Goal: Task Accomplishment & Management: Use online tool/utility

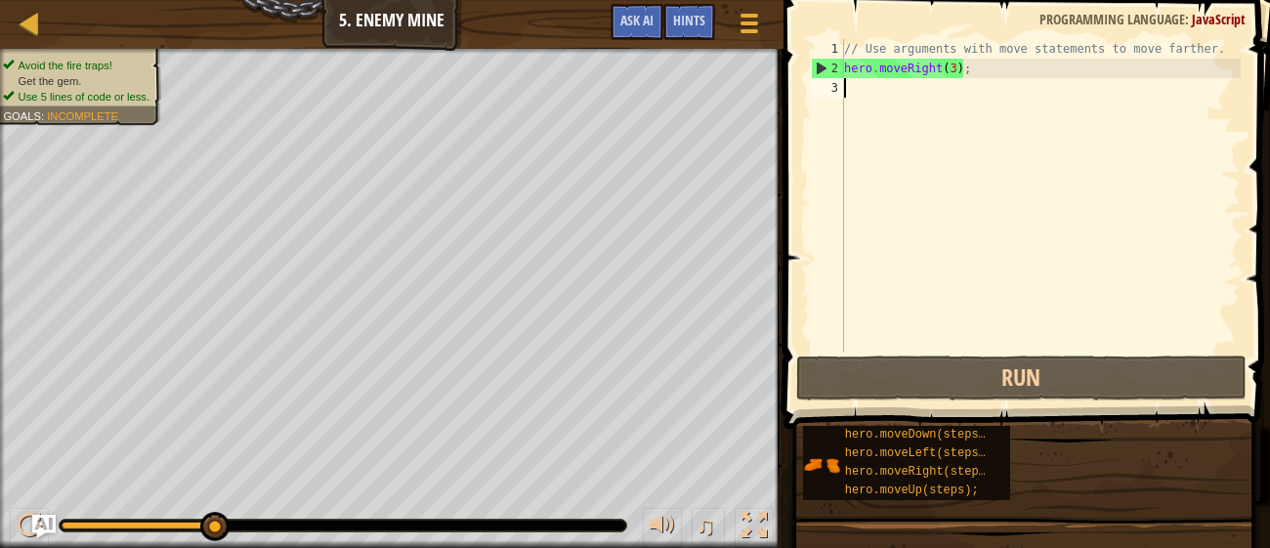
type textarea "h"
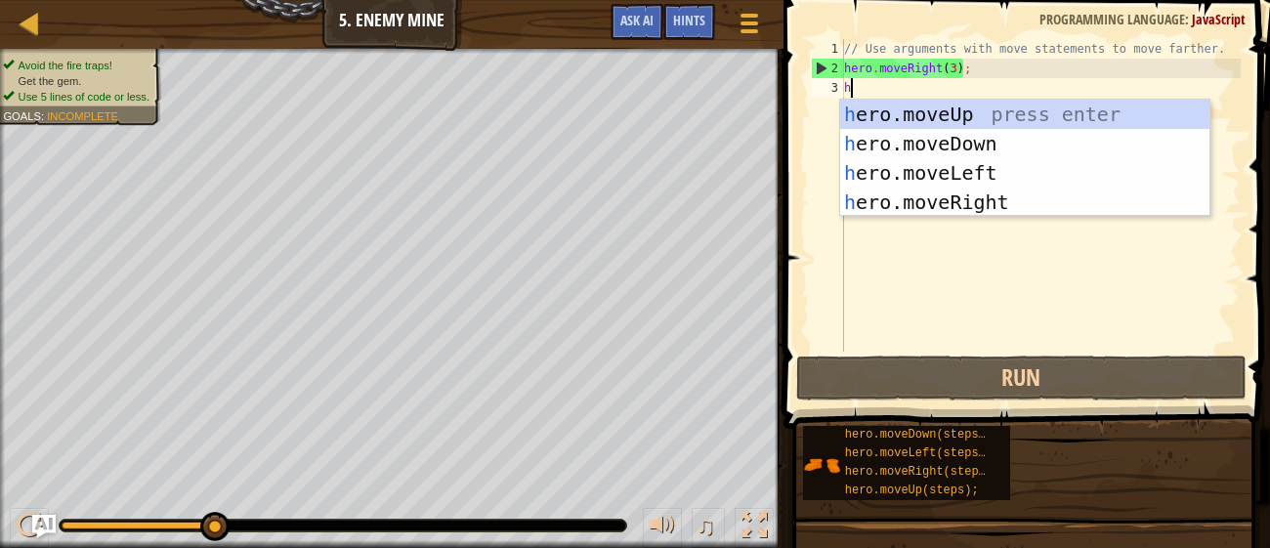
scroll to position [9, 0]
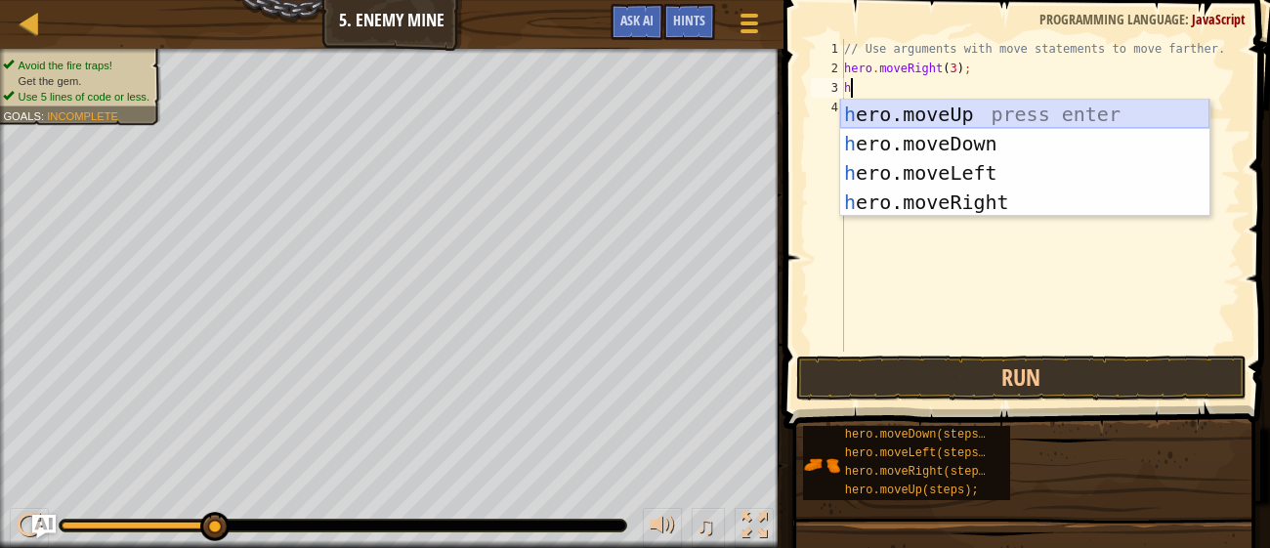
click at [875, 115] on div "h ero.moveUp press enter h ero.moveDown press enter h ero.moveLeft press enter …" at bounding box center [1024, 188] width 369 height 176
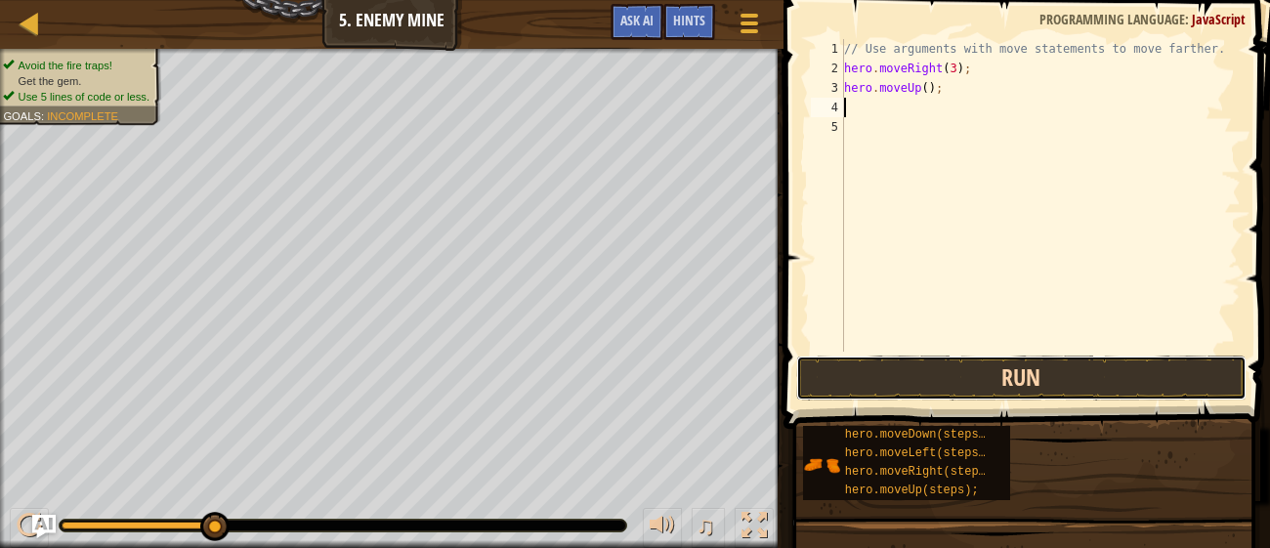
click at [923, 369] on button "Run" at bounding box center [1020, 378] width 449 height 45
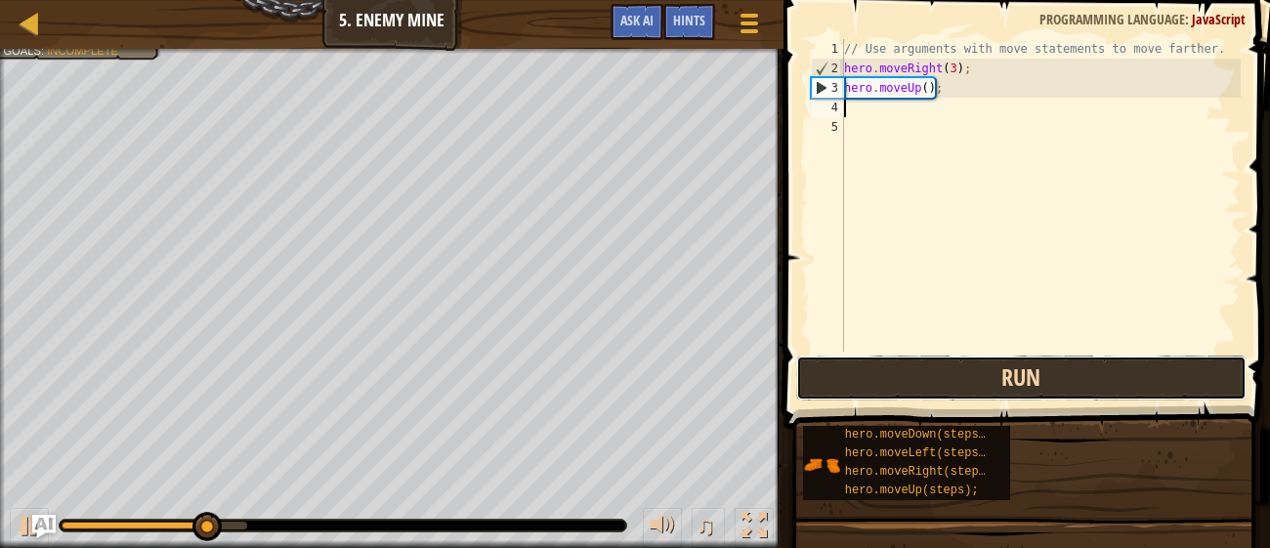
click at [923, 369] on button "Run" at bounding box center [1020, 378] width 449 height 45
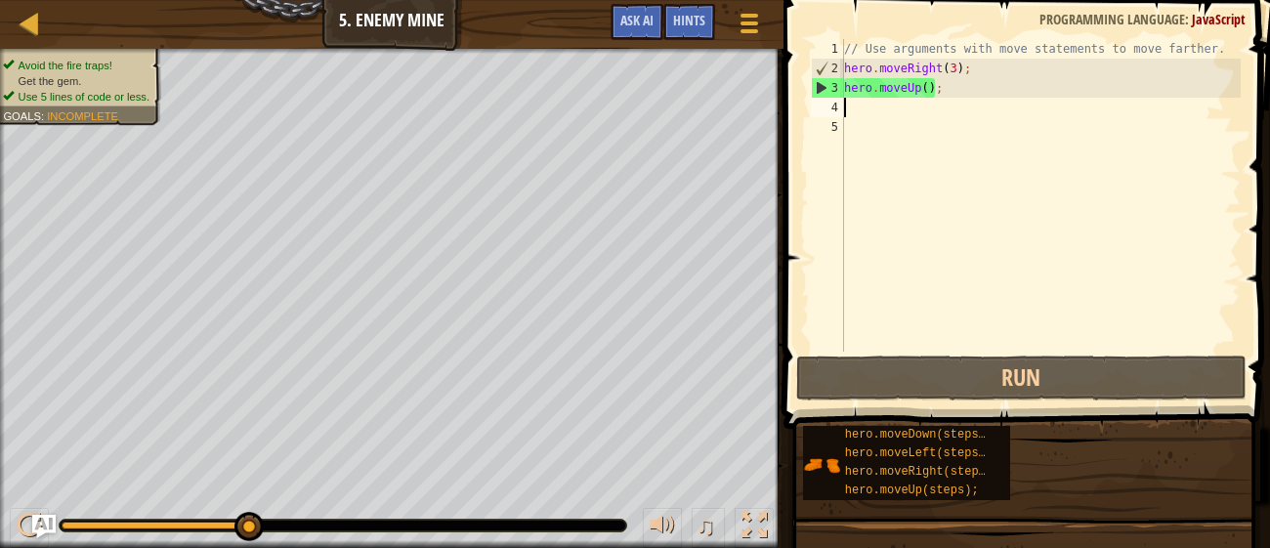
type textarea "h"
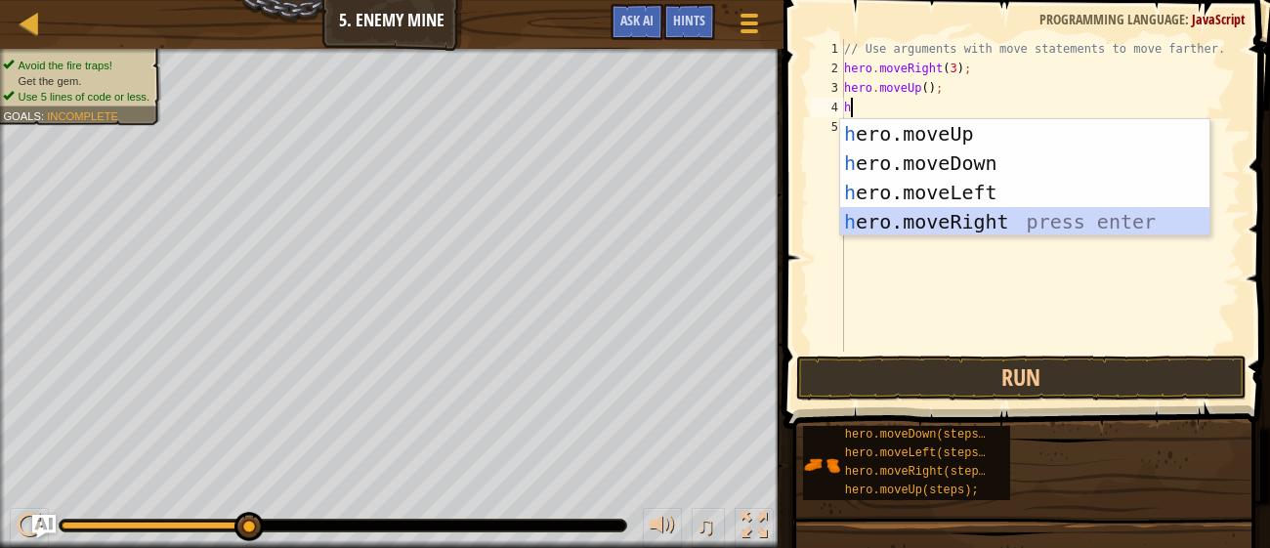
click at [943, 213] on div "h ero.moveUp press enter h ero.moveDown press enter h ero.moveLeft press enter …" at bounding box center [1024, 207] width 369 height 176
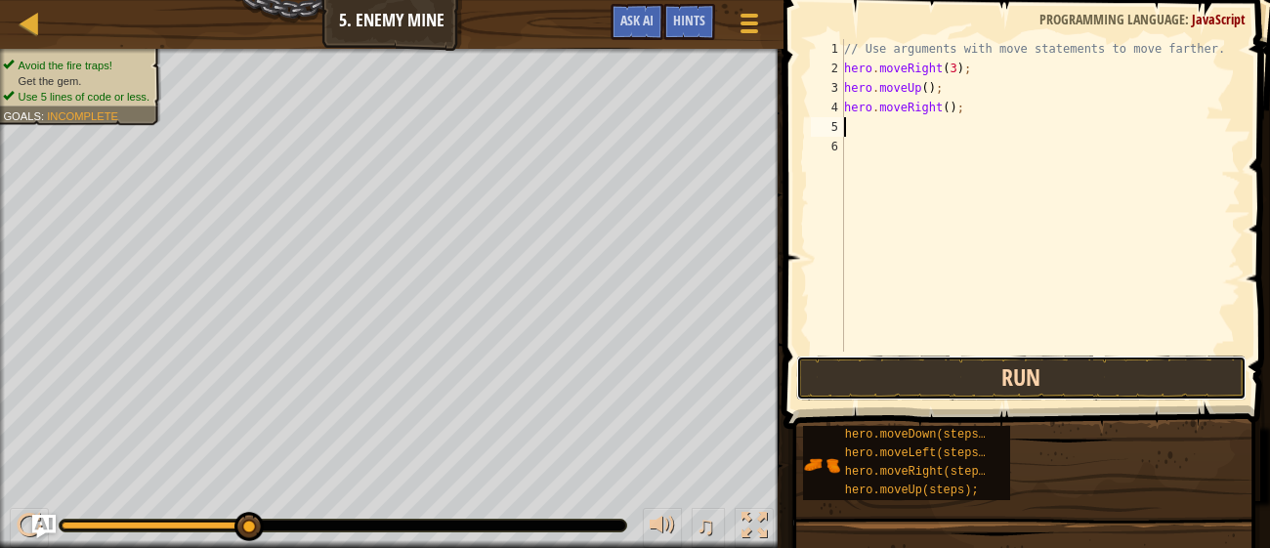
click at [948, 378] on button "Run" at bounding box center [1020, 378] width 449 height 45
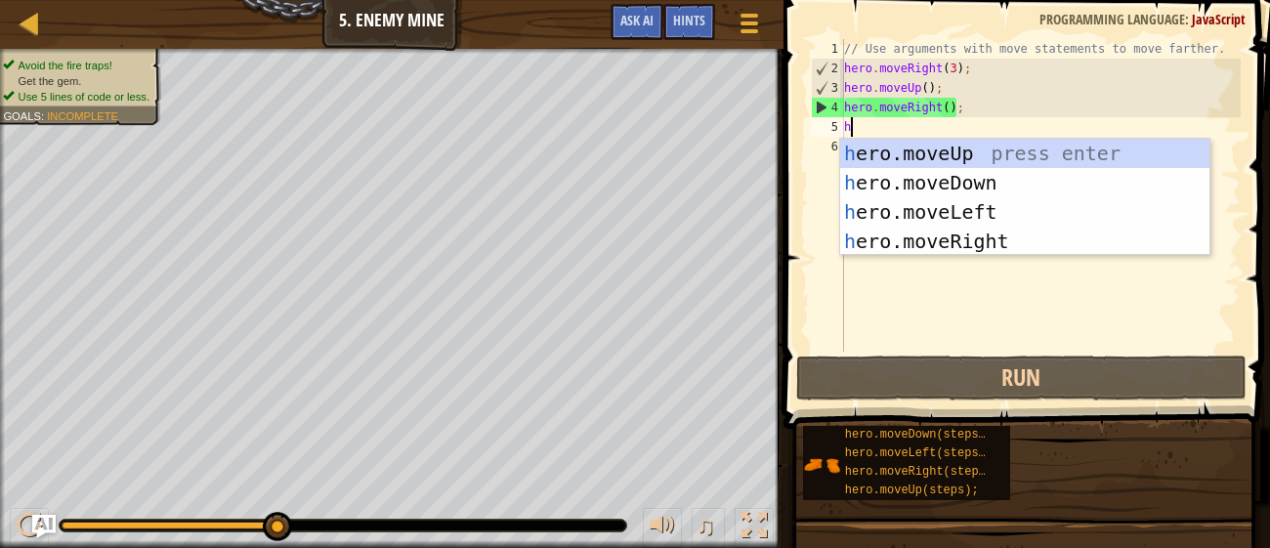
type textarea "h"
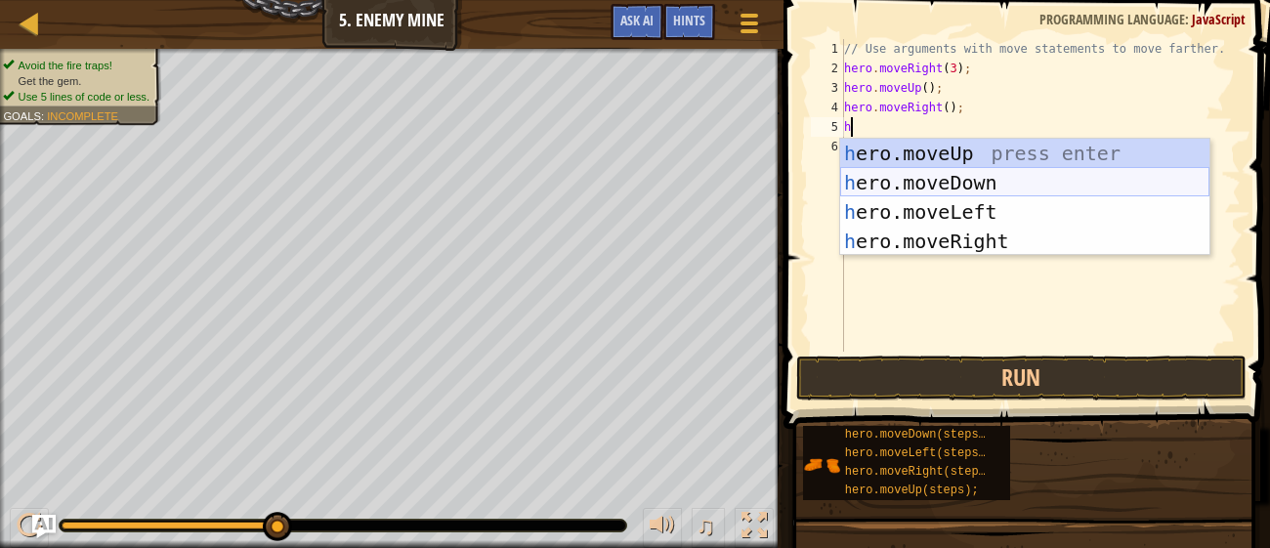
click at [944, 174] on div "h ero.moveUp press enter h ero.moveDown press enter h ero.moveLeft press enter …" at bounding box center [1024, 227] width 369 height 176
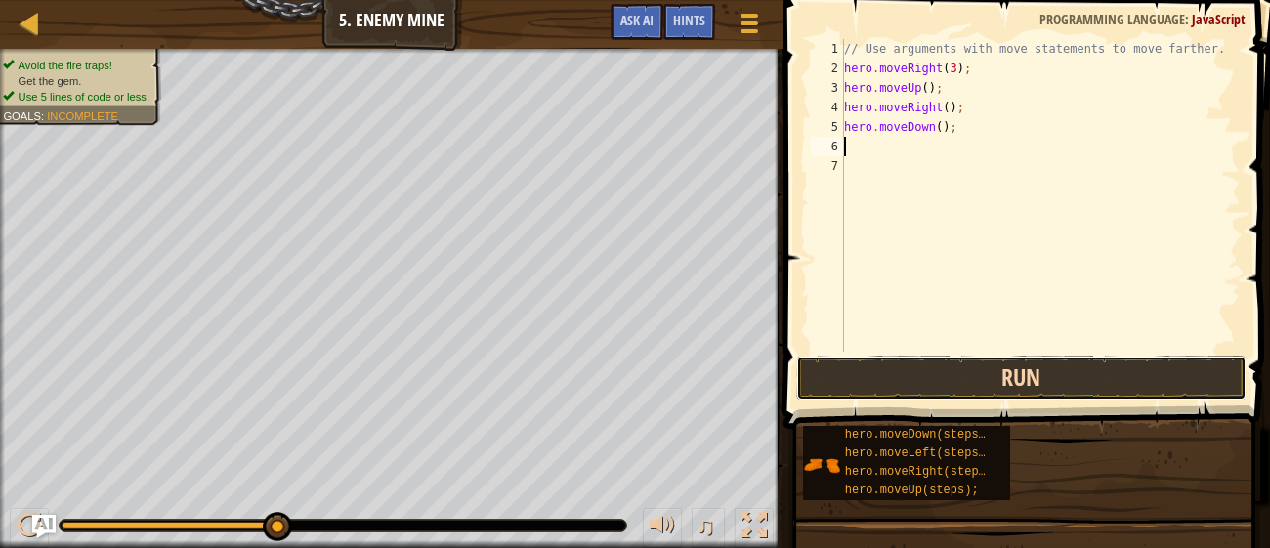
click at [1000, 371] on button "Run" at bounding box center [1020, 378] width 449 height 45
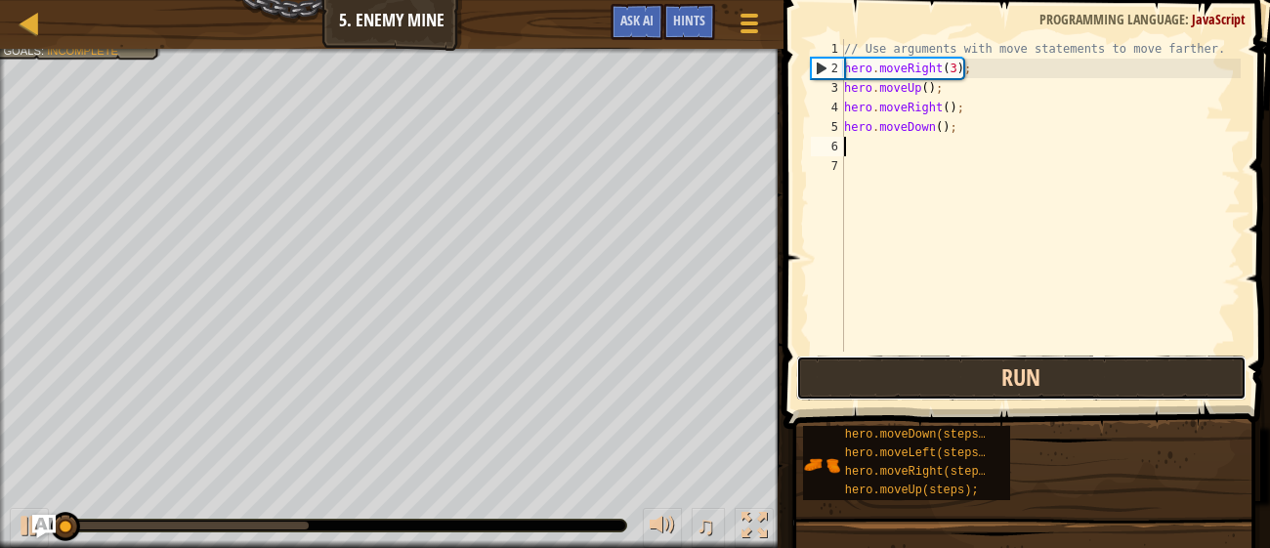
click at [1000, 371] on button "Run" at bounding box center [1020, 378] width 449 height 45
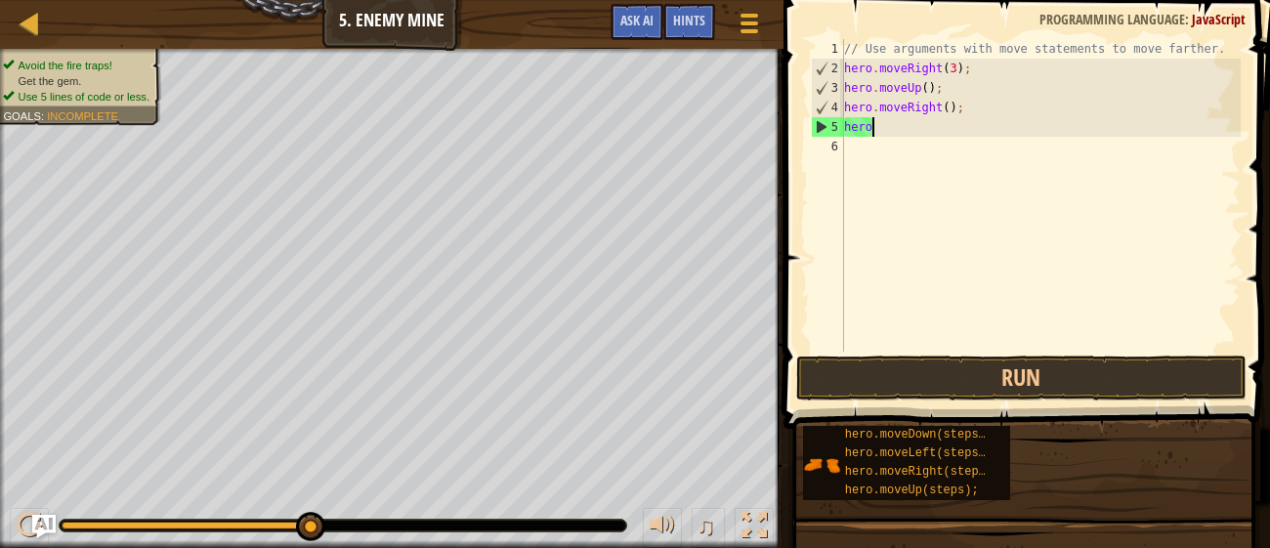
type textarea "h"
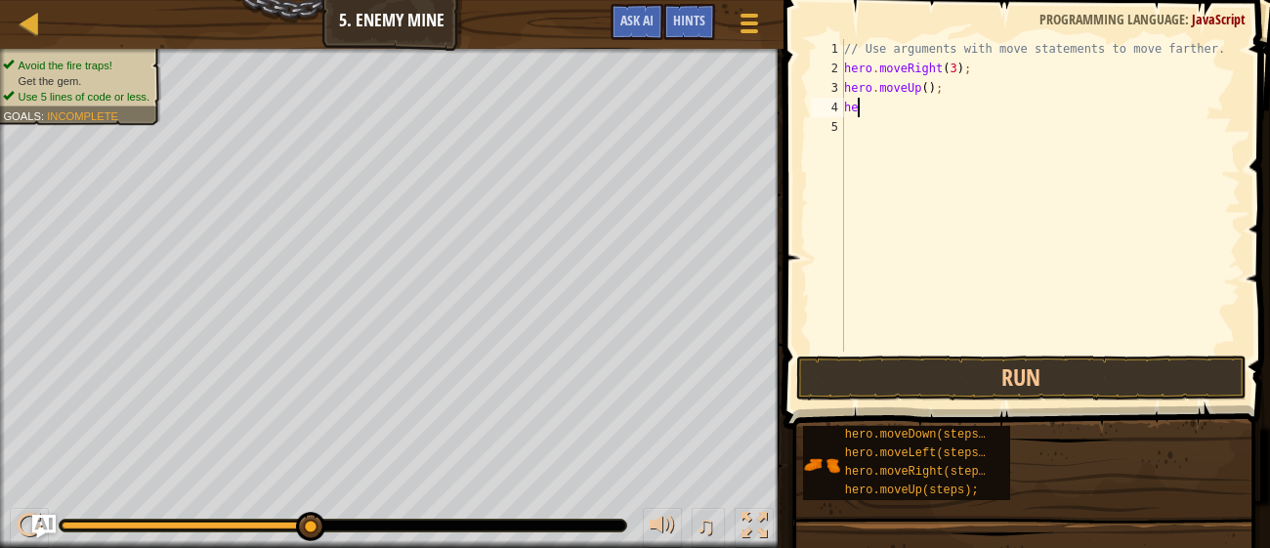
type textarea "h"
type textarea "w"
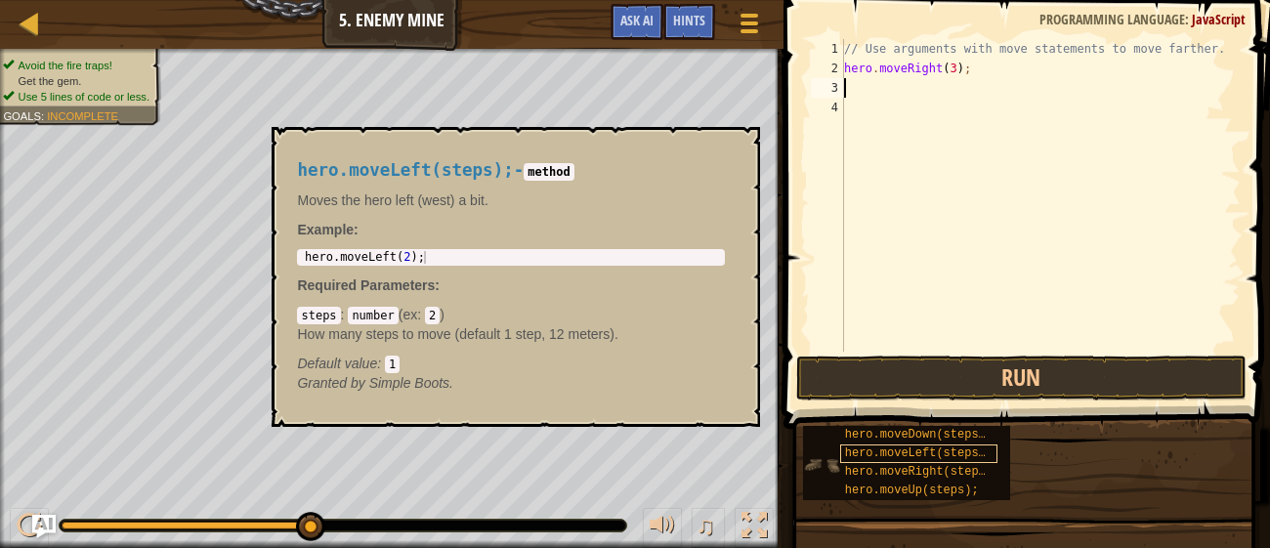
type textarea "h"
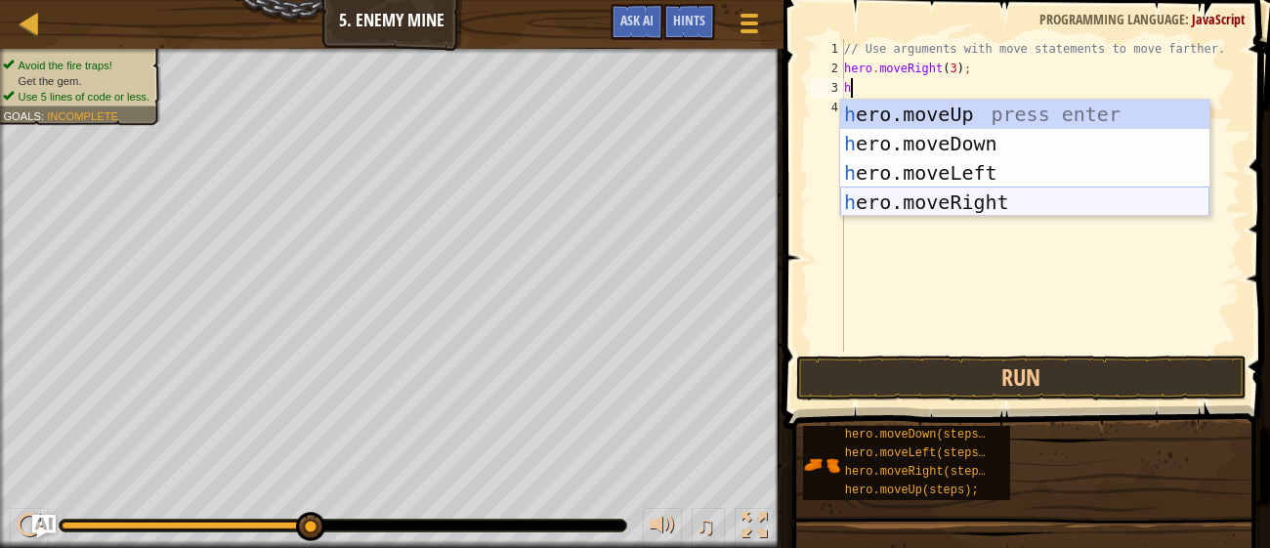
click at [993, 195] on div "h ero.moveUp press enter h ero.moveDown press enter h ero.moveLeft press enter …" at bounding box center [1024, 188] width 369 height 176
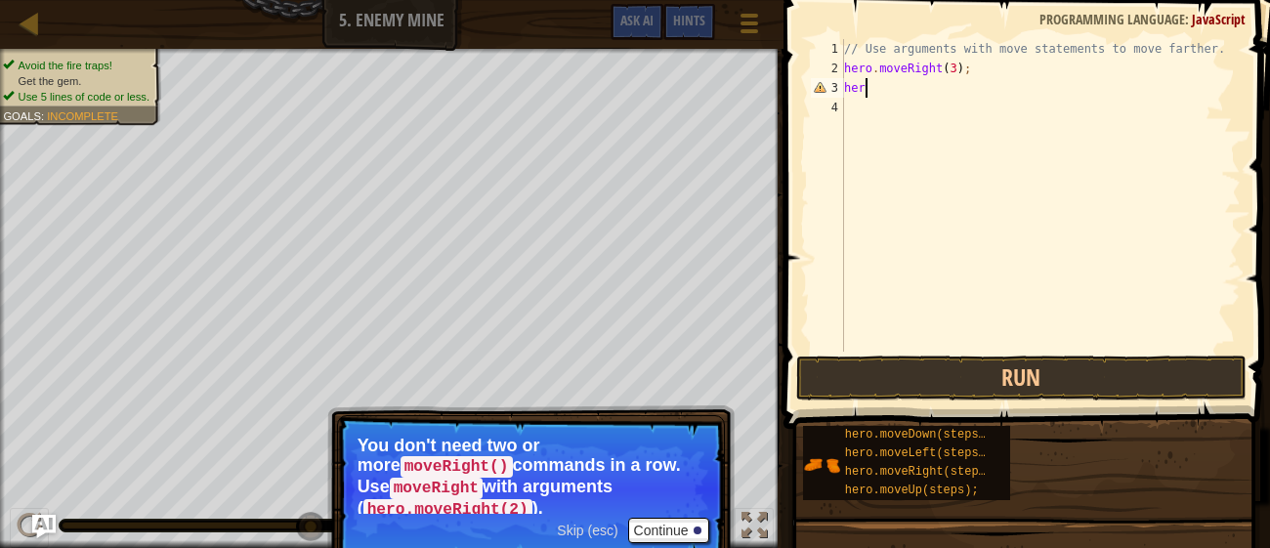
type textarea "h"
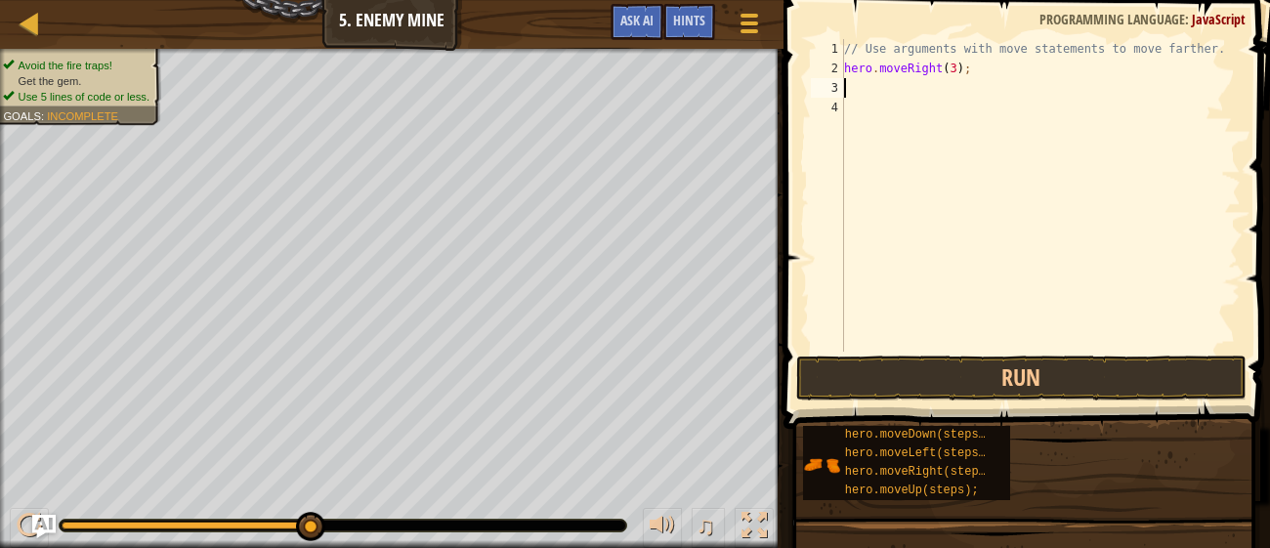
type textarea "h"
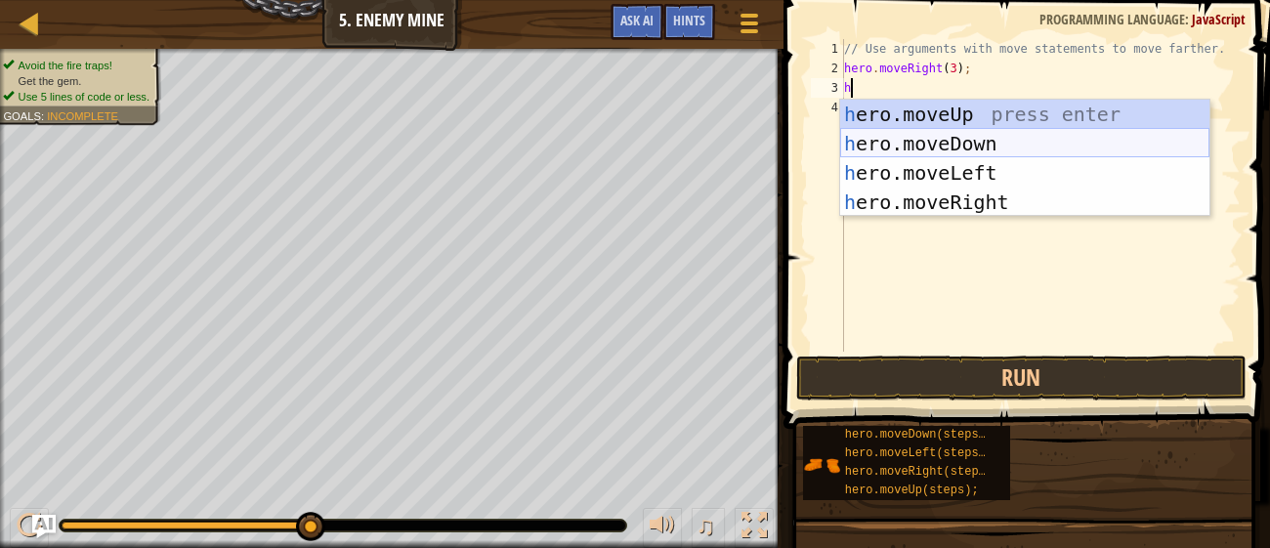
click at [1025, 150] on div "h ero.moveUp press enter h ero.moveDown press enter h ero.moveLeft press enter …" at bounding box center [1024, 188] width 369 height 176
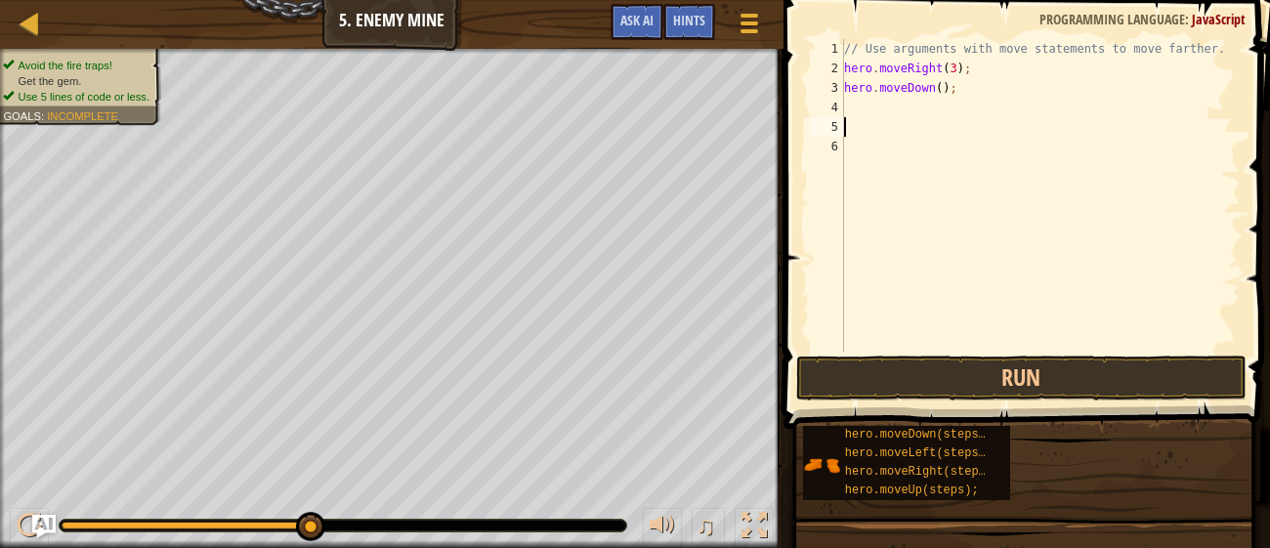
click at [974, 368] on button "Run" at bounding box center [1020, 378] width 449 height 45
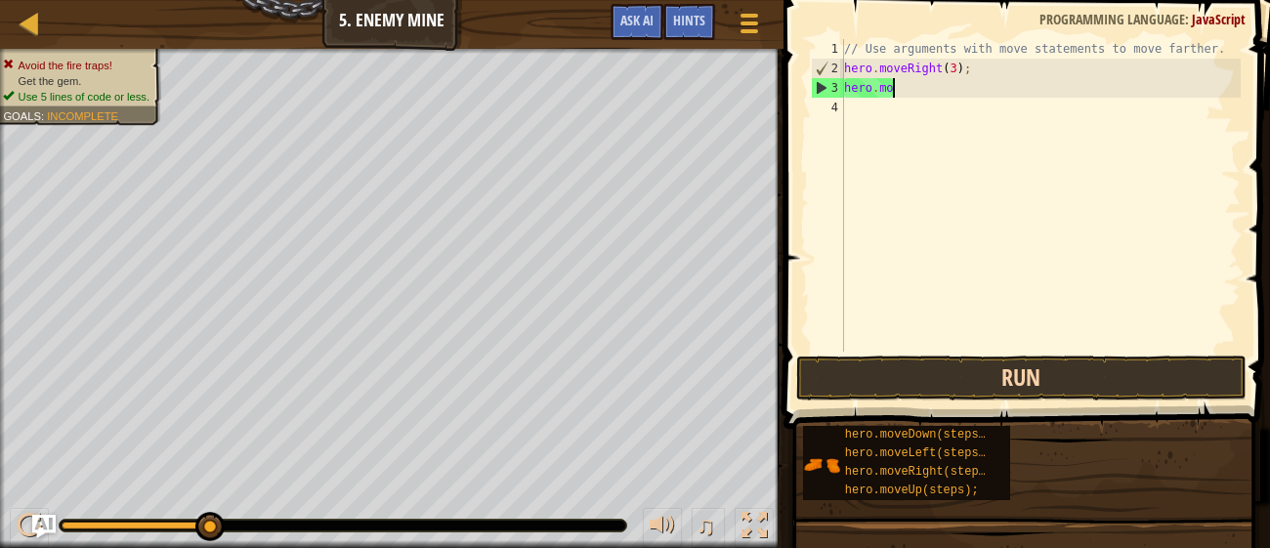
type textarea "hero"
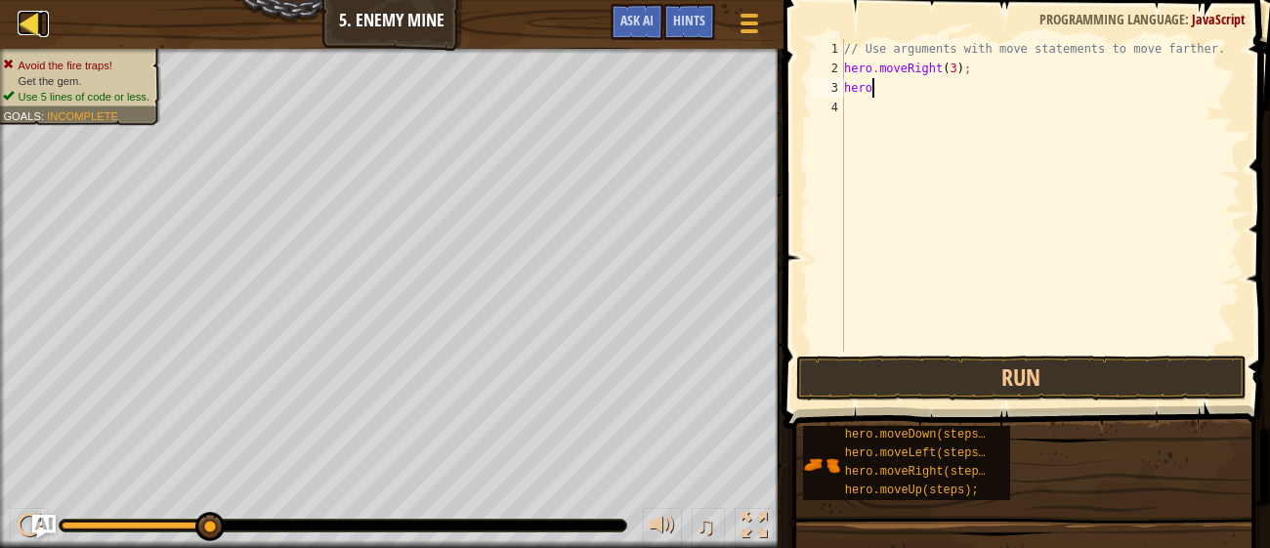
click at [33, 19] on div at bounding box center [30, 23] width 24 height 24
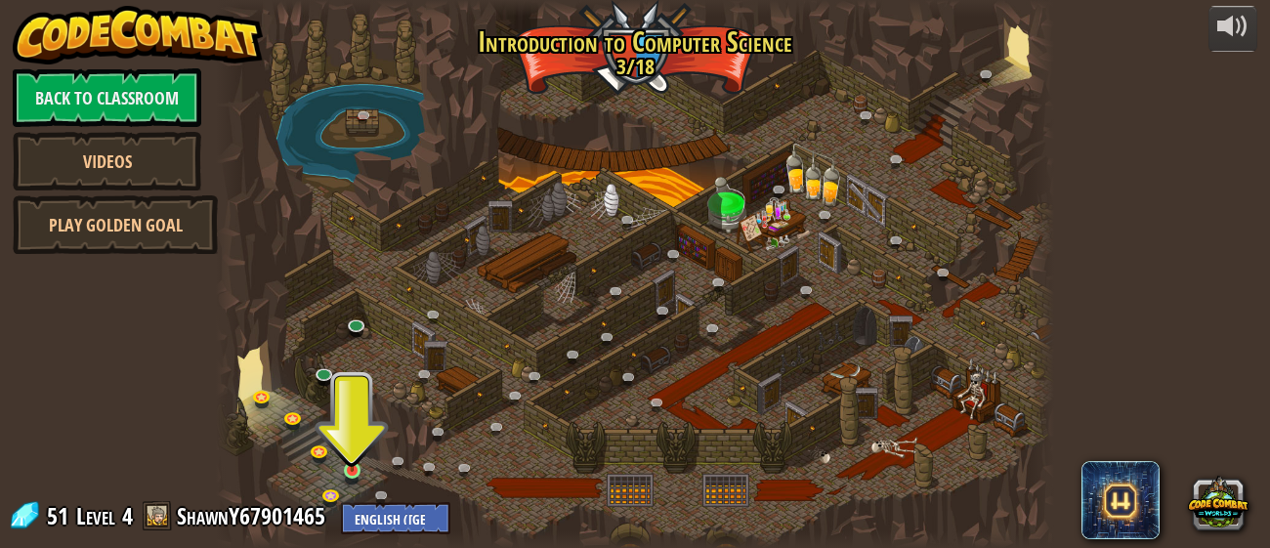
click at [356, 464] on img at bounding box center [352, 450] width 19 height 42
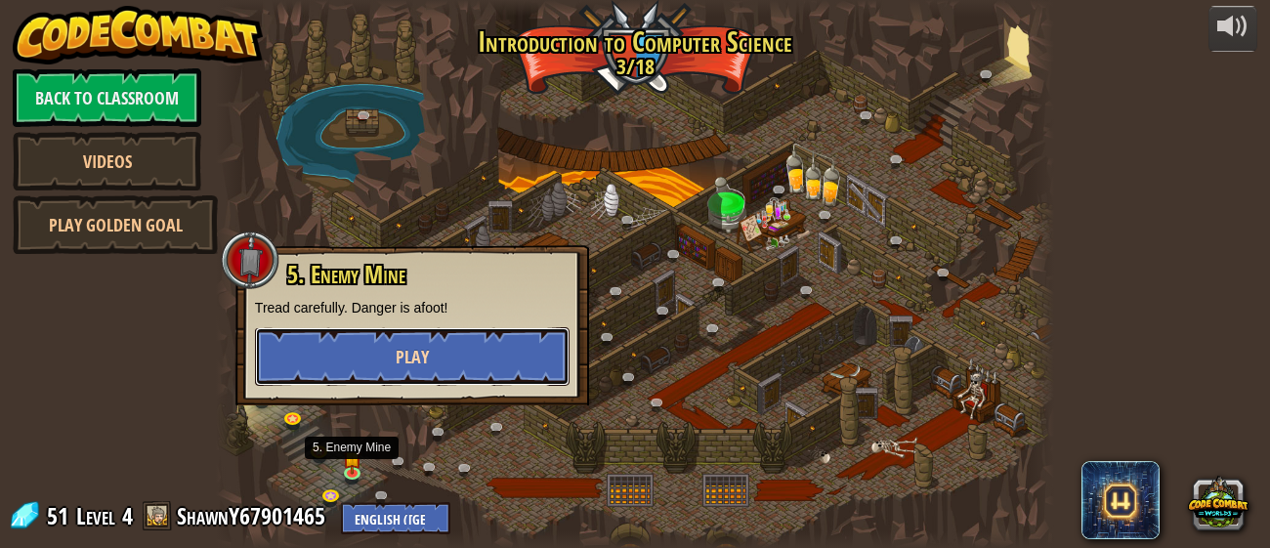
click at [315, 350] on button "Play" at bounding box center [412, 356] width 315 height 59
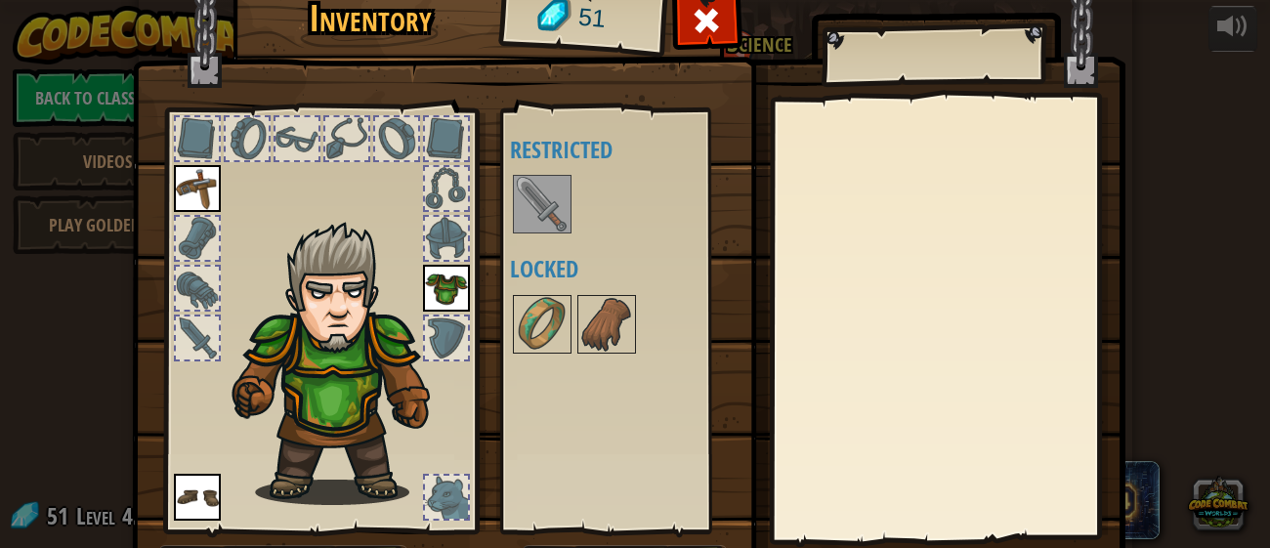
click at [187, 186] on img at bounding box center [197, 188] width 47 height 47
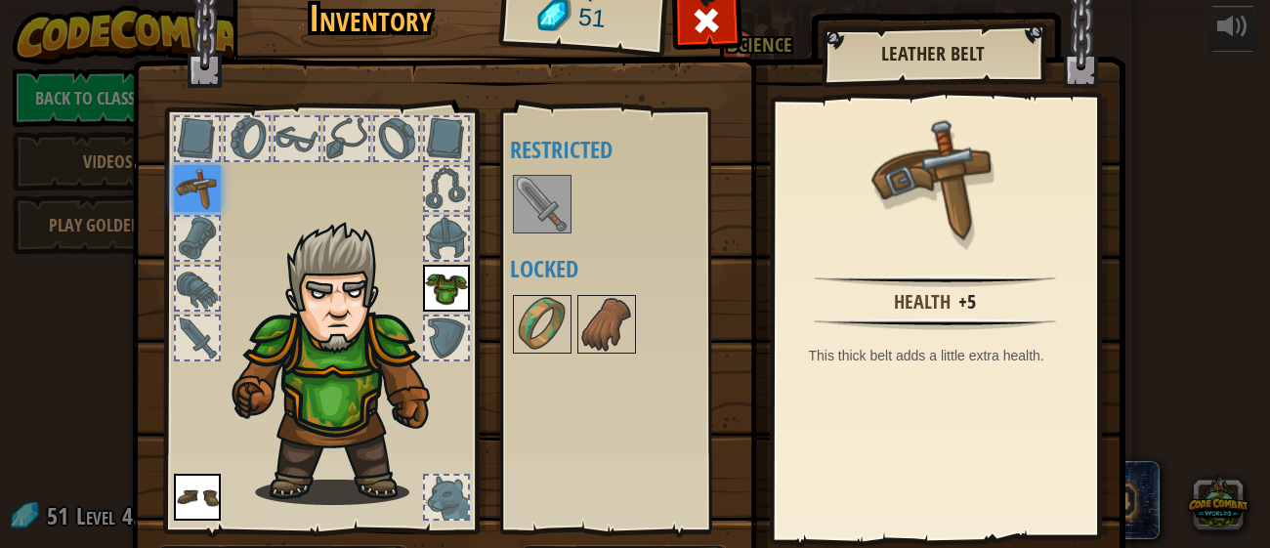
click at [522, 191] on img at bounding box center [542, 204] width 55 height 55
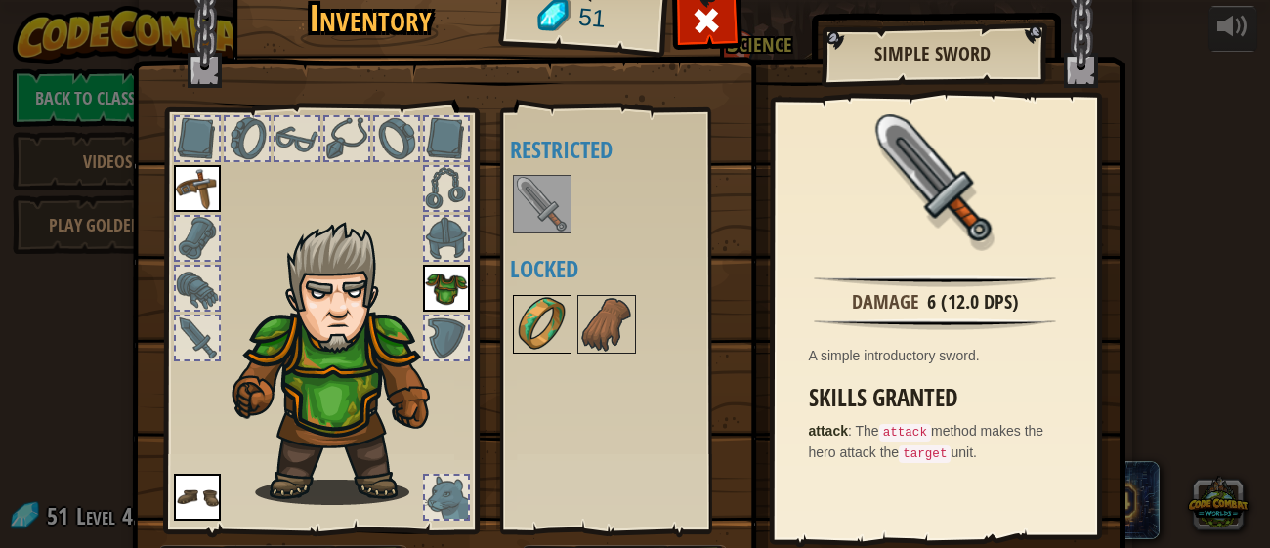
click at [536, 310] on img at bounding box center [542, 324] width 55 height 55
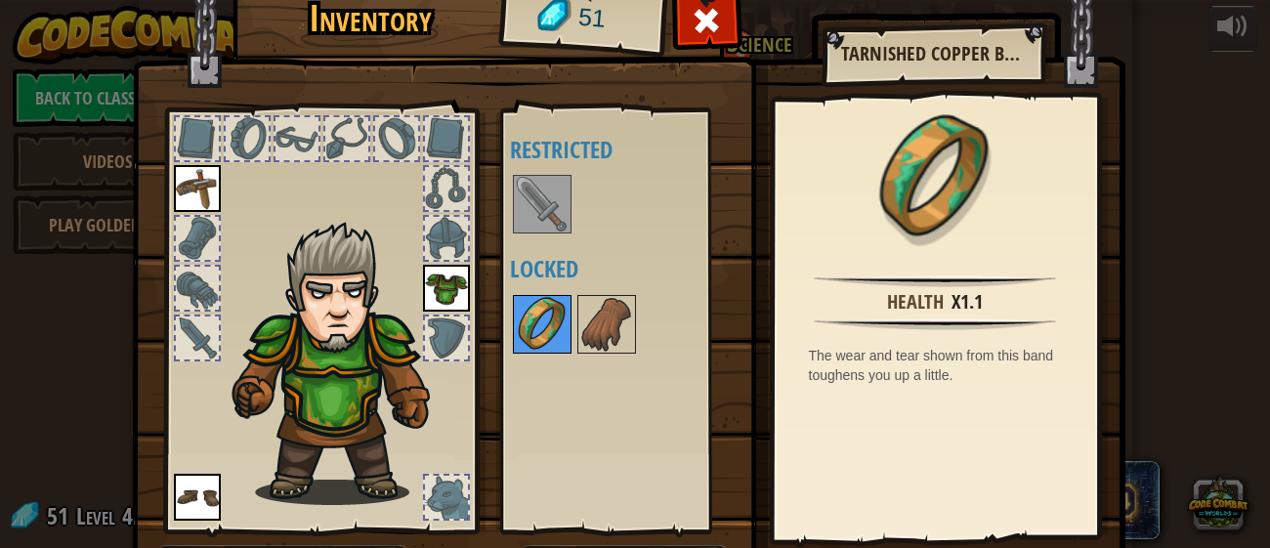
click at [524, 326] on img at bounding box center [542, 324] width 55 height 55
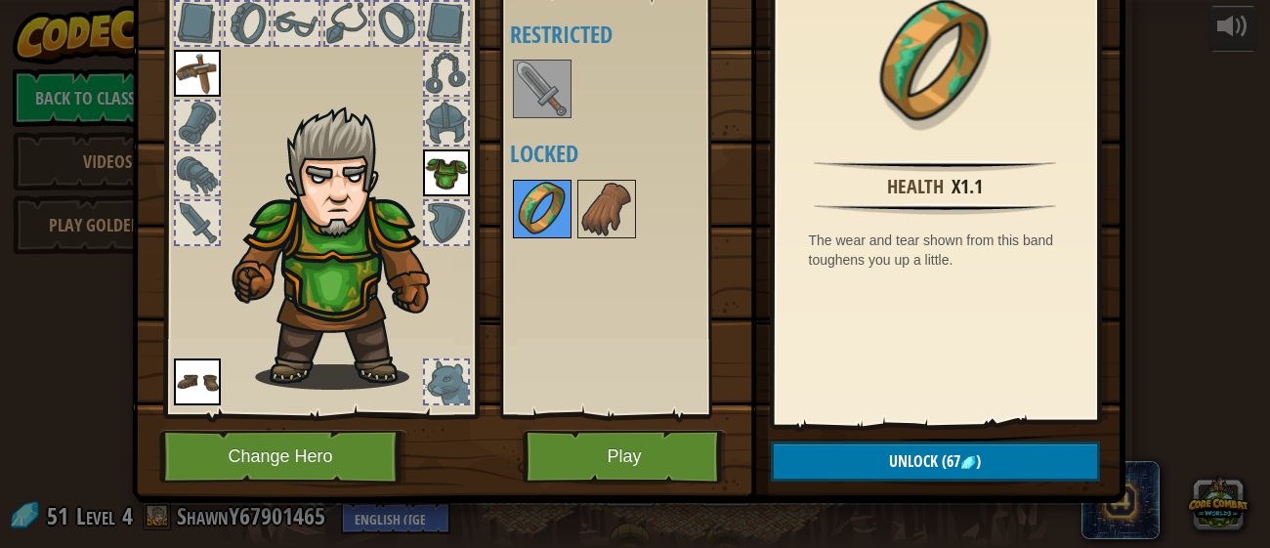
scroll to position [114, 0]
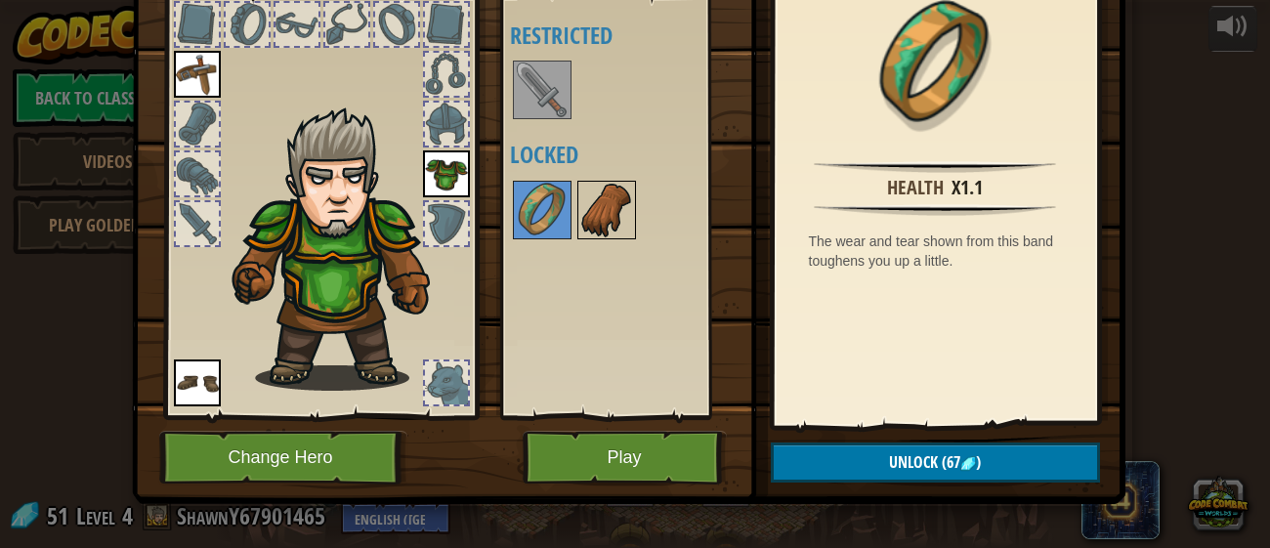
click at [597, 227] on img at bounding box center [606, 210] width 55 height 55
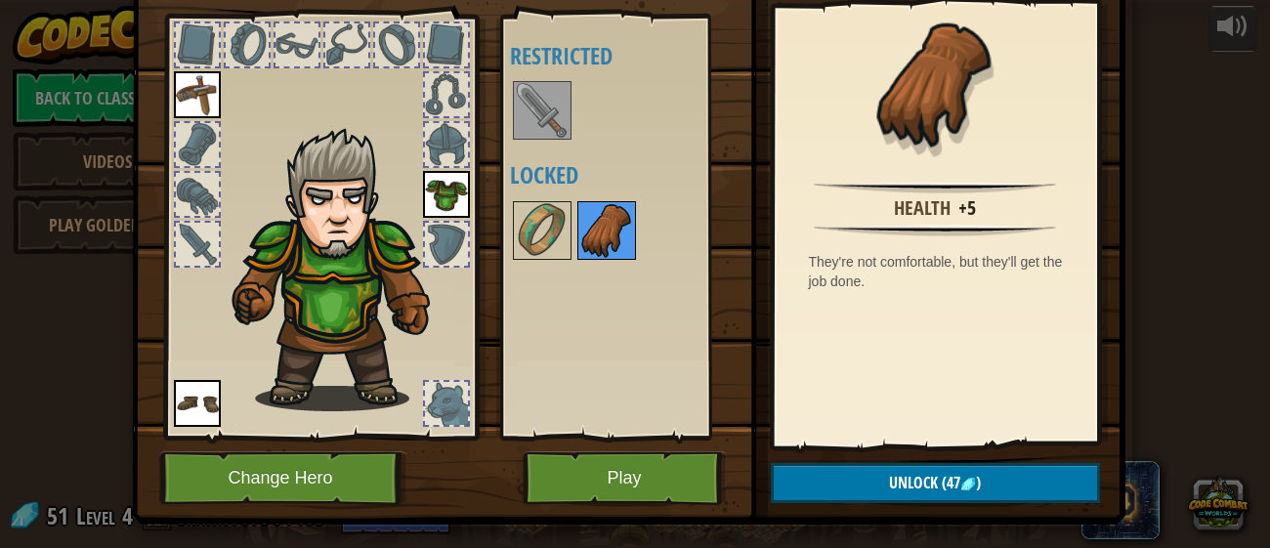
scroll to position [90, 0]
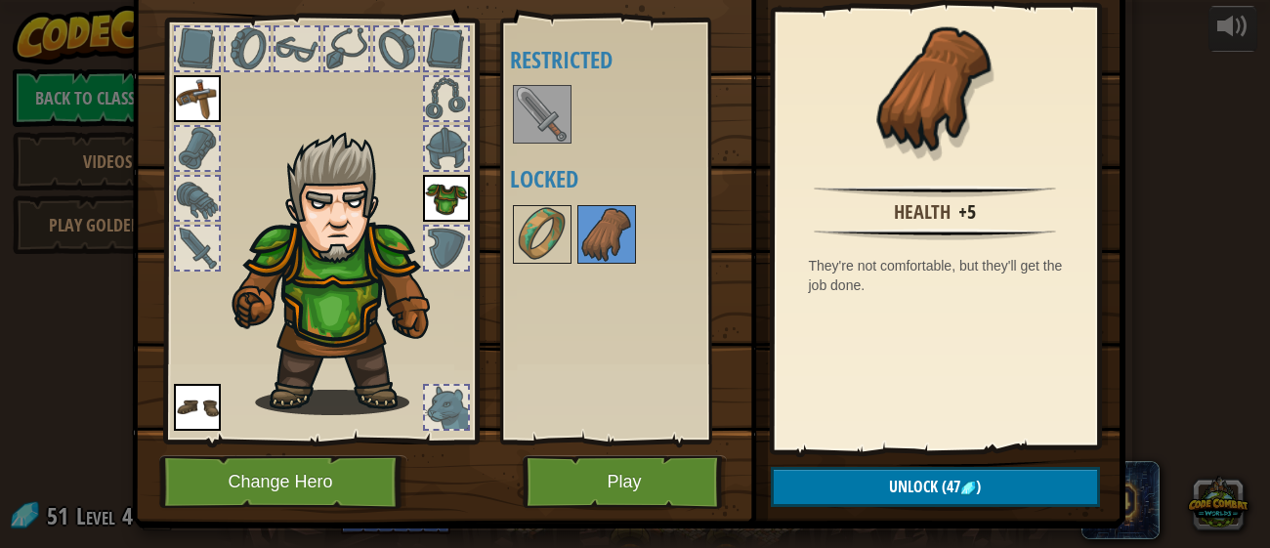
click at [434, 249] on div at bounding box center [446, 248] width 43 height 43
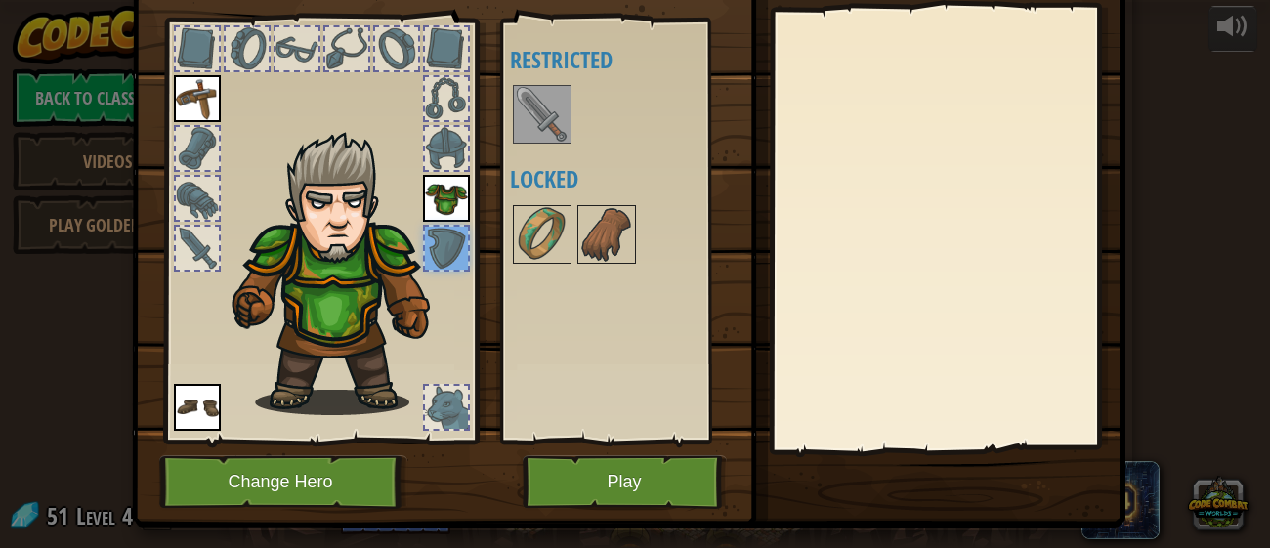
click at [441, 414] on div at bounding box center [446, 407] width 43 height 43
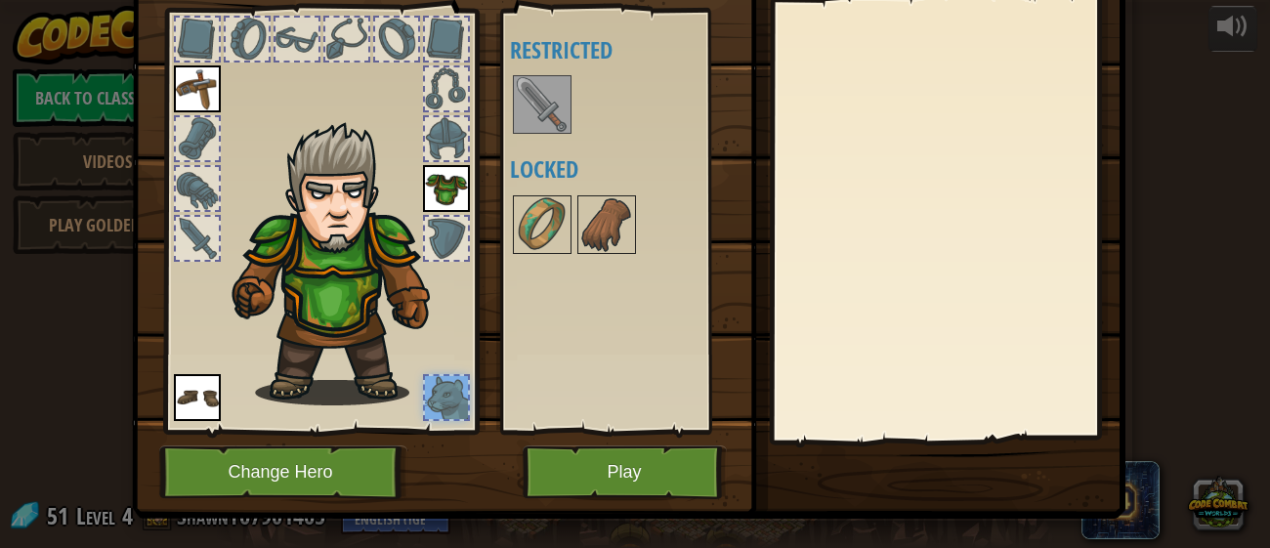
scroll to position [102, 0]
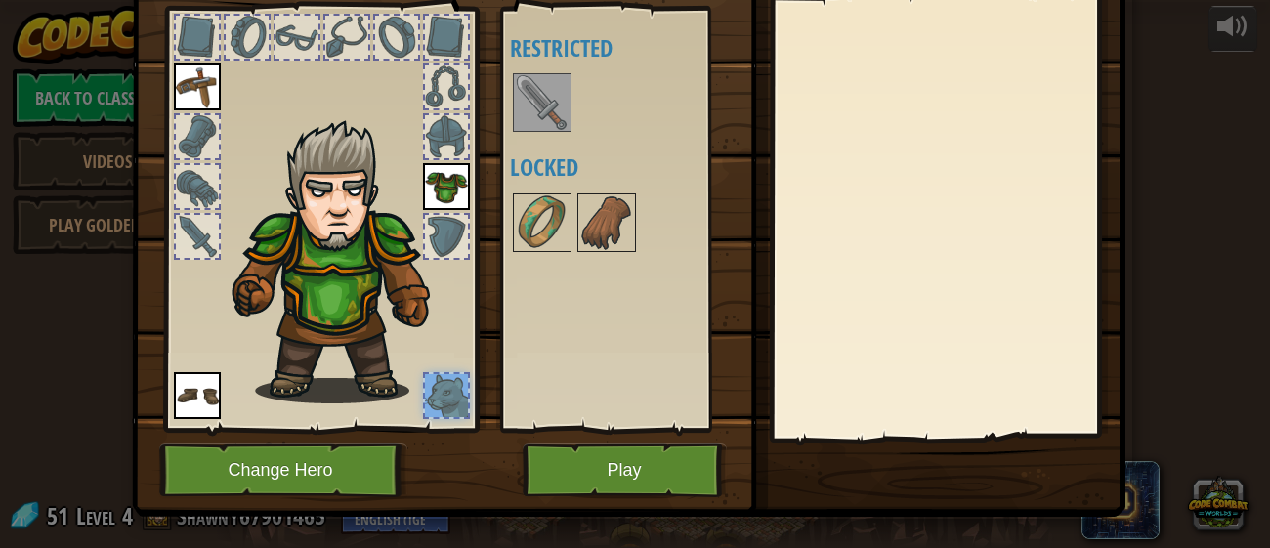
click at [182, 234] on div at bounding box center [197, 236] width 43 height 43
click at [190, 186] on div at bounding box center [197, 186] width 43 height 43
click at [186, 131] on div at bounding box center [197, 136] width 43 height 43
click at [177, 86] on img at bounding box center [197, 87] width 47 height 47
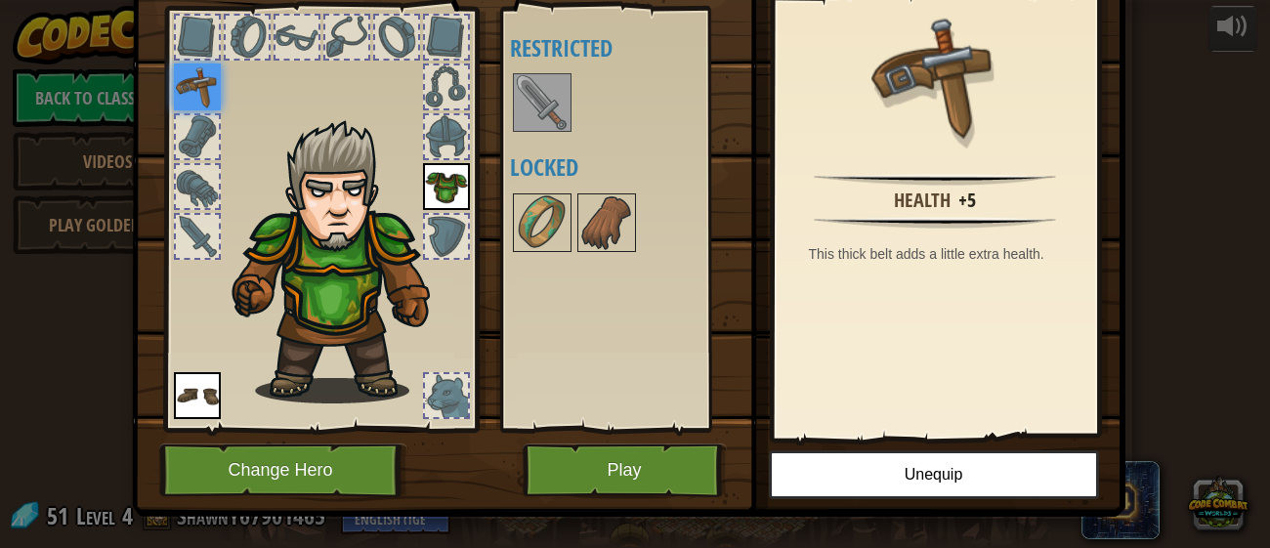
click at [200, 29] on div at bounding box center [197, 37] width 43 height 43
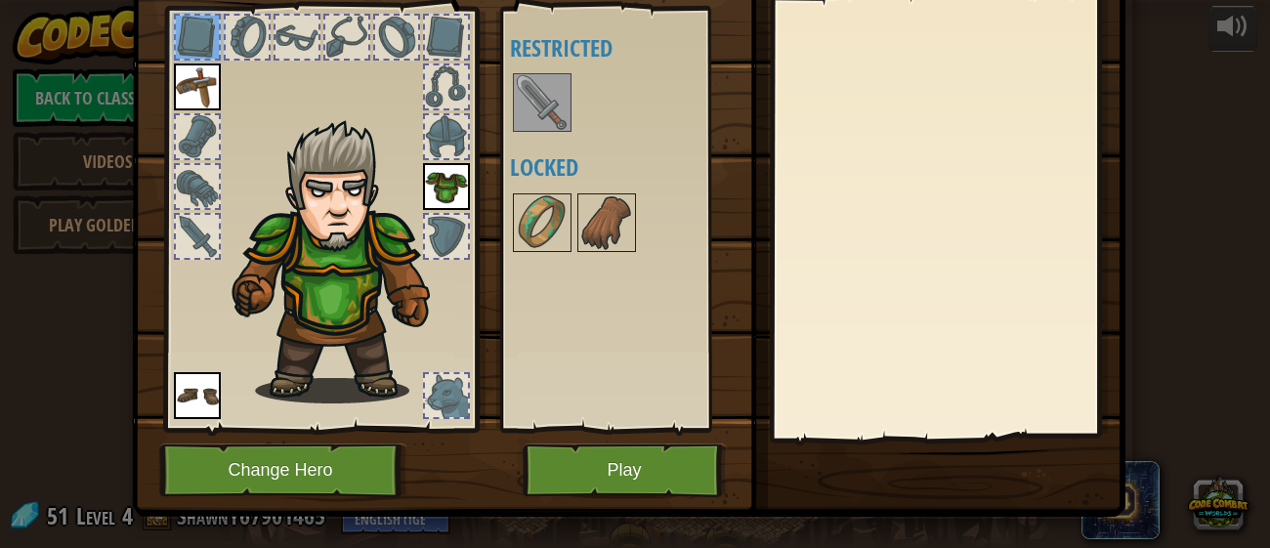
click at [220, 22] on div at bounding box center [320, 214] width 322 height 440
click at [617, 477] on button "Play" at bounding box center [625, 471] width 204 height 54
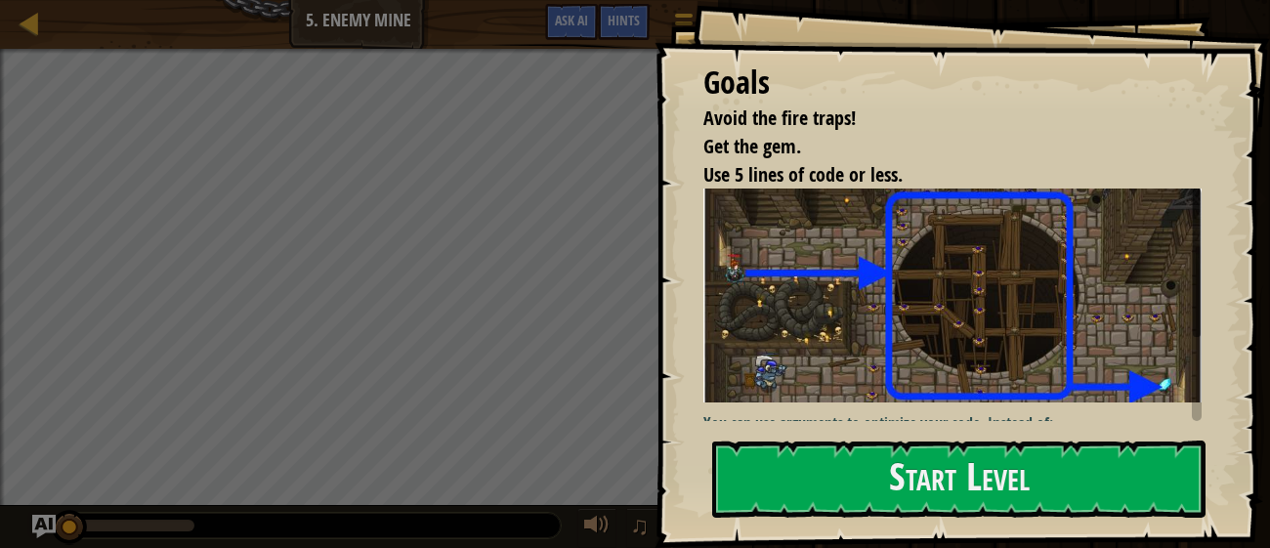
click at [757, 432] on div "Goals Avoid the fire traps! Get the gem. Use 5 lines of code or less. You can u…" at bounding box center [963, 274] width 616 height 548
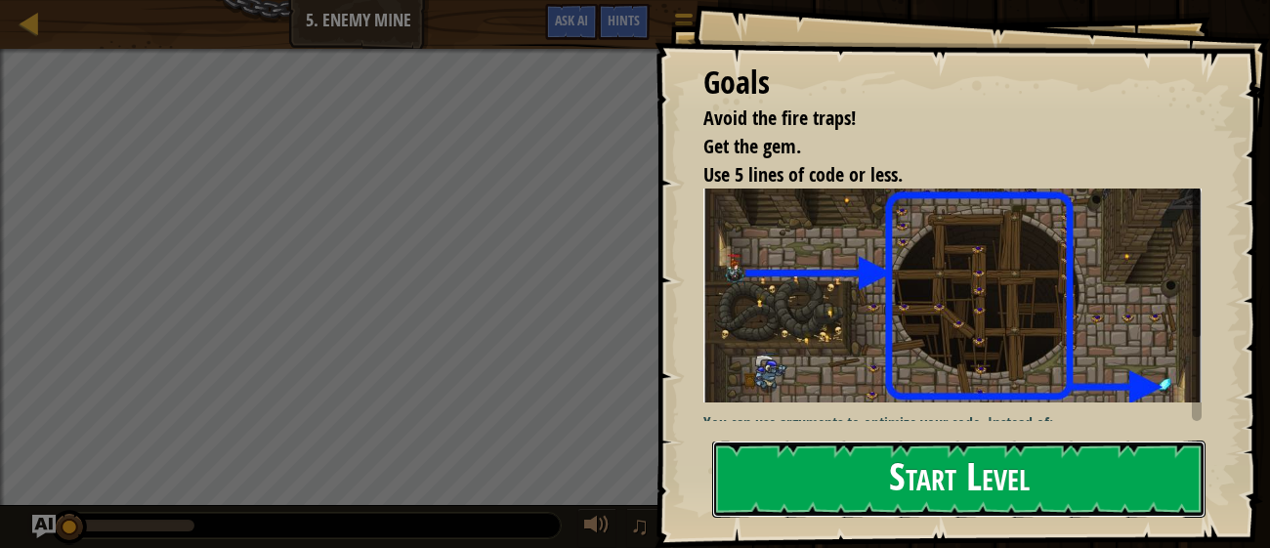
click at [745, 493] on button "Start Level" at bounding box center [958, 479] width 493 height 77
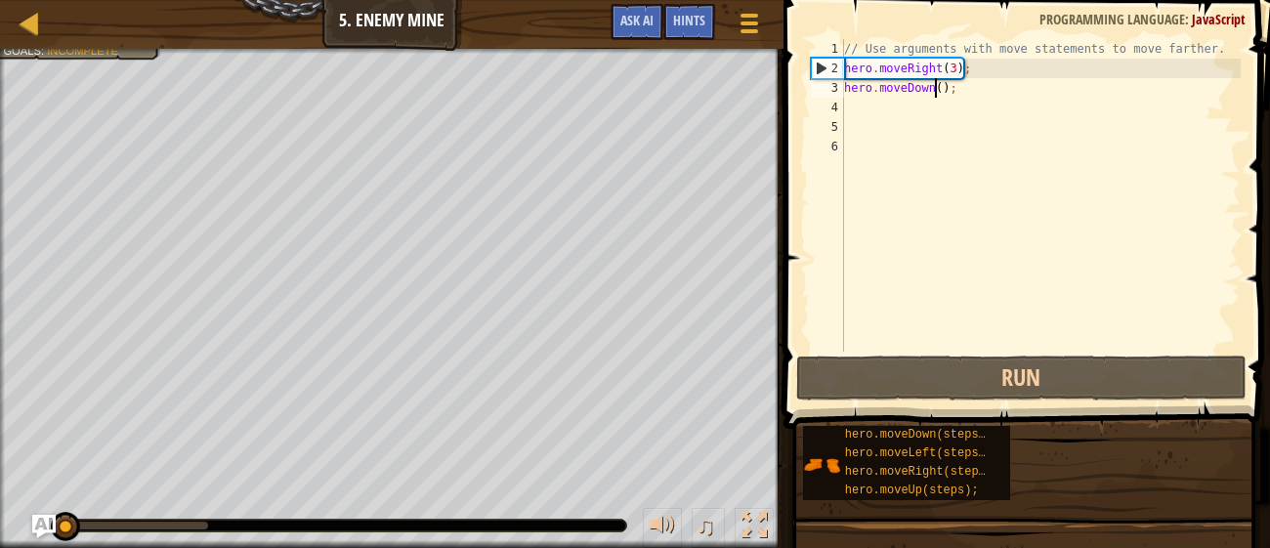
click at [934, 85] on div "// Use arguments with move statements to move farther. hero . moveRight ( 3 ) ;…" at bounding box center [1040, 215] width 401 height 352
click at [959, 84] on div "// Use arguments with move statements to move farther. hero . moveRight ( 3 ) ;…" at bounding box center [1040, 215] width 401 height 352
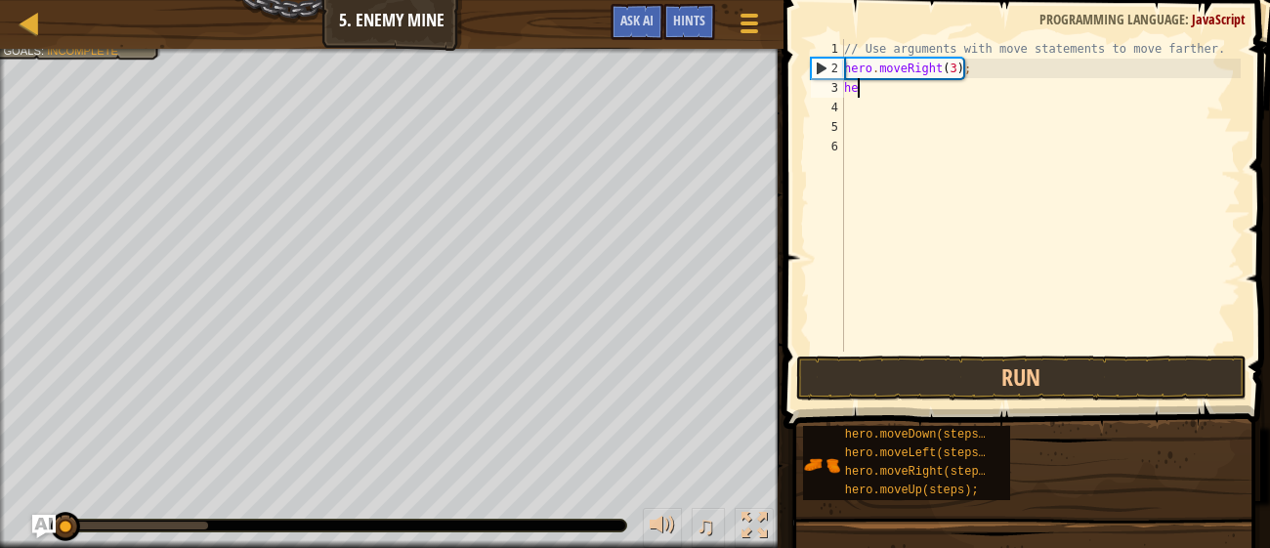
type textarea "h"
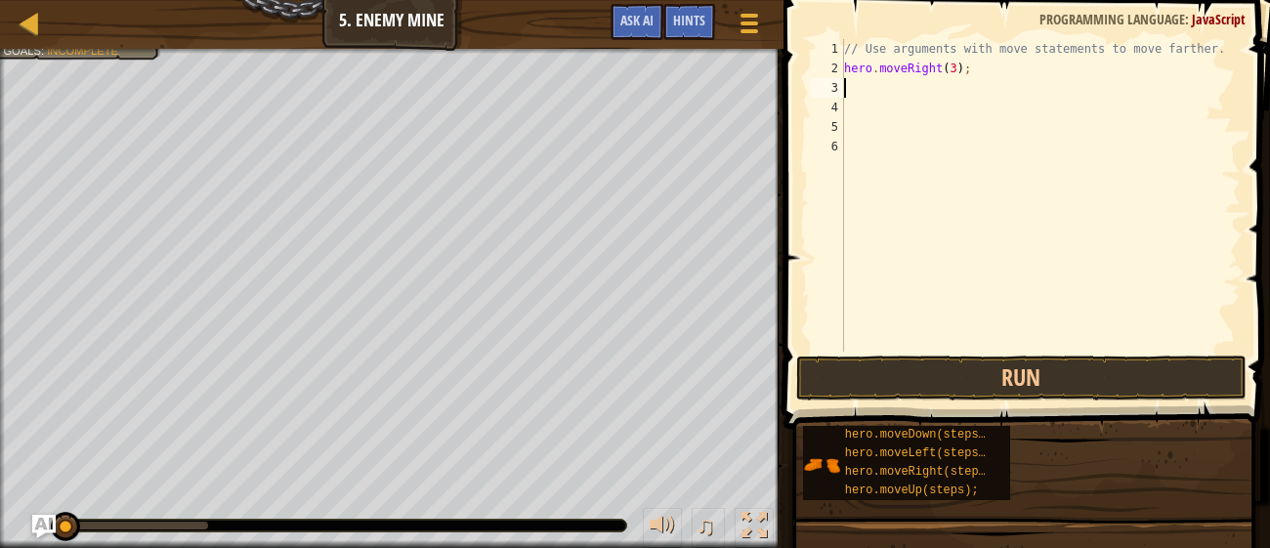
type textarea "h"
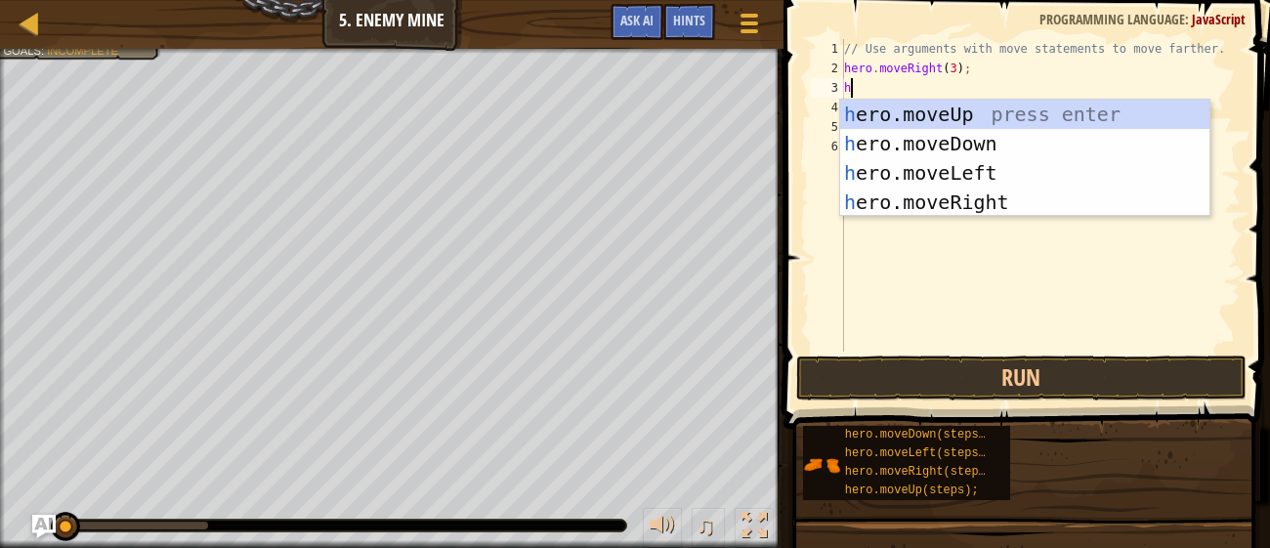
scroll to position [9, 0]
click at [876, 114] on div "h ero.moveUp press enter h ero.moveDown press enter h ero.moveLeft press enter …" at bounding box center [1024, 188] width 369 height 176
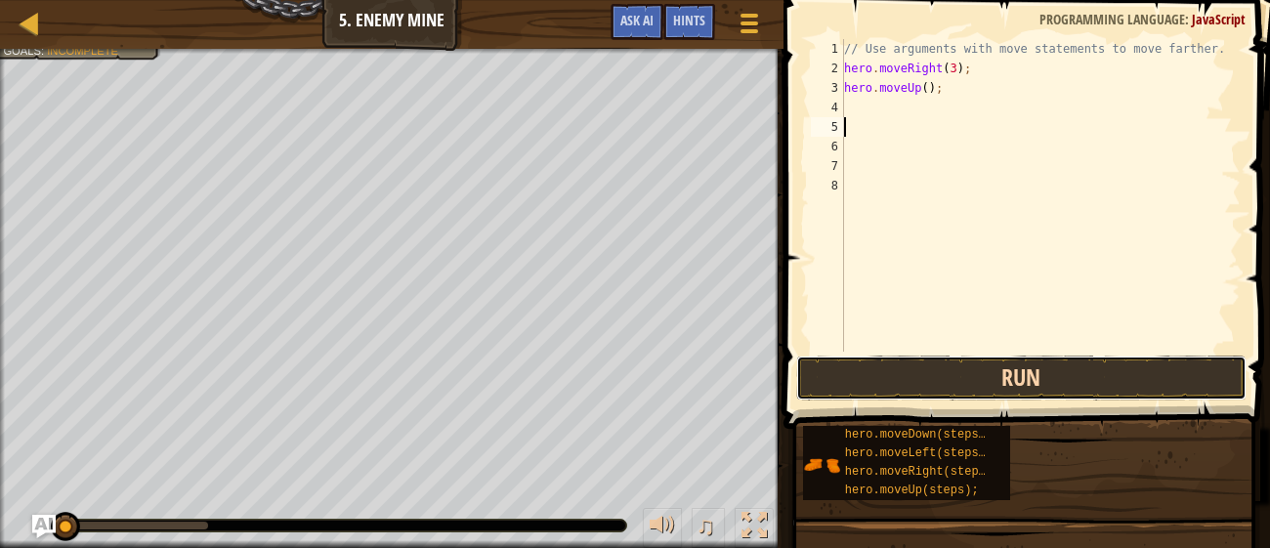
click at [830, 365] on button "Run" at bounding box center [1020, 378] width 449 height 45
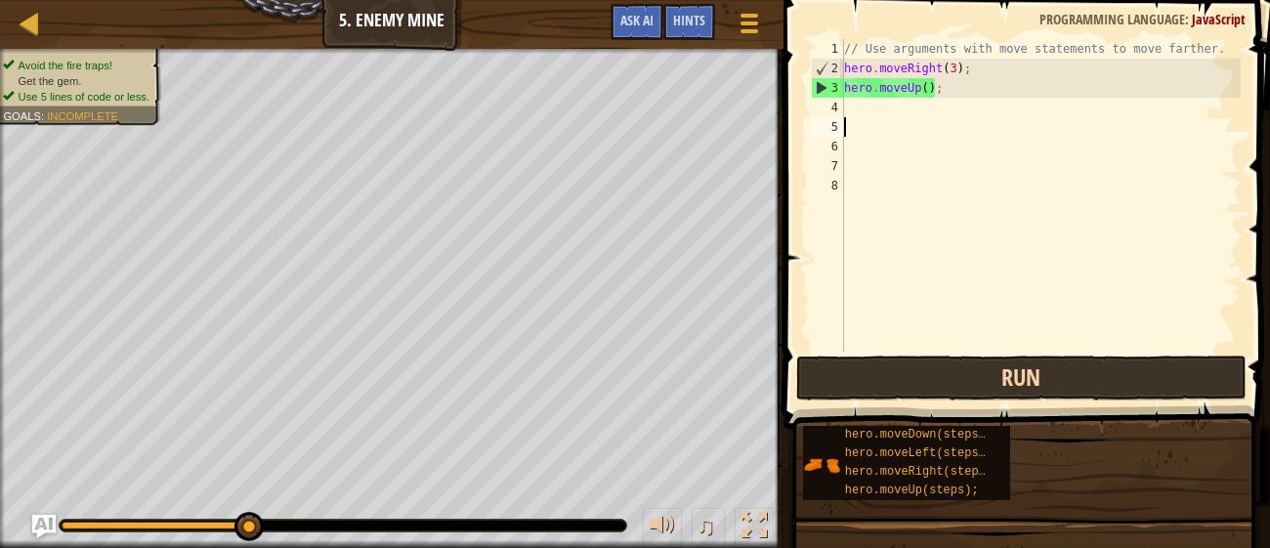
type textarea "h"
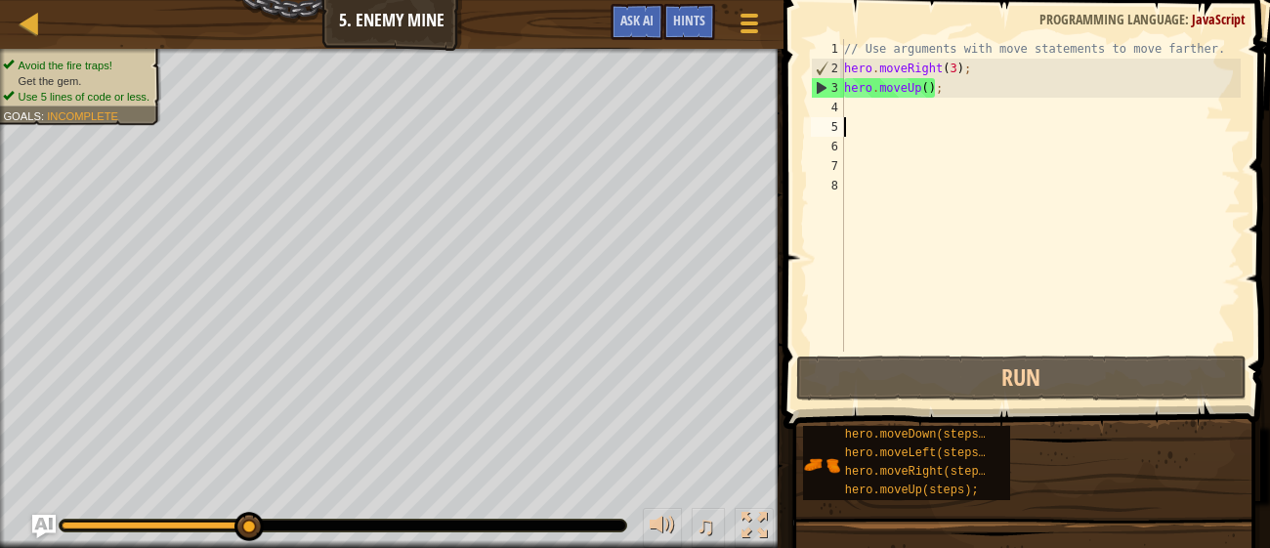
click at [901, 106] on div "// Use arguments with move statements to move farther. hero . moveRight ( 3 ) ;…" at bounding box center [1040, 215] width 401 height 352
type textarea "h"
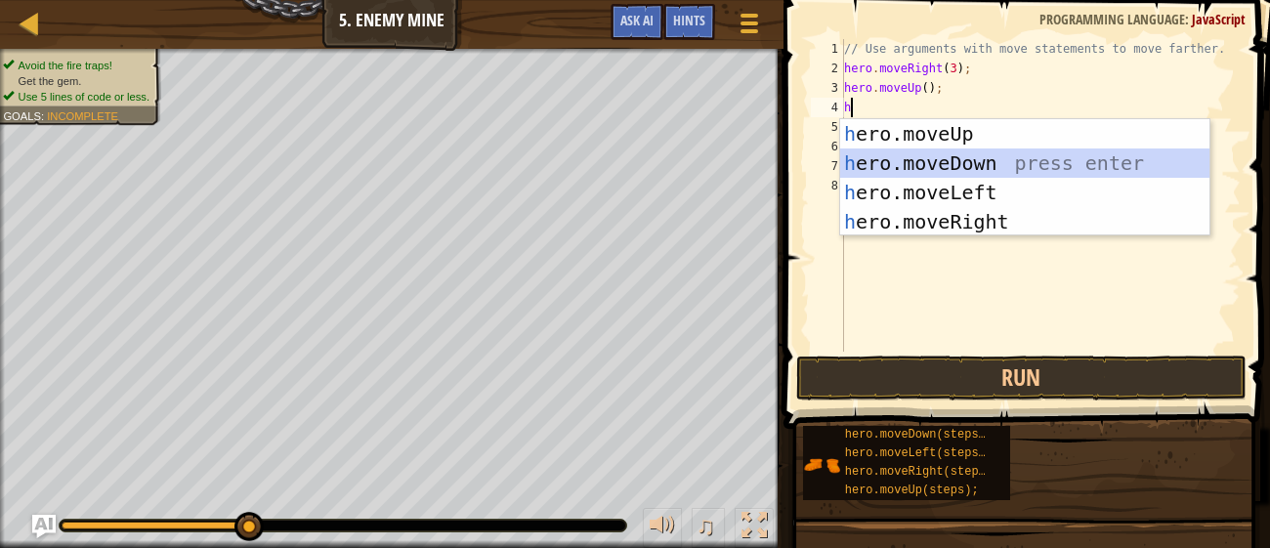
click at [942, 162] on div "h ero.moveUp press enter h ero.moveDown press enter h ero.moveLeft press enter …" at bounding box center [1024, 207] width 369 height 176
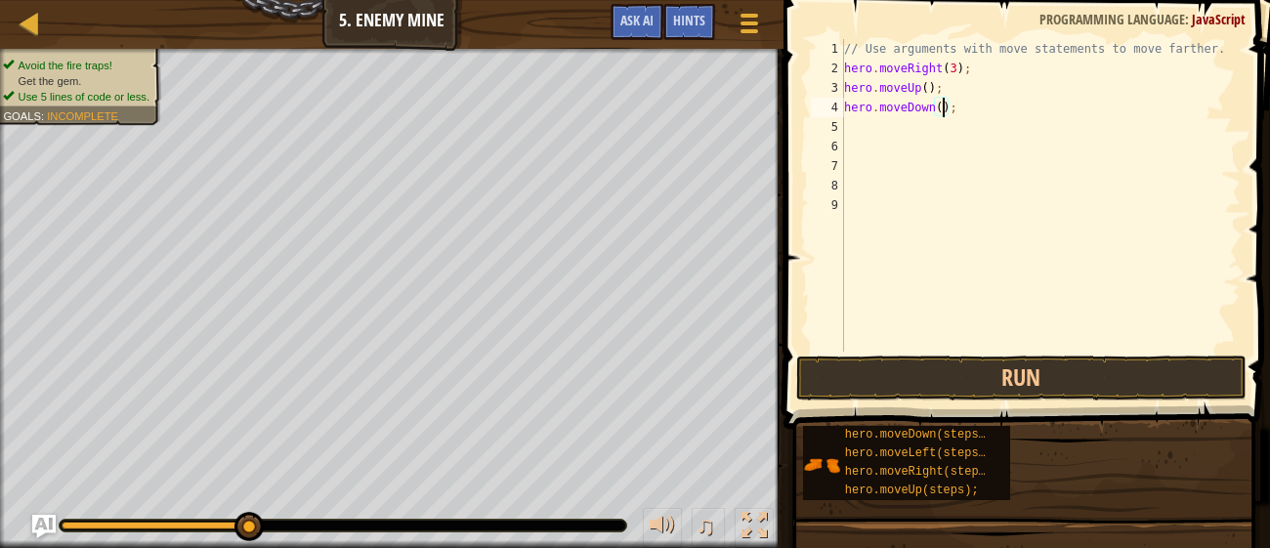
click at [941, 111] on div "// Use arguments with move statements to move farther. hero . moveRight ( 3 ) ;…" at bounding box center [1040, 215] width 401 height 352
click at [854, 397] on button "Run" at bounding box center [1020, 378] width 449 height 45
type textarea ";"
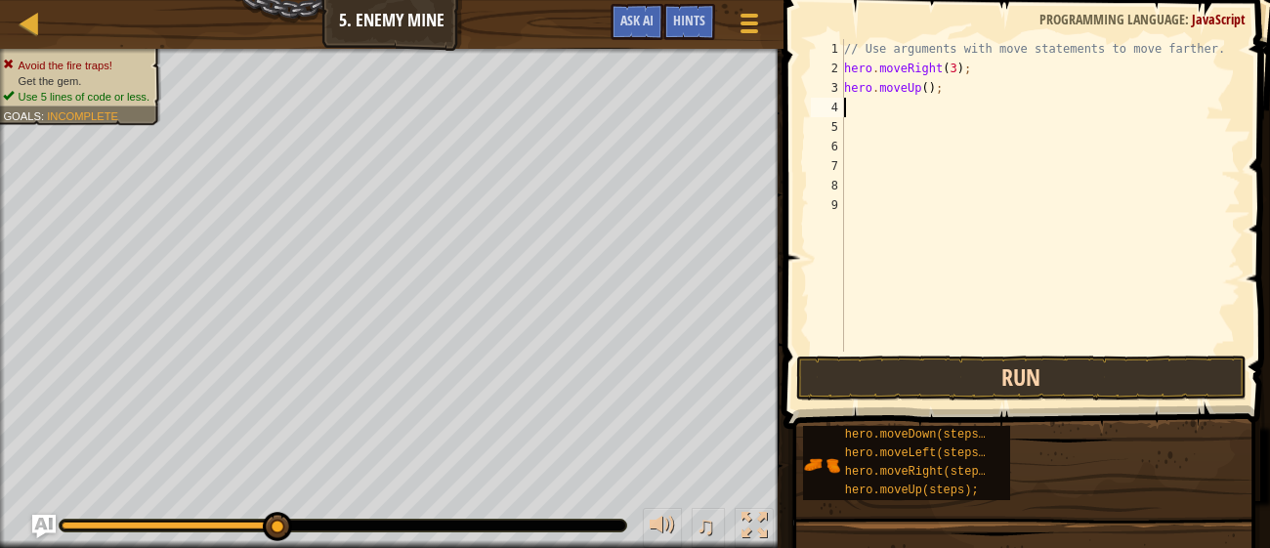
type textarea "h"
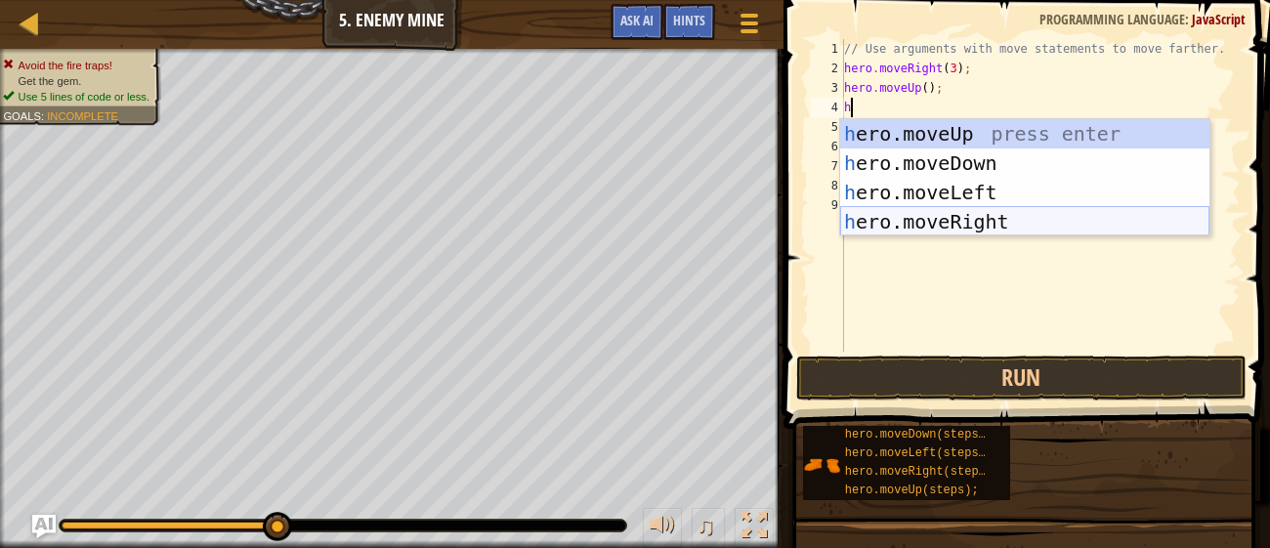
click at [1013, 215] on div "h ero.moveUp press enter h ero.moveDown press enter h ero.moveLeft press enter …" at bounding box center [1024, 207] width 369 height 176
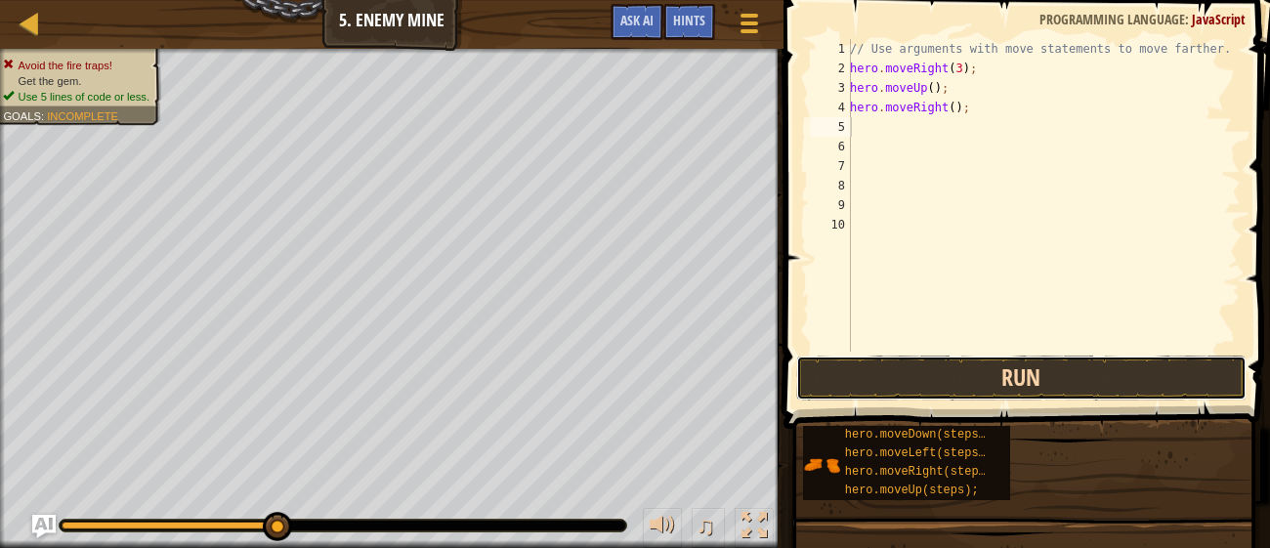
click at [1037, 361] on button "Run" at bounding box center [1020, 378] width 449 height 45
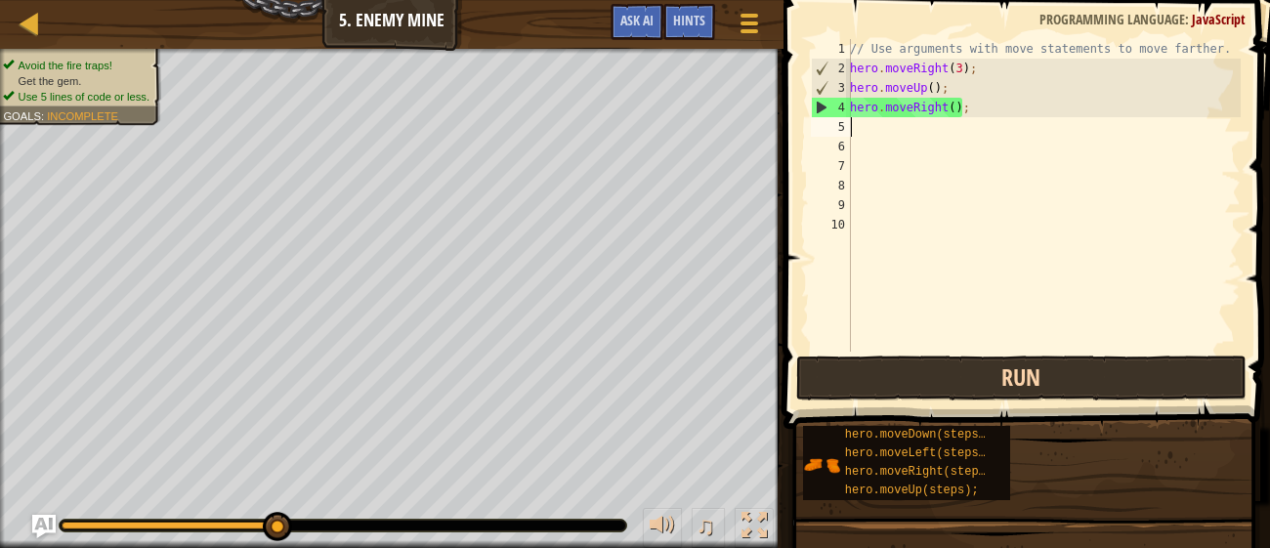
type textarea "h"
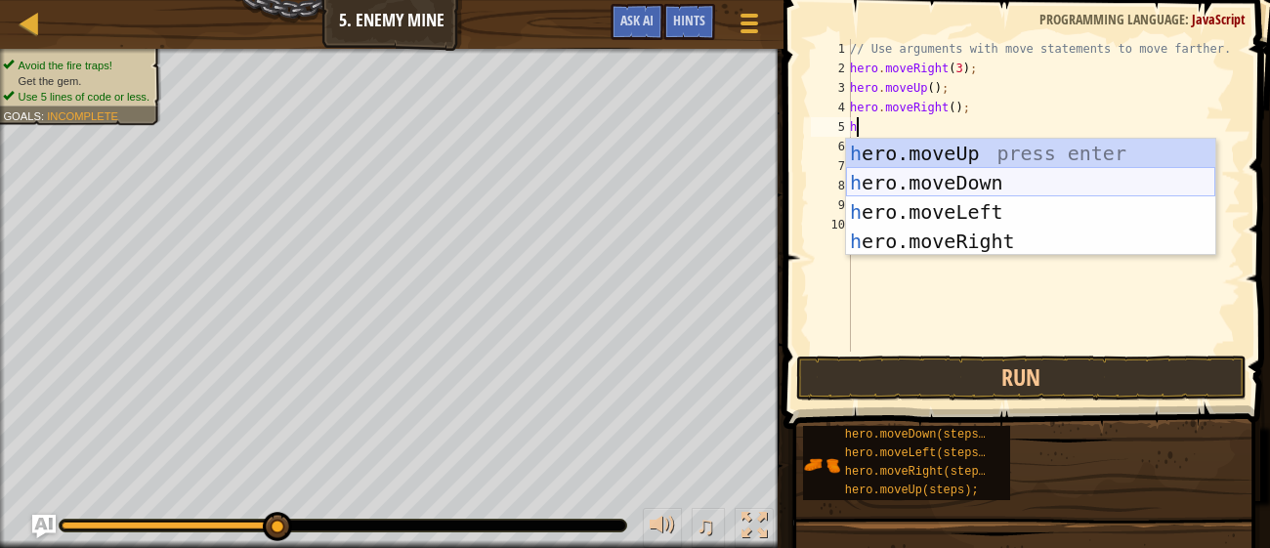
click at [1098, 189] on div "h ero.moveUp press enter h ero.moveDown press enter h ero.moveLeft press enter …" at bounding box center [1030, 227] width 369 height 176
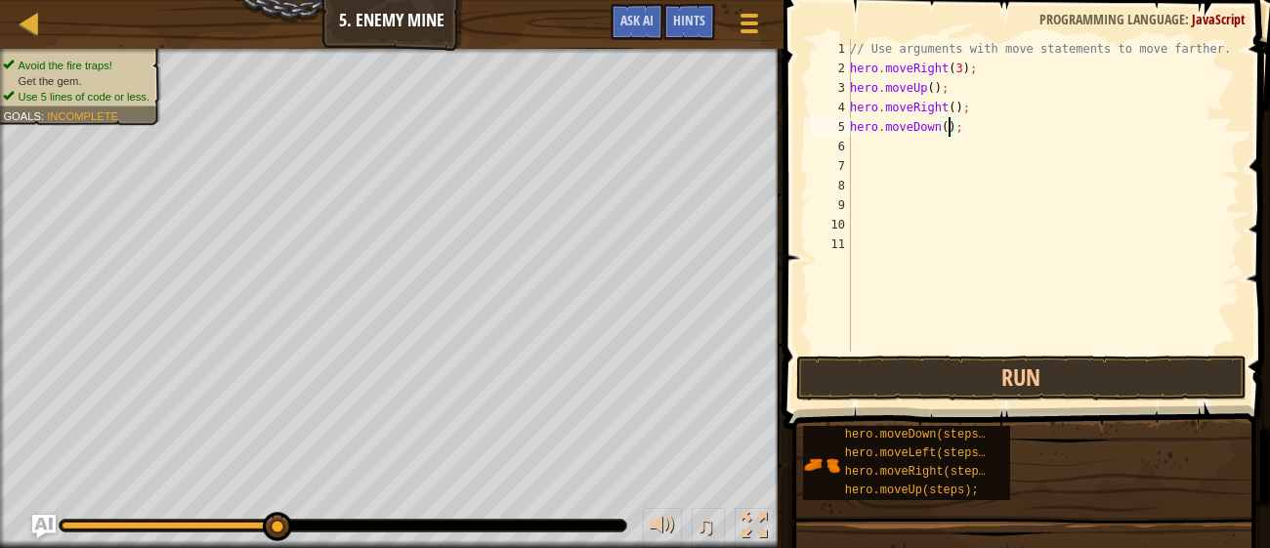
click at [950, 123] on div "// Use arguments with move statements to move farther. hero . moveRight ( 3 ) ;…" at bounding box center [1043, 215] width 395 height 352
type textarea "hero.moveDown(3);"
click at [1076, 380] on button "Run" at bounding box center [1020, 378] width 449 height 45
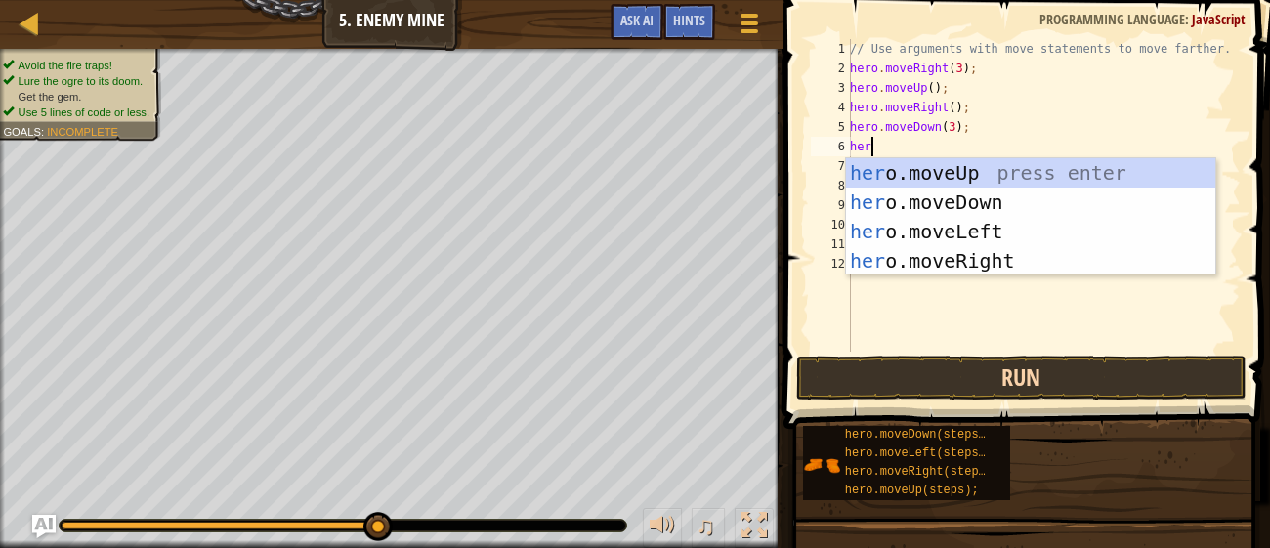
type textarea "hero"
click at [1006, 254] on div "hero .moveUp press enter hero .moveDown press enter hero .moveLeft press enter …" at bounding box center [1030, 246] width 369 height 176
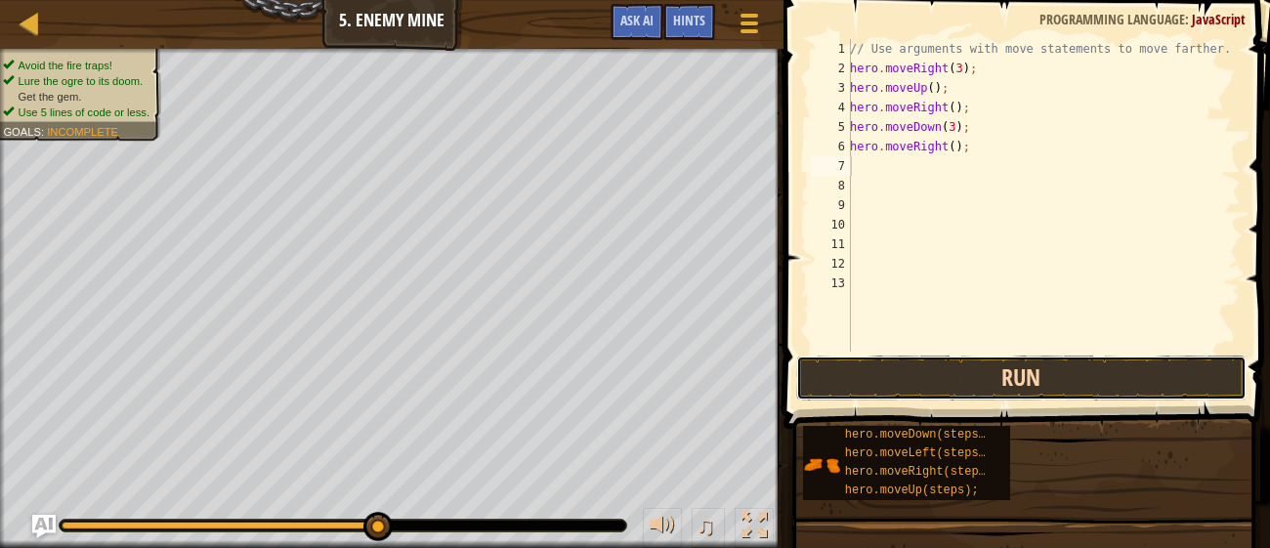
click at [1080, 366] on button "Run" at bounding box center [1020, 378] width 449 height 45
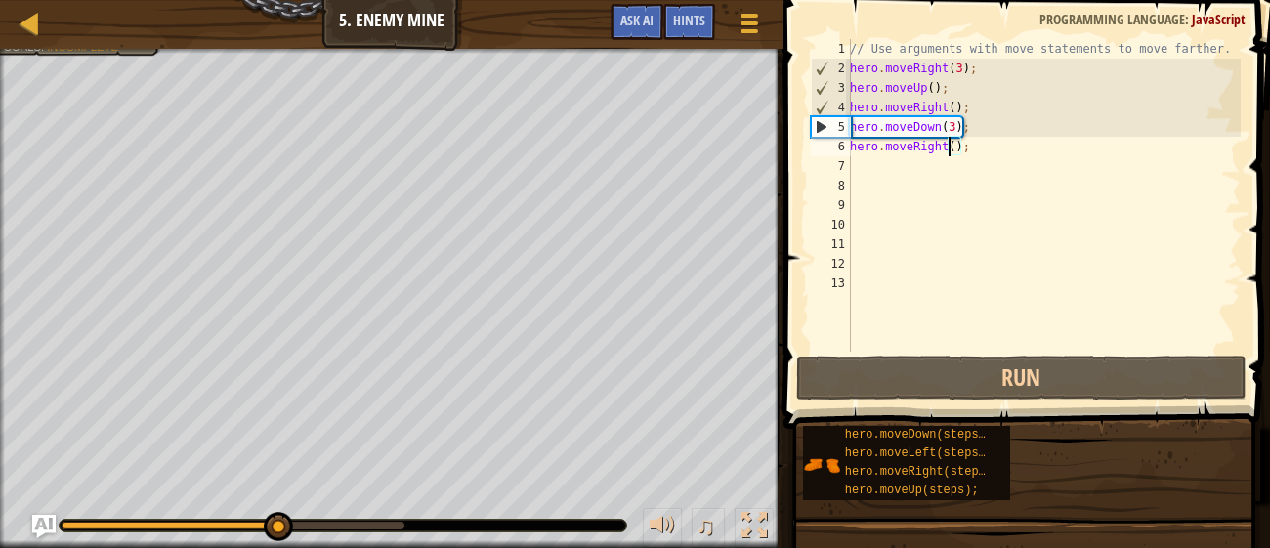
click at [952, 144] on div "// Use arguments with move statements to move farther. hero . moveRight ( 3 ) ;…" at bounding box center [1043, 215] width 395 height 352
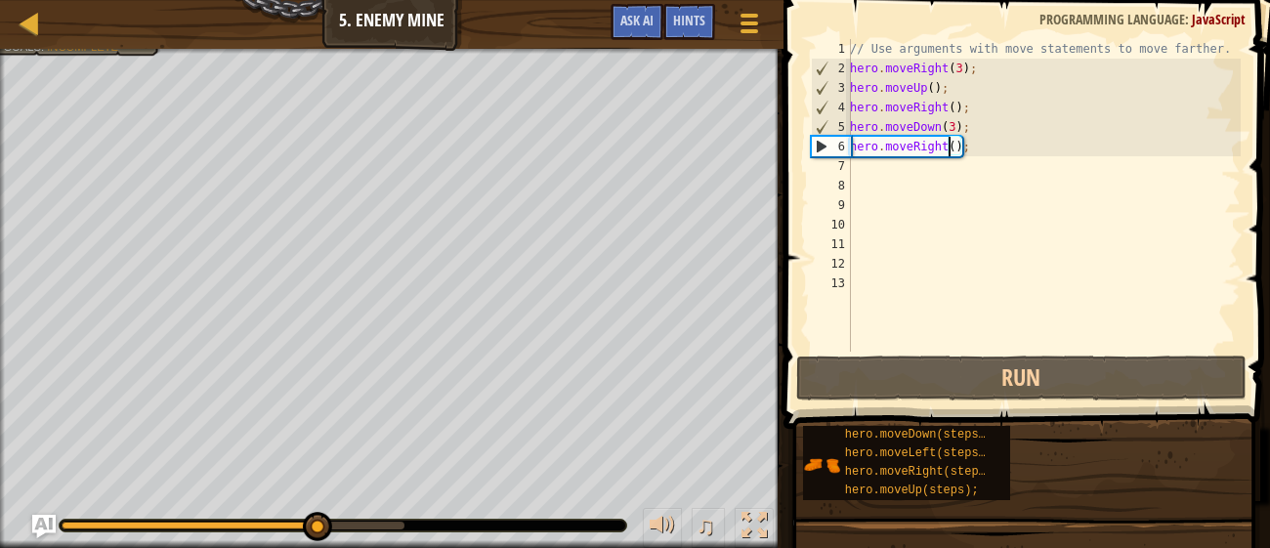
click at [957, 144] on div "// Use arguments with move statements to move farther. hero . moveRight ( 3 ) ;…" at bounding box center [1043, 215] width 395 height 352
type textarea "hero.moveRight(2);"
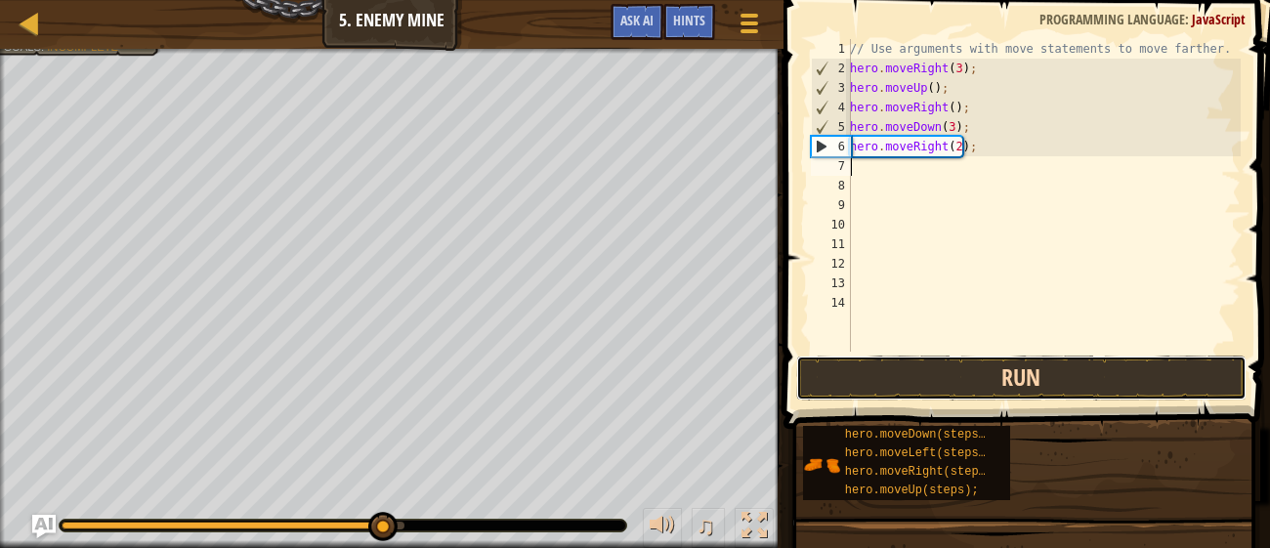
click at [1052, 375] on button "Run" at bounding box center [1020, 378] width 449 height 45
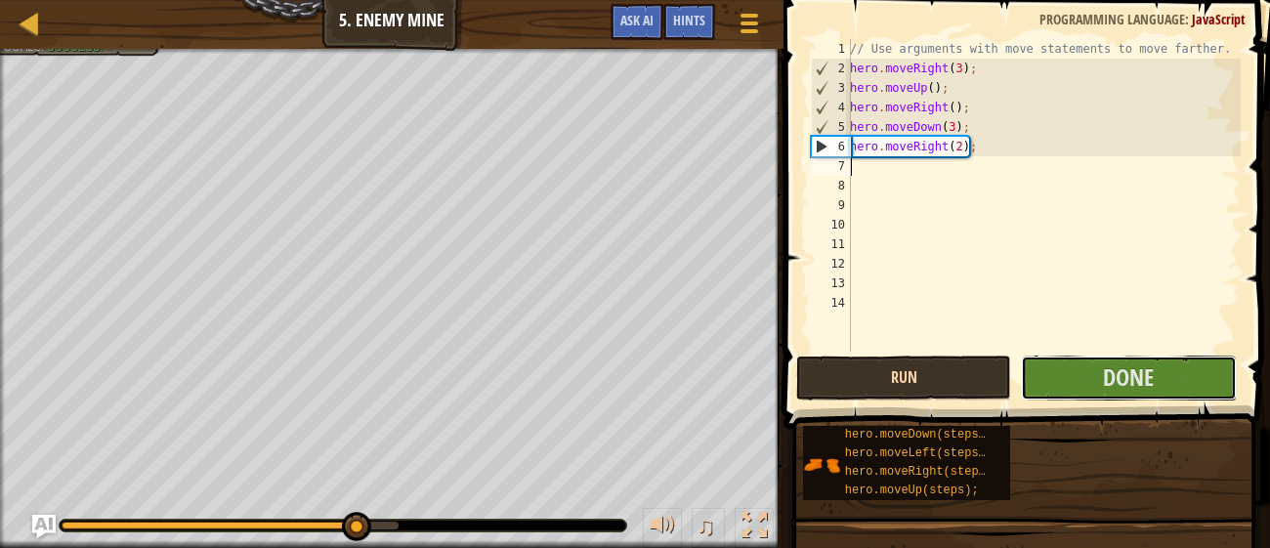
click at [1052, 375] on button "Done" at bounding box center [1128, 378] width 215 height 45
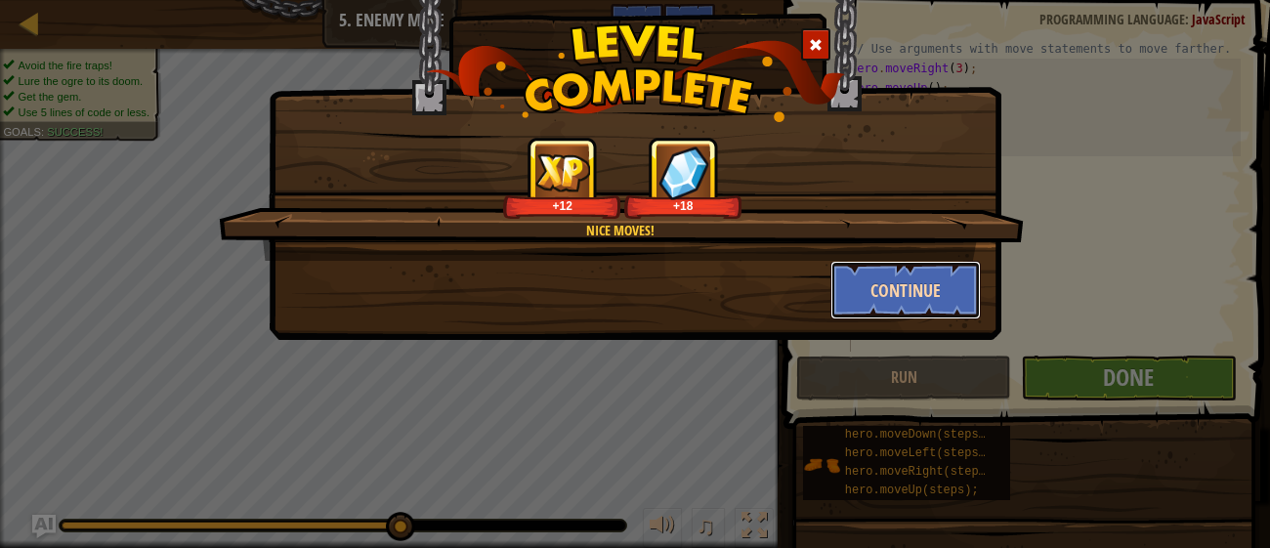
click at [914, 281] on button "Continue" at bounding box center [905, 290] width 151 height 59
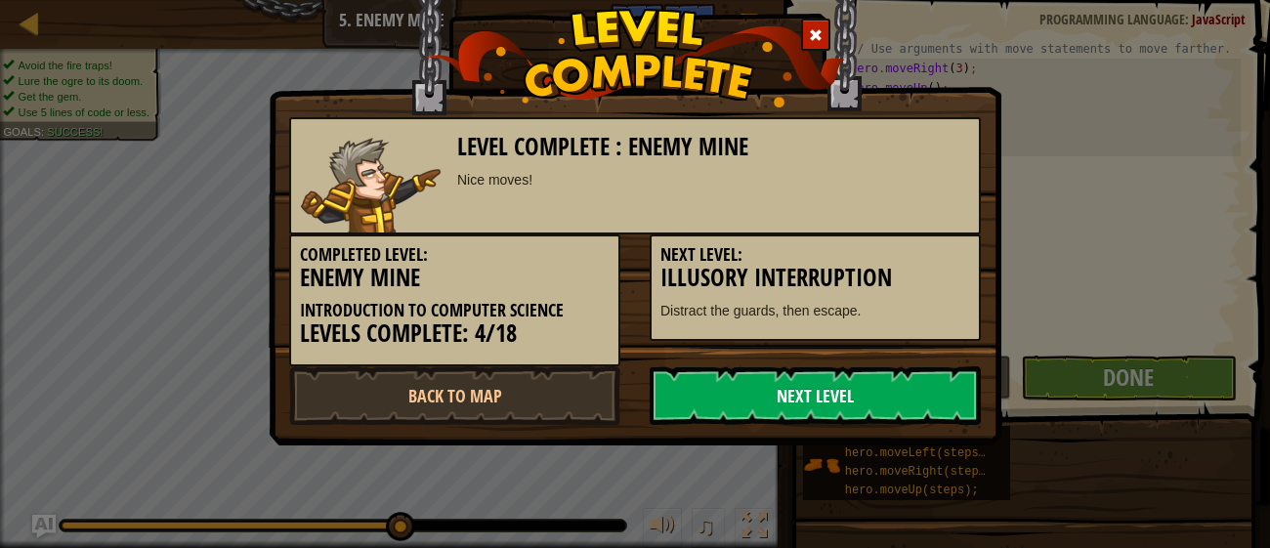
click at [900, 382] on link "Next Level" at bounding box center [815, 395] width 331 height 59
click at [899, 384] on link "Next Level" at bounding box center [815, 395] width 331 height 59
click at [871, 398] on link "Next Level" at bounding box center [815, 395] width 331 height 59
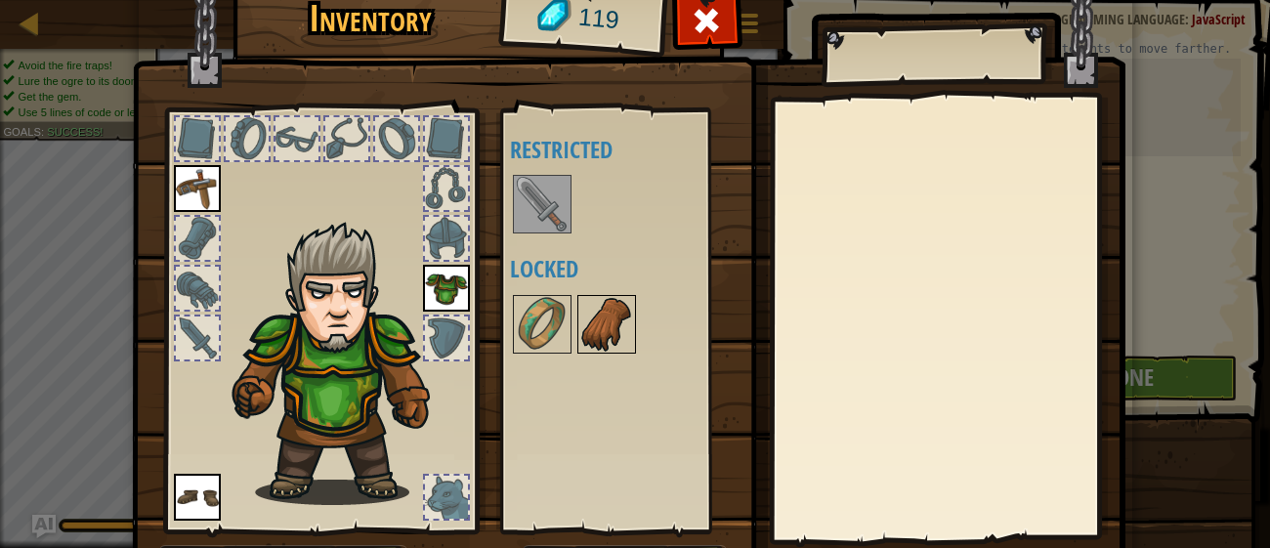
click at [617, 325] on img at bounding box center [606, 324] width 55 height 55
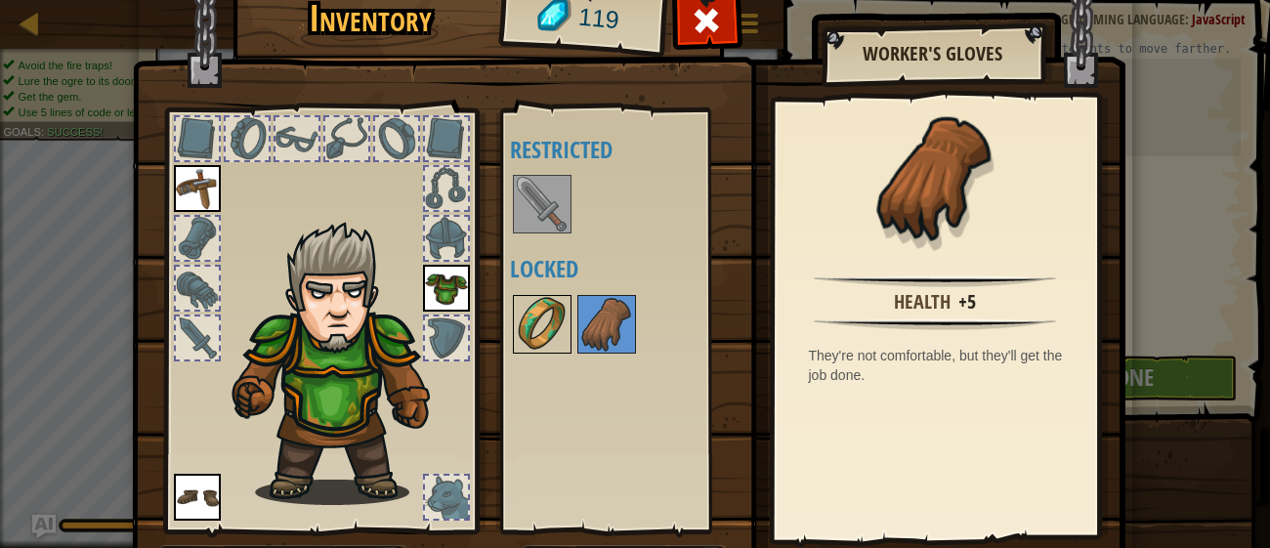
click at [527, 326] on img at bounding box center [542, 324] width 55 height 55
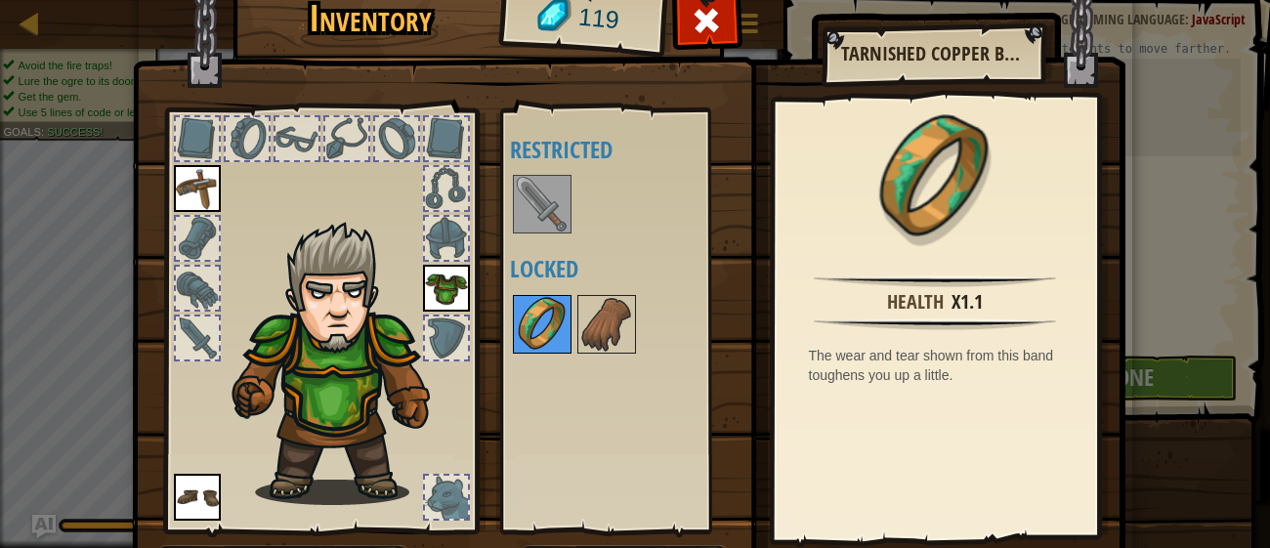
scroll to position [125, 0]
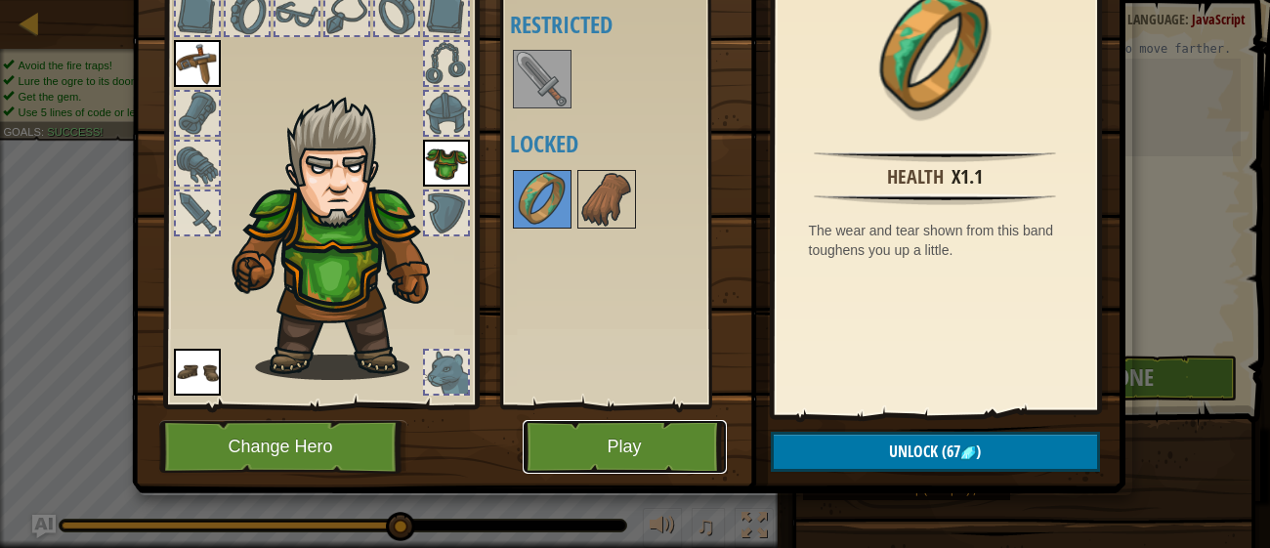
click at [610, 455] on button "Play" at bounding box center [625, 447] width 204 height 54
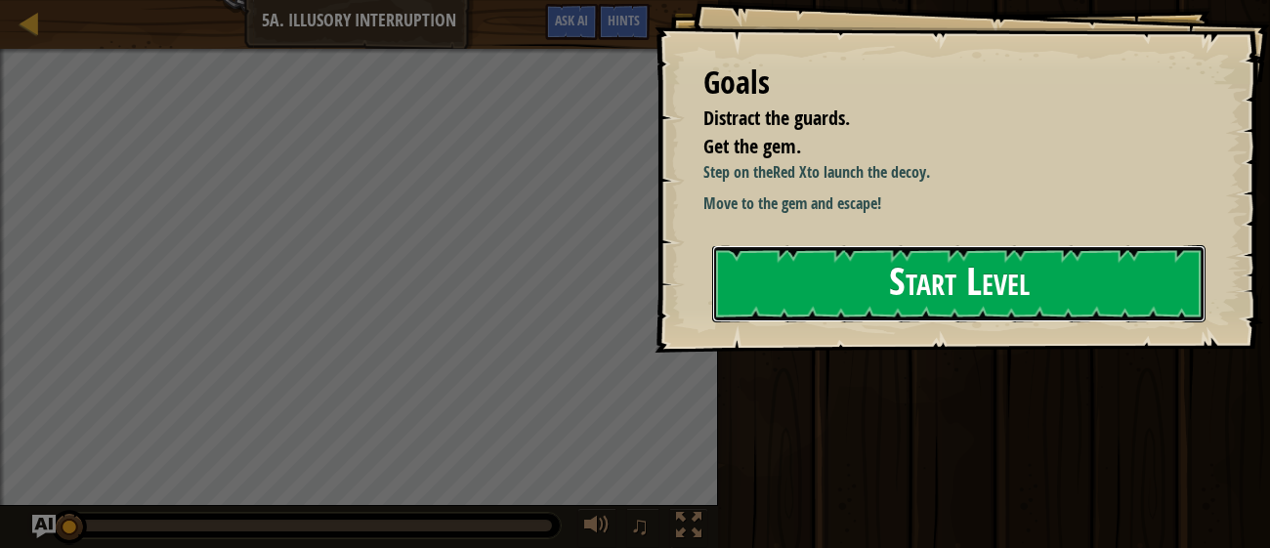
click at [1096, 297] on button "Start Level" at bounding box center [958, 283] width 493 height 77
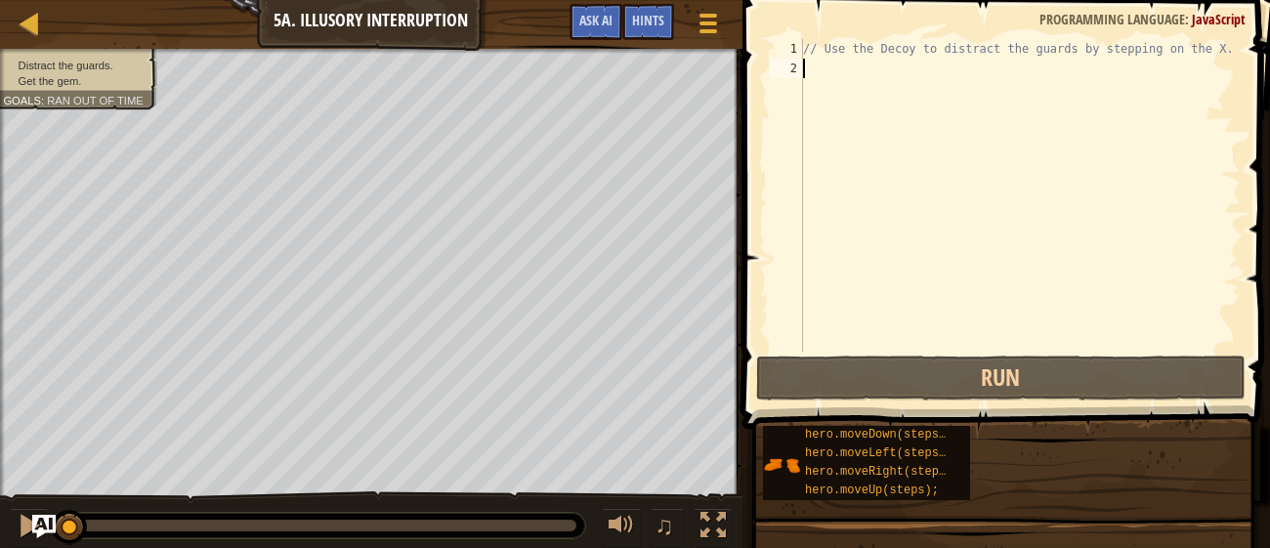
type textarea "h"
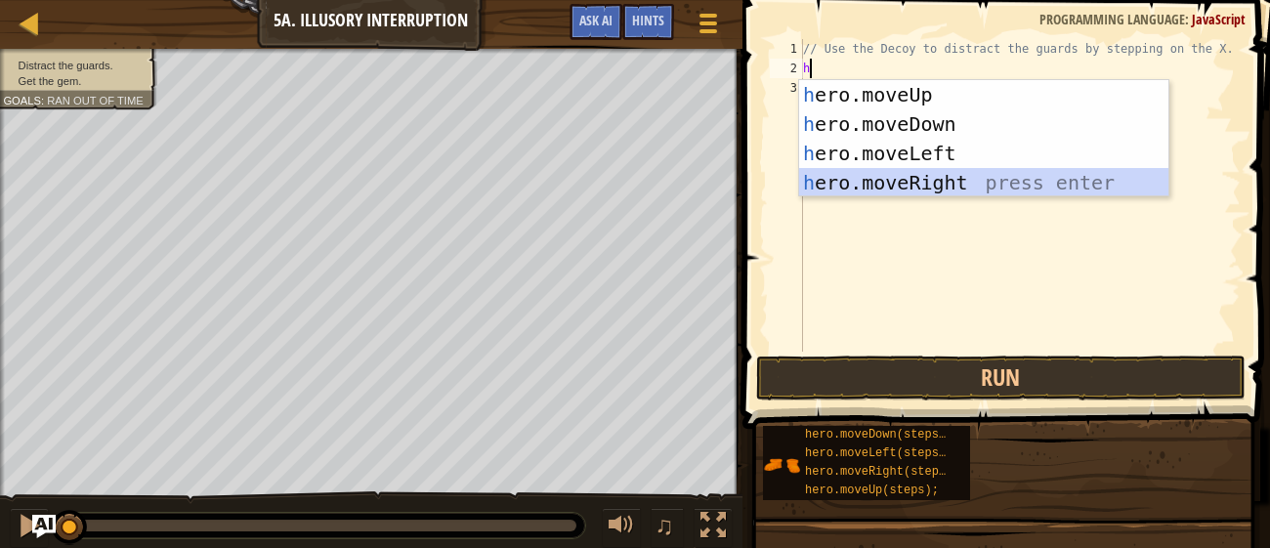
click at [884, 190] on div "h ero.moveUp press enter h ero.moveDown press enter h ero.moveLeft press enter …" at bounding box center [983, 168] width 369 height 176
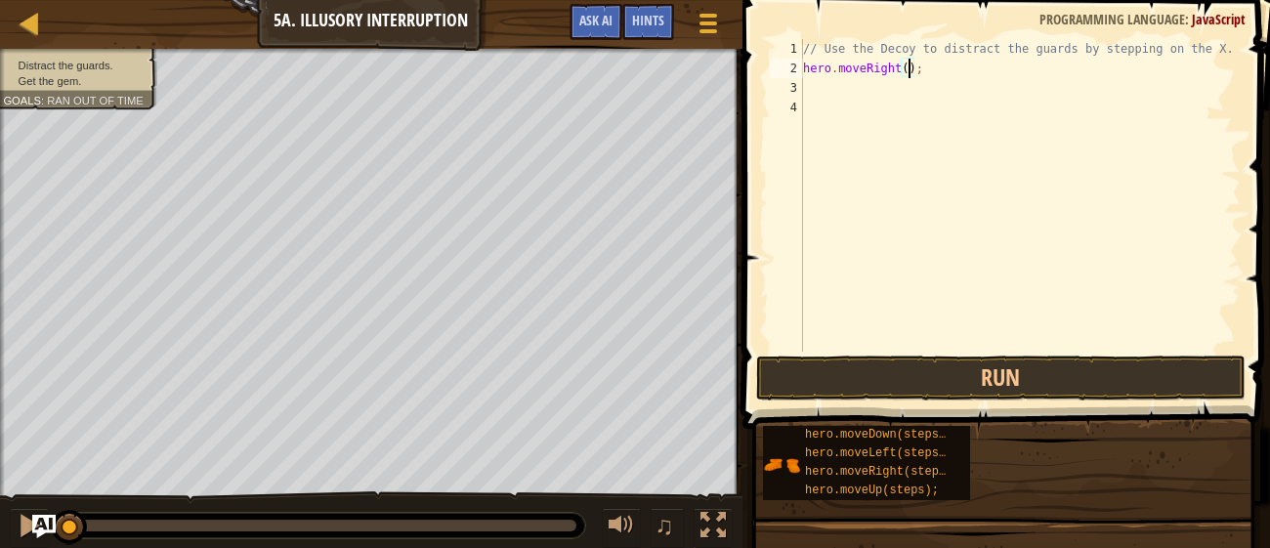
click at [907, 67] on div "// Use the Decoy to distract the guards by stepping on the X. hero . moveRight …" at bounding box center [1020, 215] width 442 height 352
type textarea "hero.moveRight(3);"
click at [1111, 388] on button "Run" at bounding box center [1000, 378] width 489 height 45
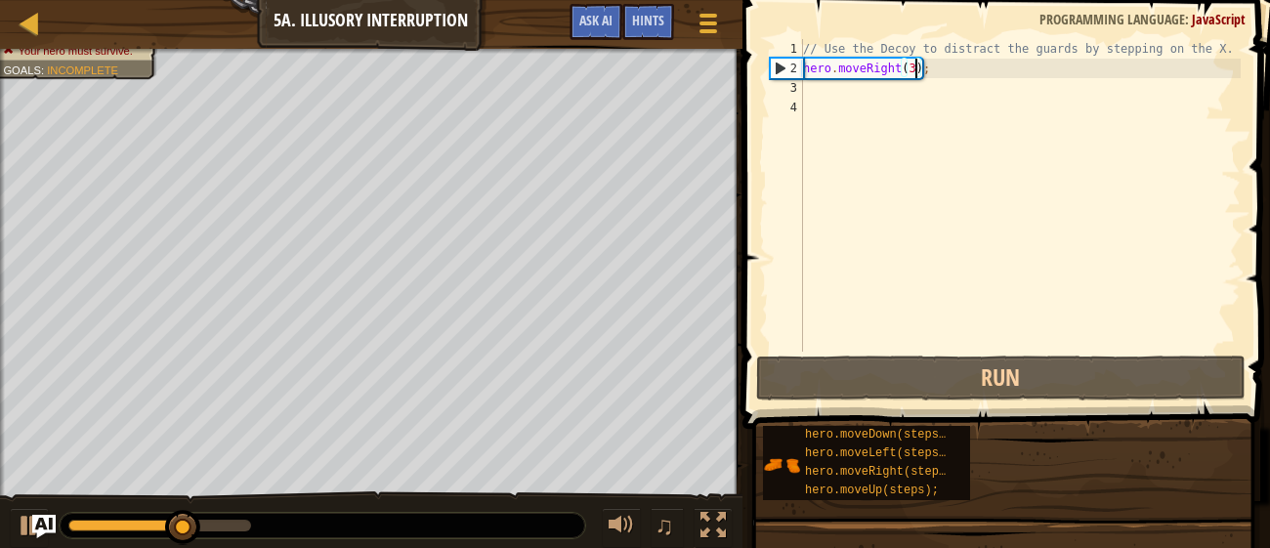
click at [832, 90] on div "// Use the Decoy to distract the guards by stepping on the X. hero . moveRight …" at bounding box center [1020, 215] width 442 height 352
type textarea "h"
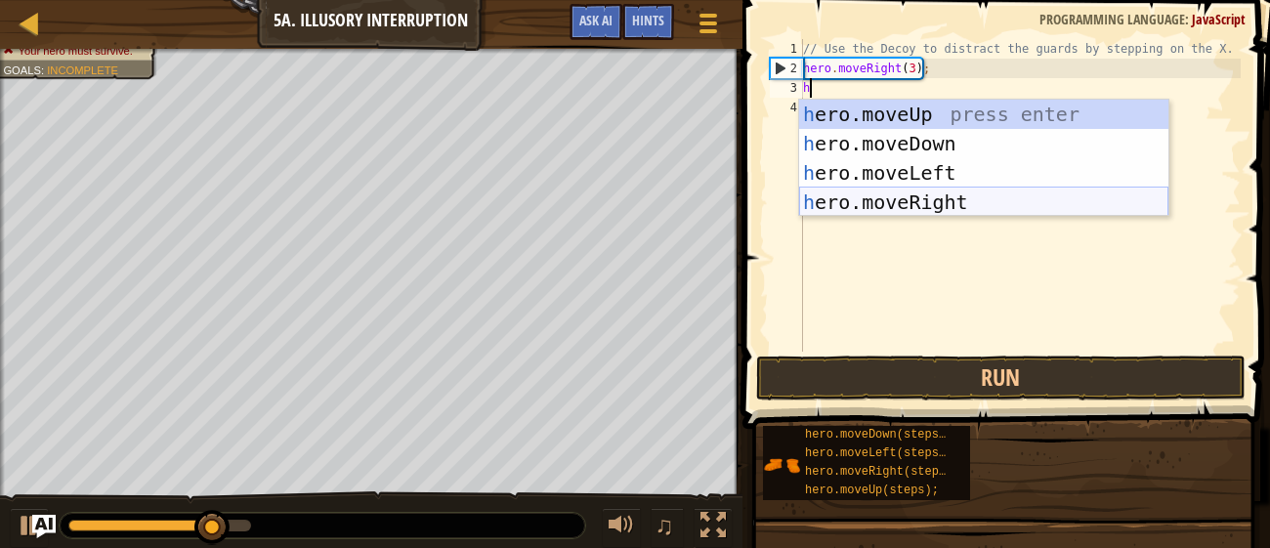
click at [927, 200] on div "h ero.moveUp press enter h ero.moveDown press enter h ero.moveLeft press enter …" at bounding box center [983, 188] width 369 height 176
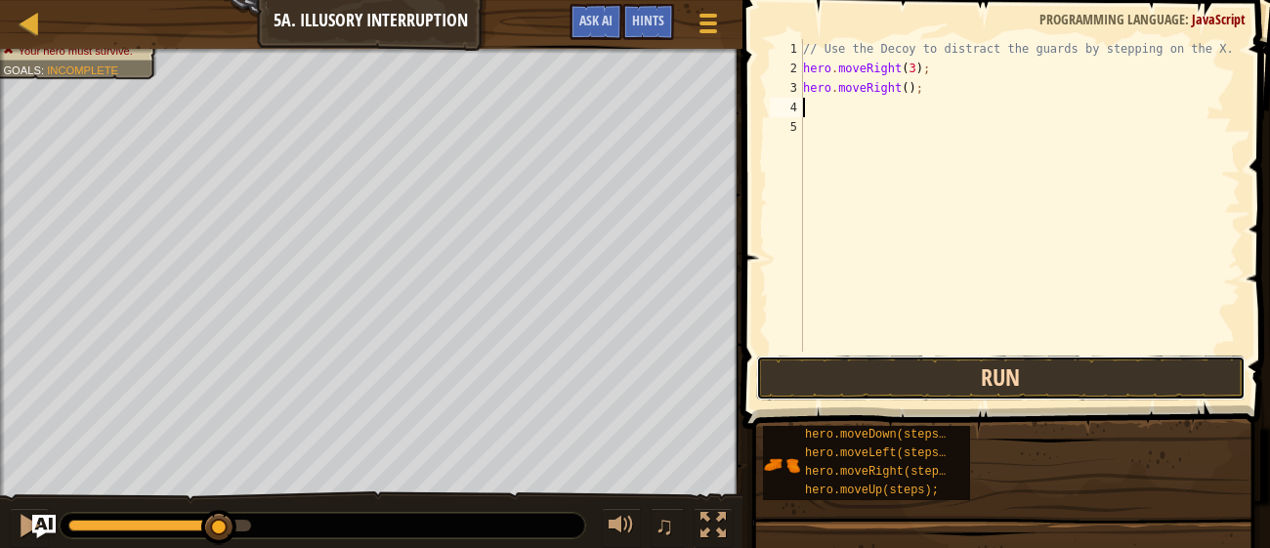
click at [987, 367] on button "Run" at bounding box center [1000, 378] width 489 height 45
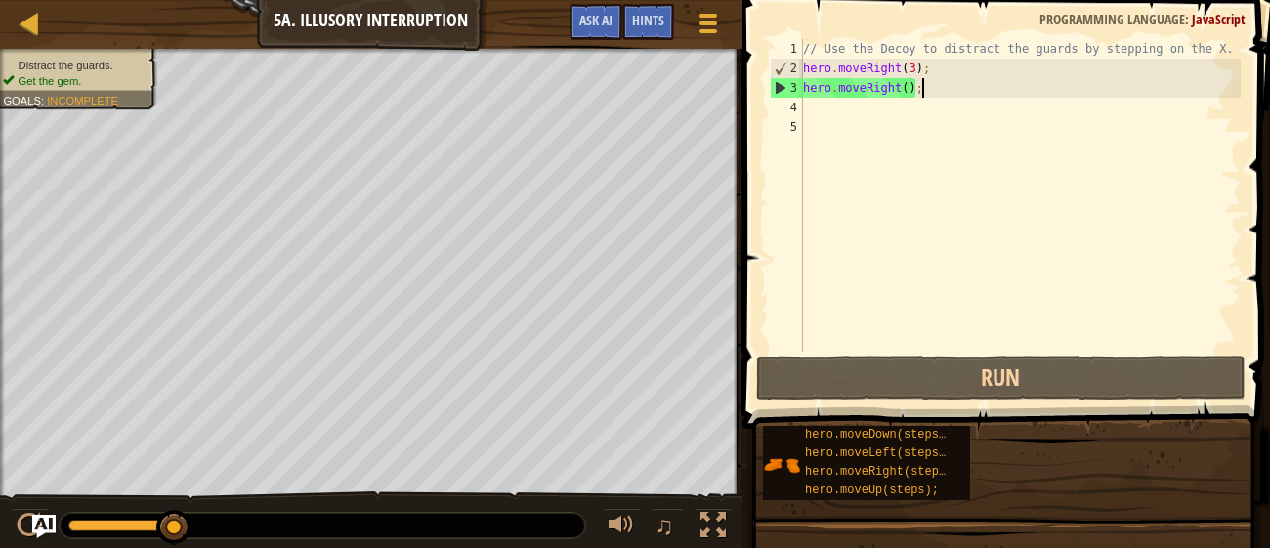
click at [930, 94] on div "// Use the Decoy to distract the guards by stepping on the X. hero . moveRight …" at bounding box center [1020, 215] width 442 height 352
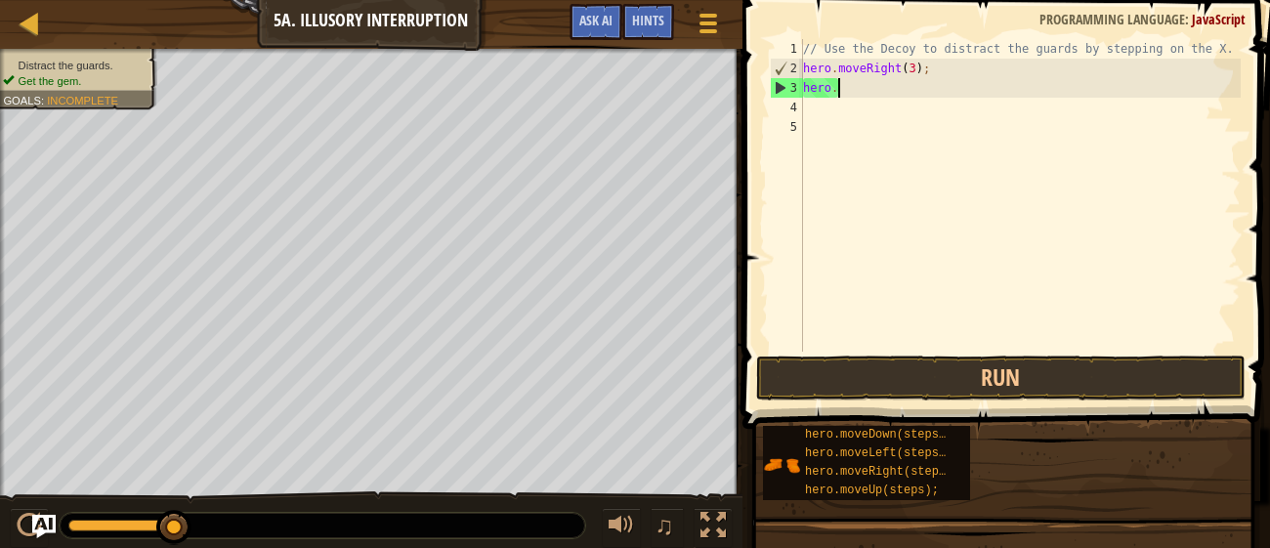
type textarea "h"
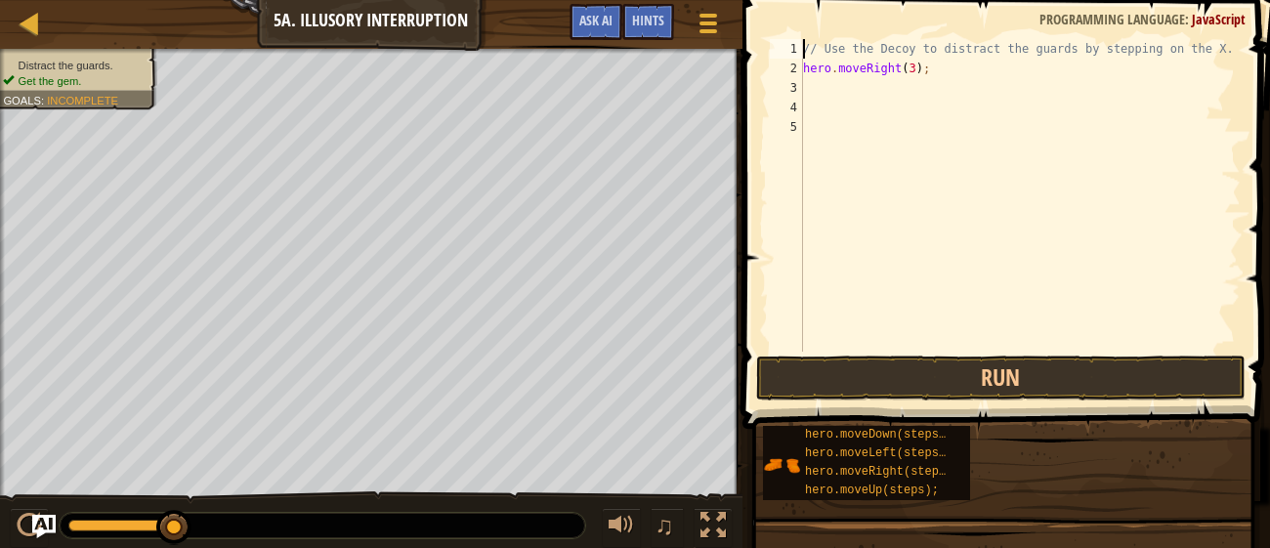
type textarea "hero.moveRight(3);"
type textarea "h"
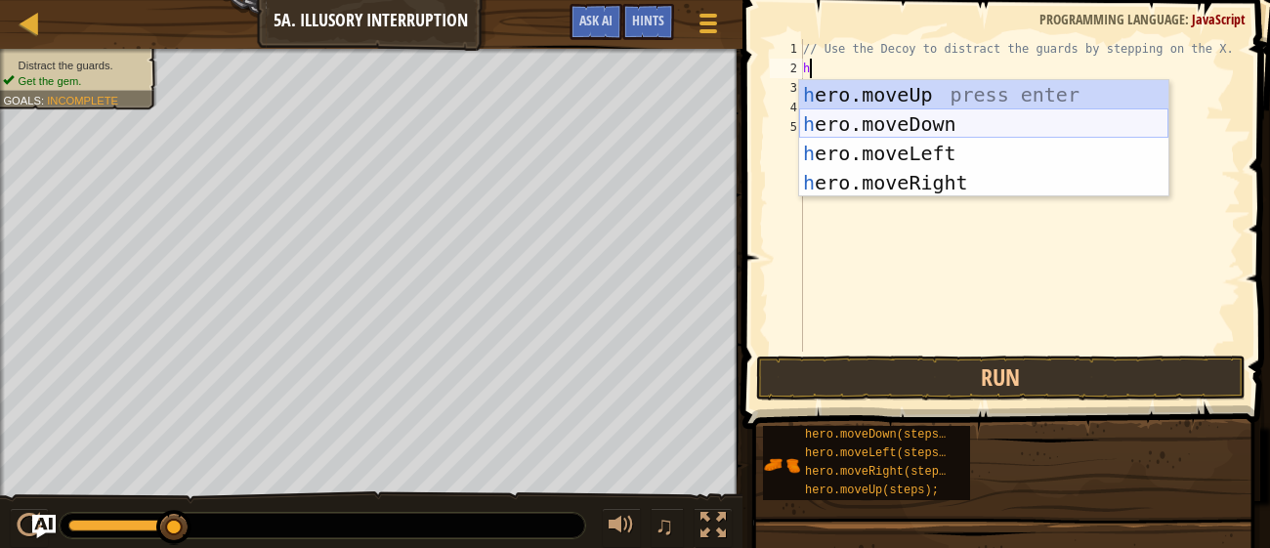
click at [913, 113] on div "h ero.moveUp press enter h ero.moveDown press enter h ero.moveLeft press enter …" at bounding box center [983, 168] width 369 height 176
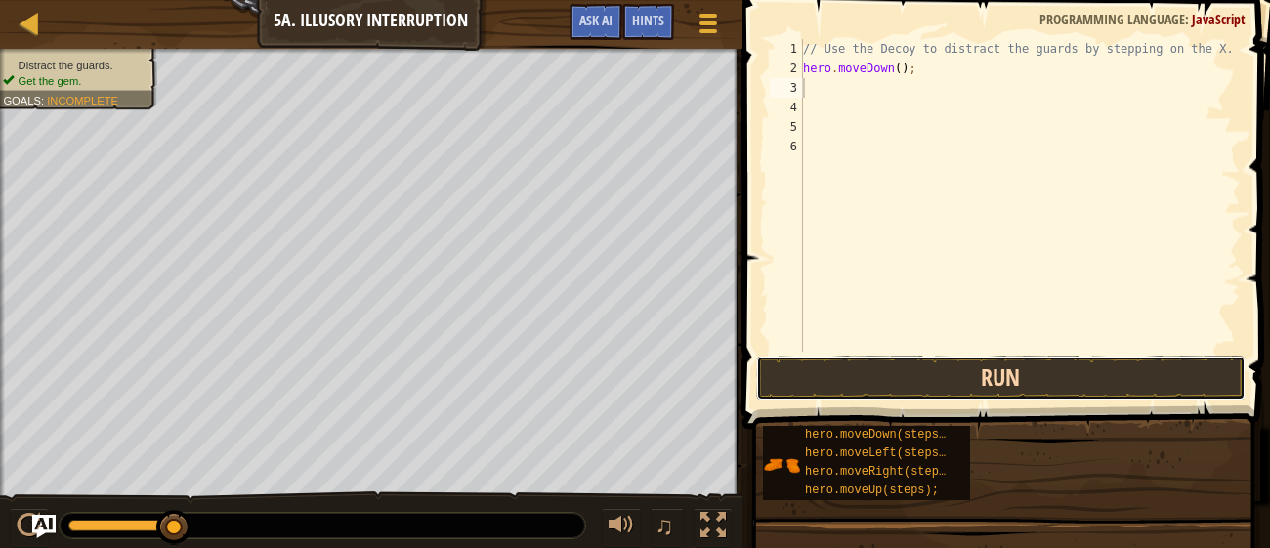
click at [1056, 383] on button "Run" at bounding box center [1000, 378] width 489 height 45
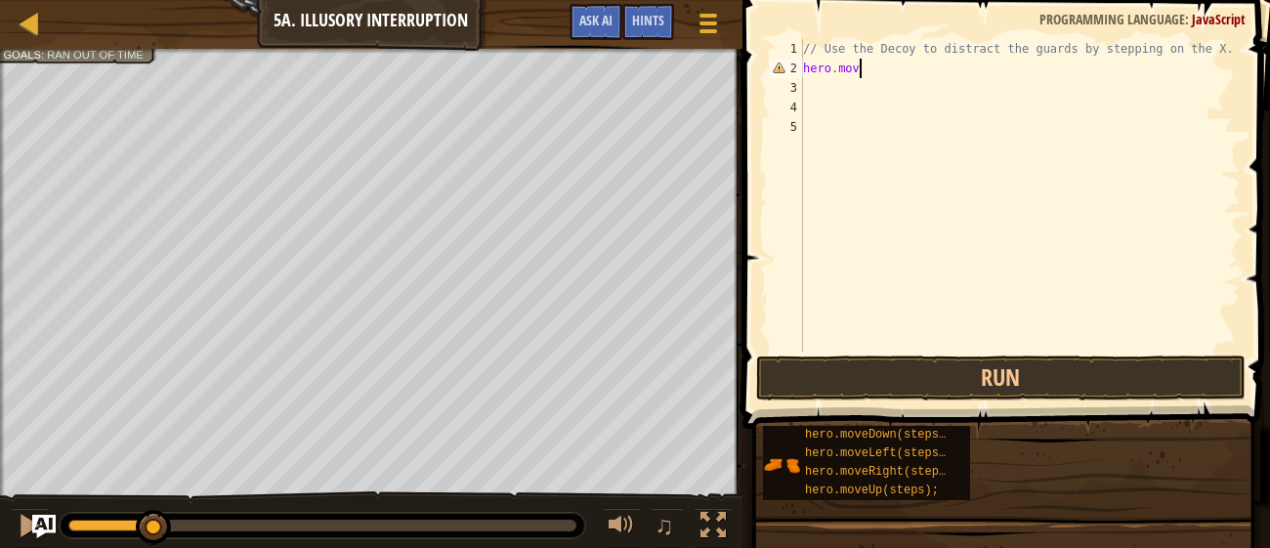
type textarea "hero.move"
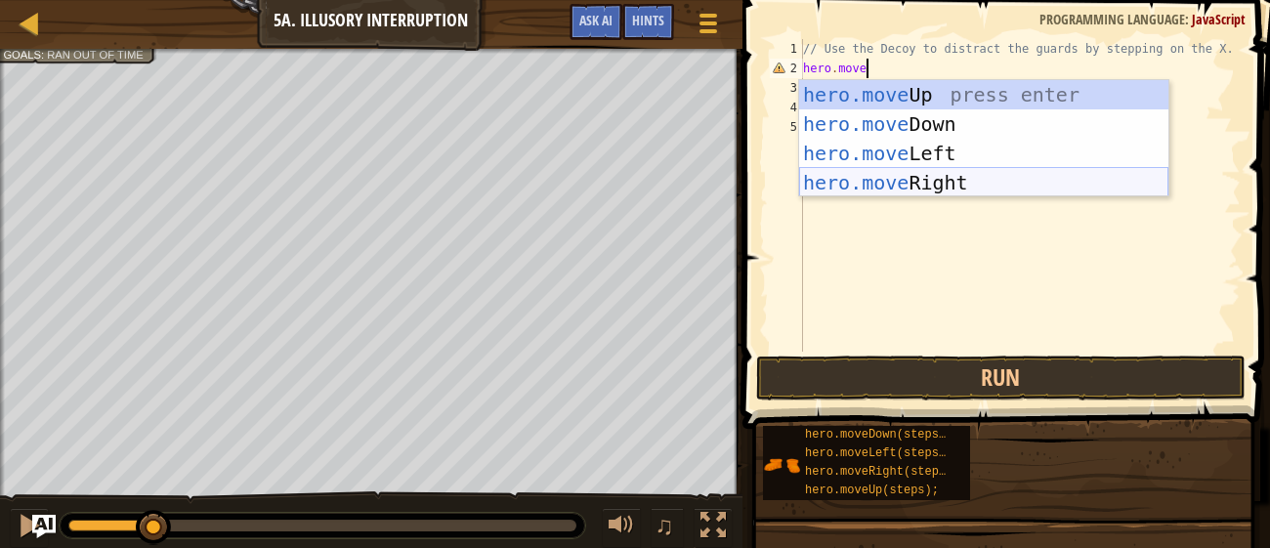
click at [1001, 177] on div "hero.move Up press enter hero.move Down press enter hero.move Left press enter …" at bounding box center [983, 168] width 369 height 176
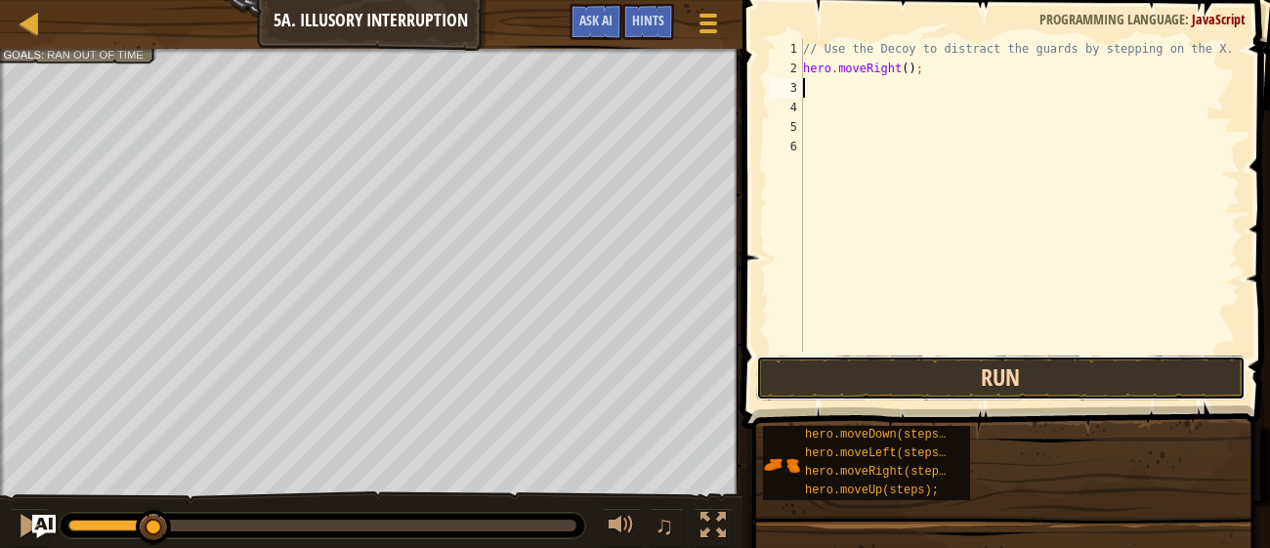
click at [1043, 368] on button "Run" at bounding box center [1000, 378] width 489 height 45
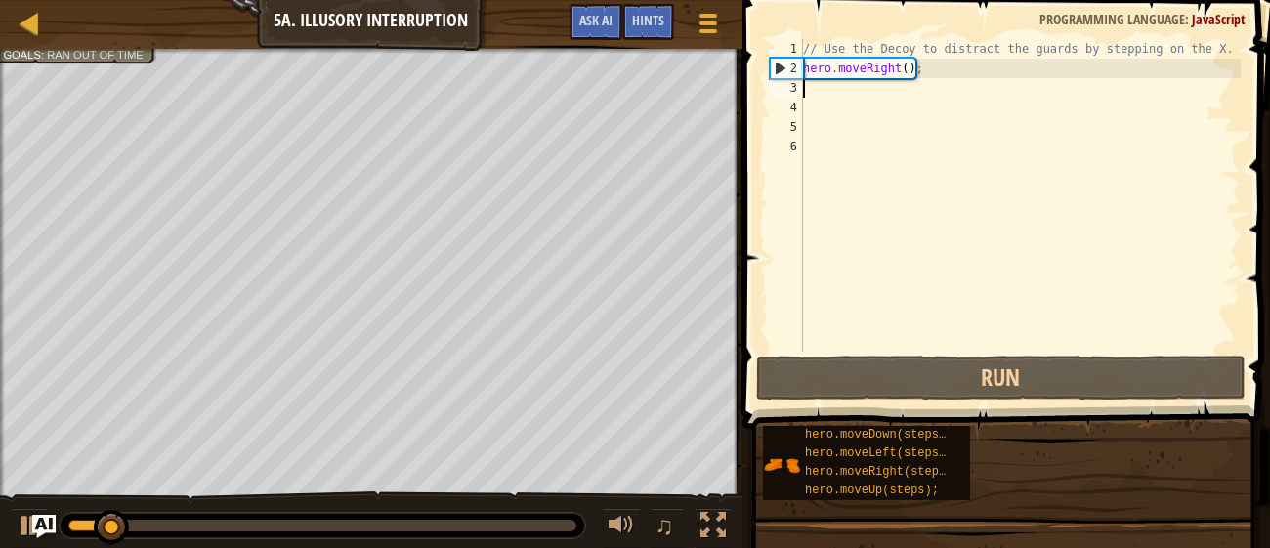
type textarea "h"
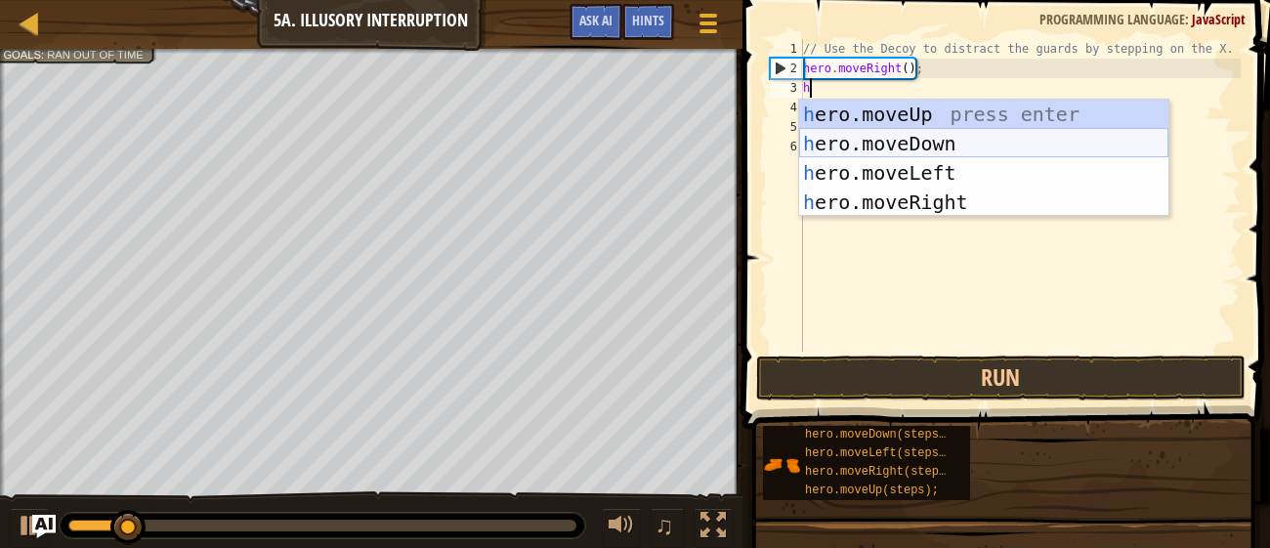
click at [921, 139] on div "h ero.moveUp press enter h ero.moveDown press enter h ero.moveLeft press enter …" at bounding box center [983, 188] width 369 height 176
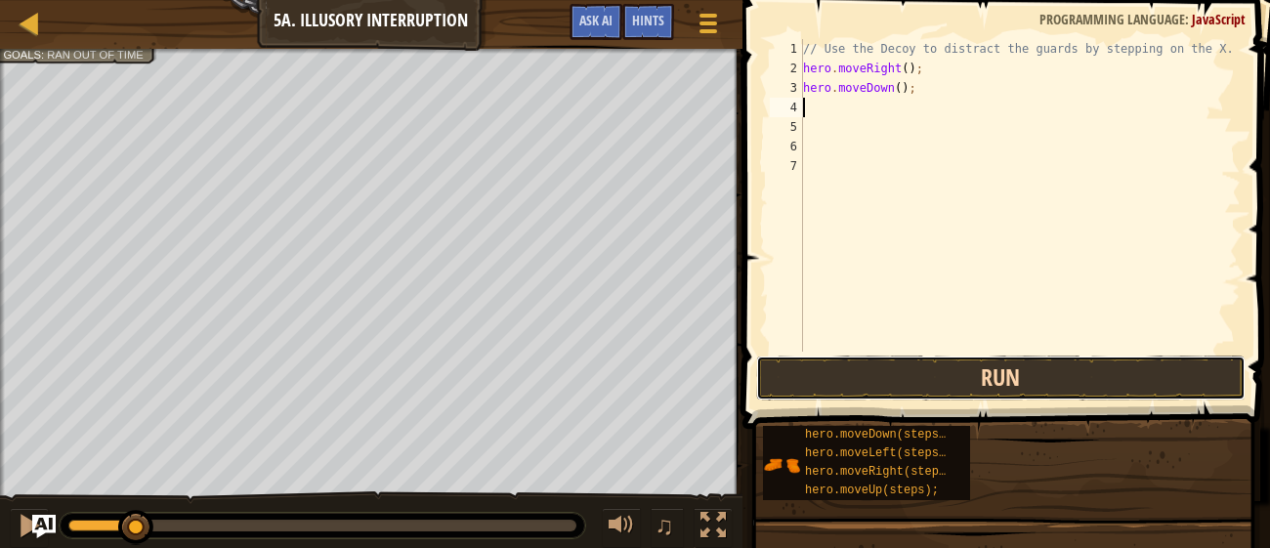
click at [1015, 366] on button "Run" at bounding box center [1000, 378] width 489 height 45
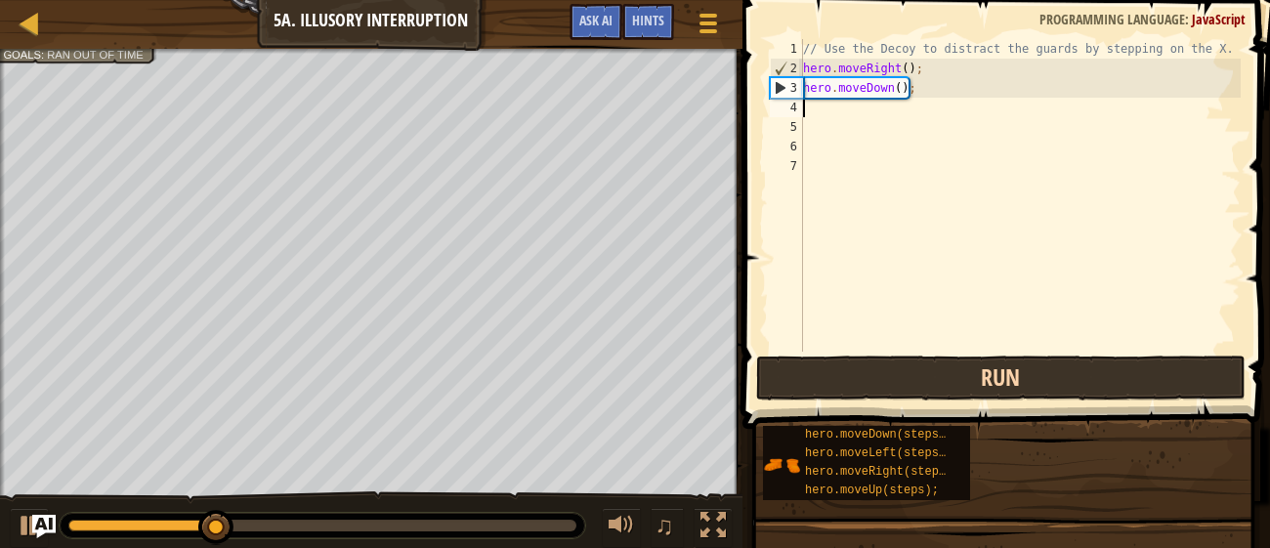
type textarea "h"
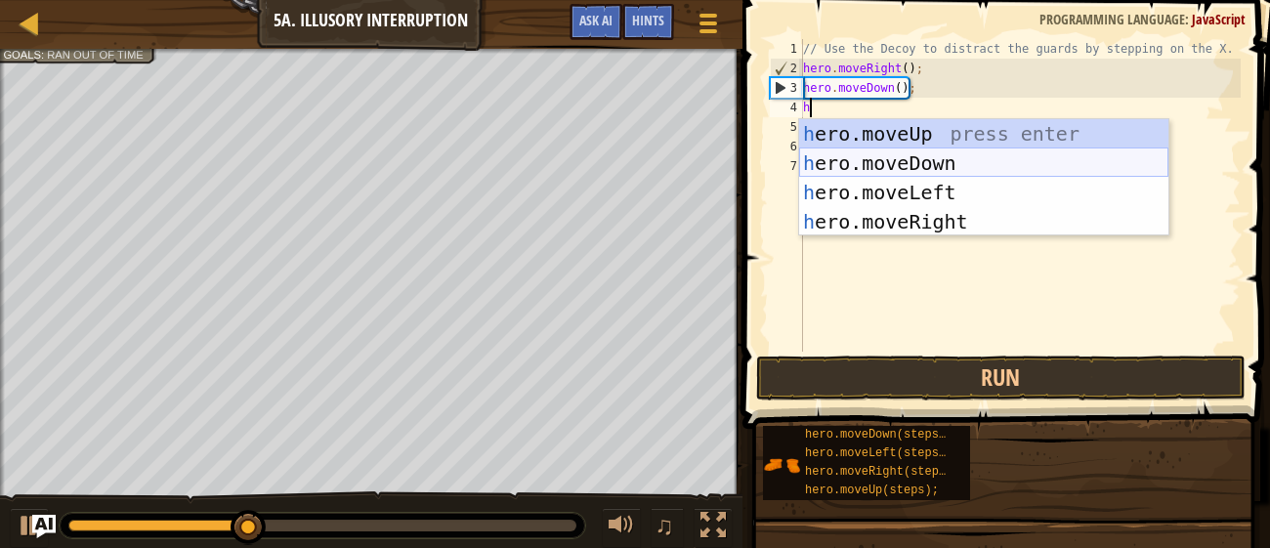
click at [980, 158] on div "h ero.moveUp press enter h ero.moveDown press enter h ero.moveLeft press enter …" at bounding box center [983, 207] width 369 height 176
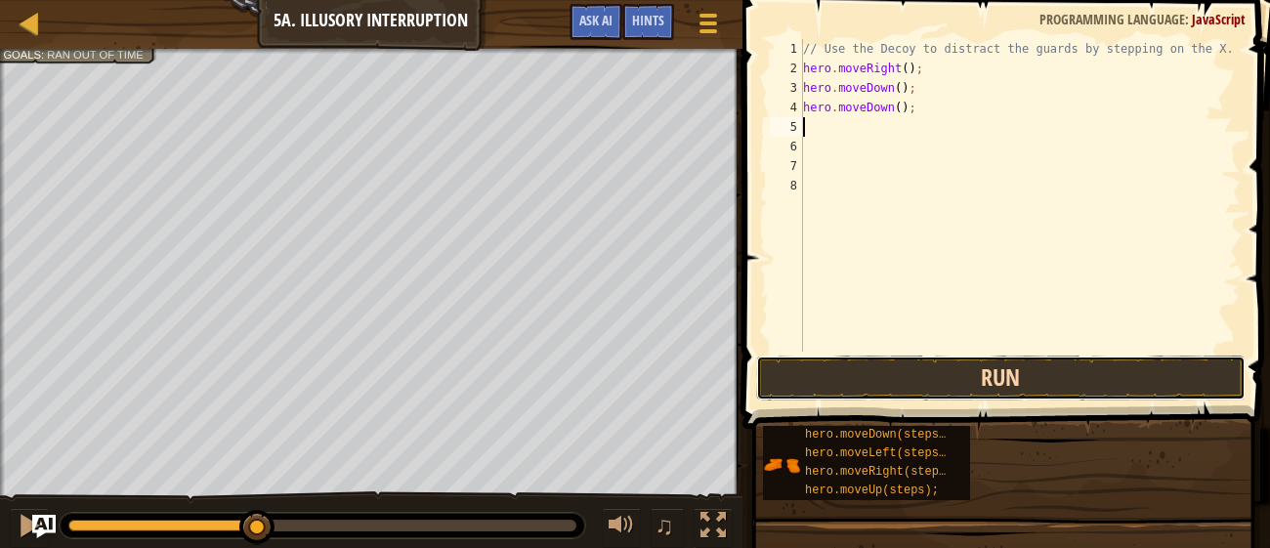
click at [996, 361] on button "Run" at bounding box center [1000, 378] width 489 height 45
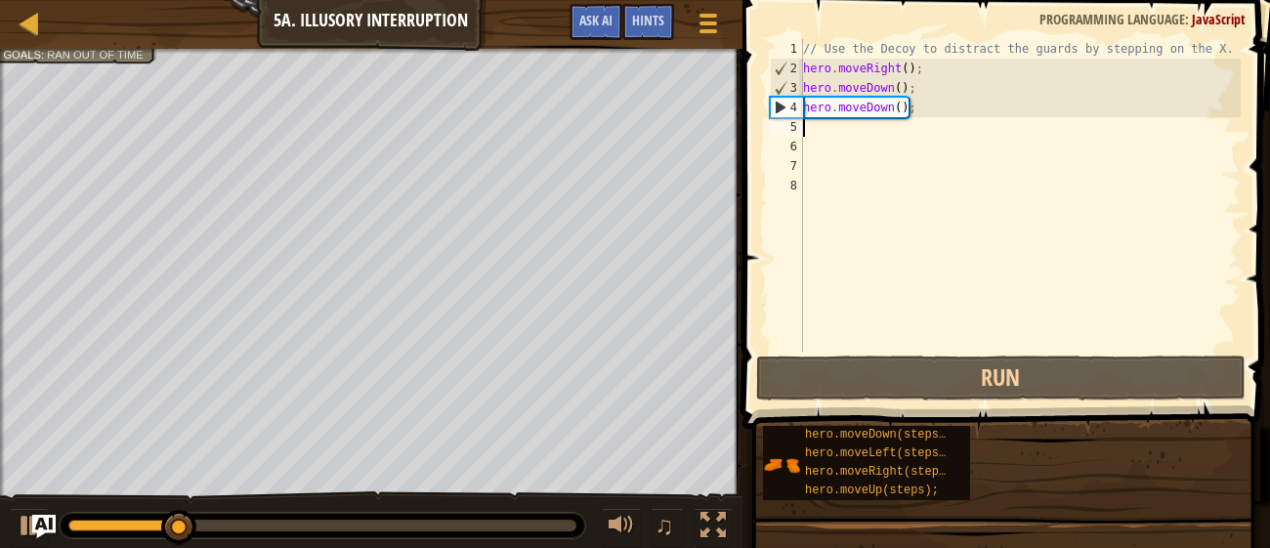
type textarea "h"
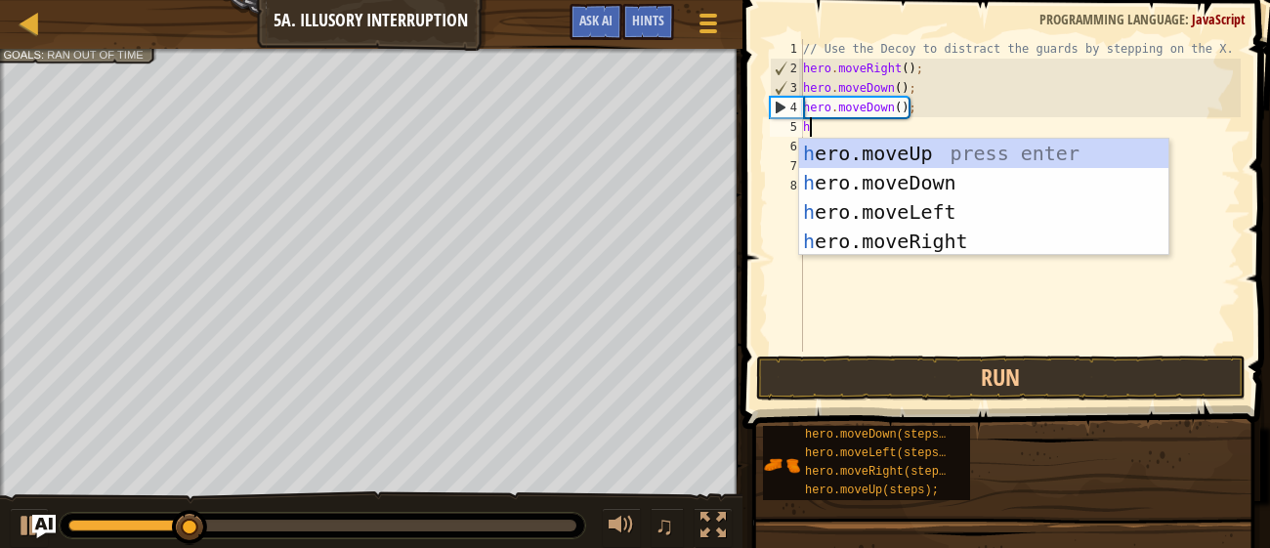
click at [816, 155] on div "h ero.moveUp press enter h ero.moveDown press enter h ero.moveLeft press enter …" at bounding box center [983, 227] width 369 height 176
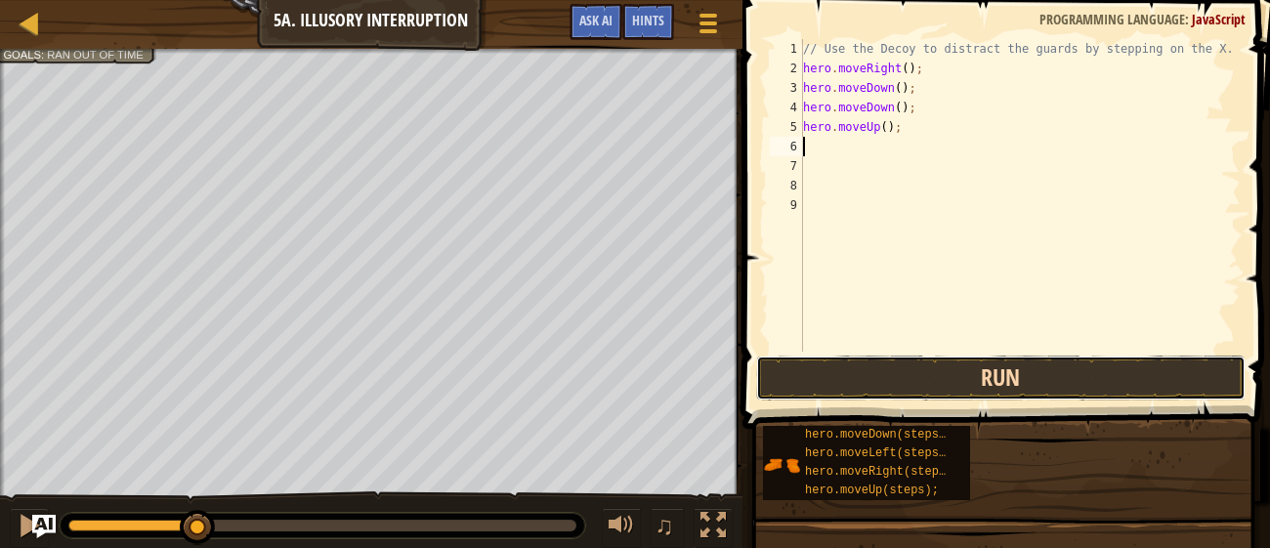
click at [973, 388] on button "Run" at bounding box center [1000, 378] width 489 height 45
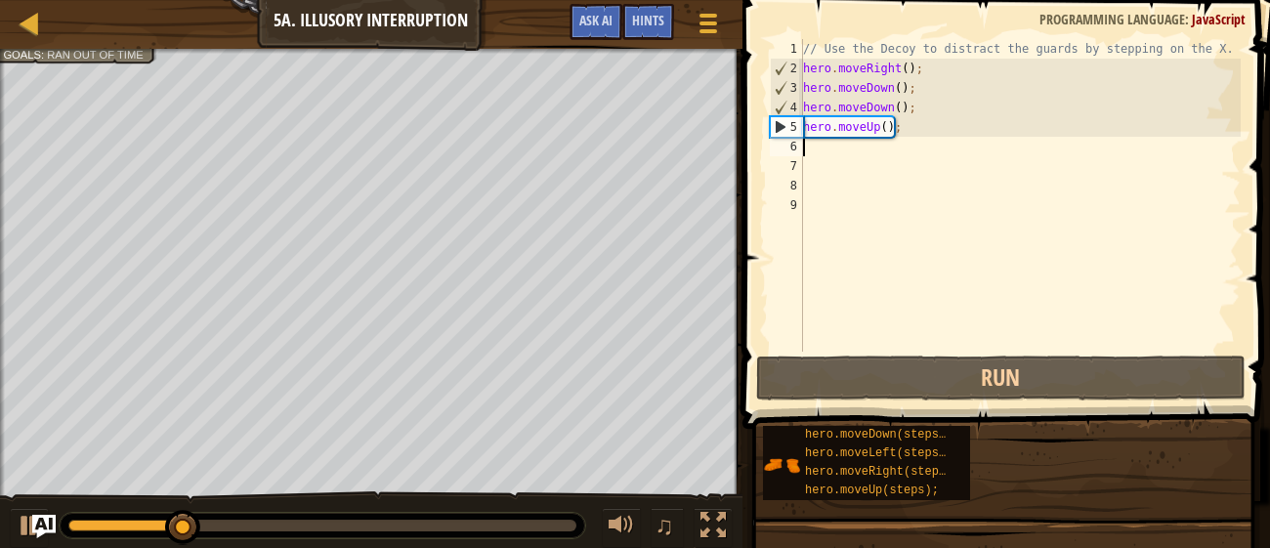
click at [885, 129] on div "// Use the Decoy to distract the guards by stepping on the X. hero . moveRight …" at bounding box center [1020, 215] width 442 height 352
type textarea "hero.moveUp(2);"
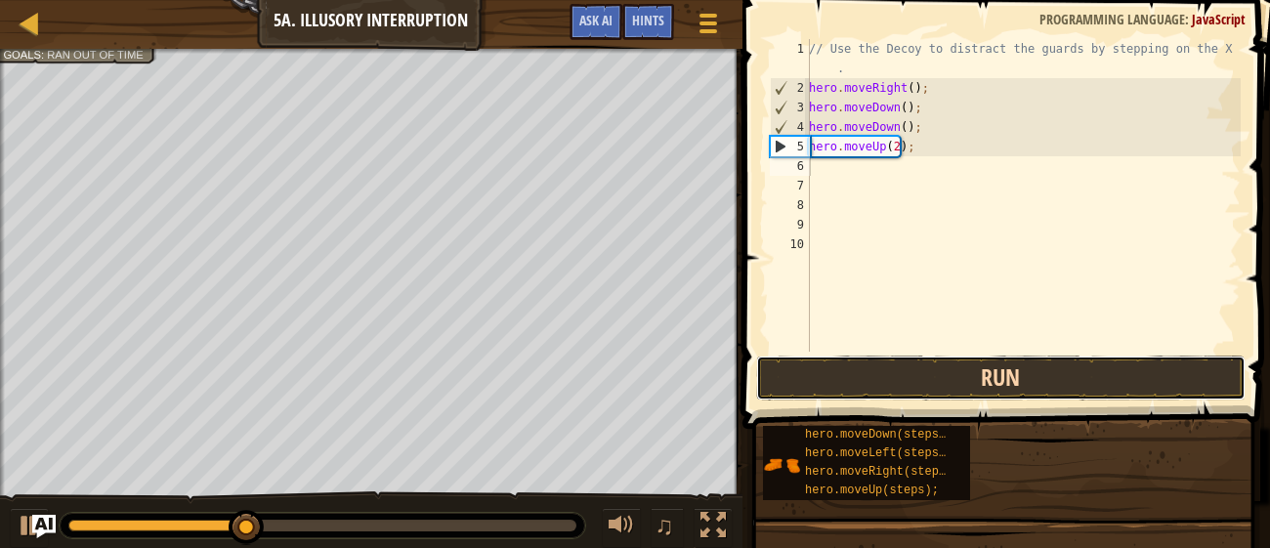
click at [1052, 367] on button "Run" at bounding box center [1000, 378] width 489 height 45
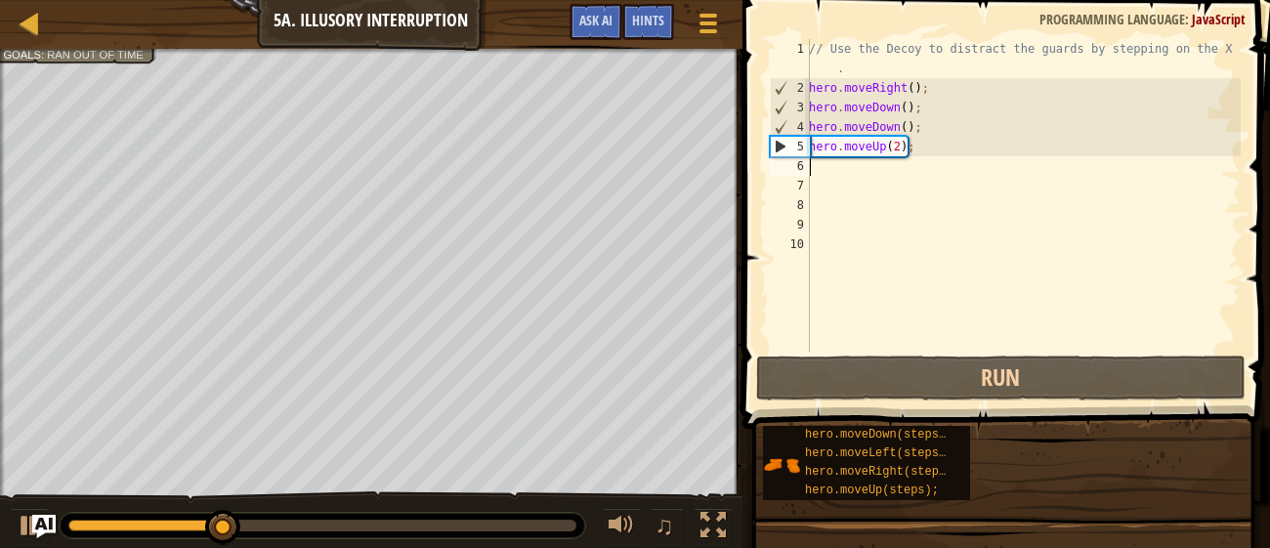
type textarea "h"
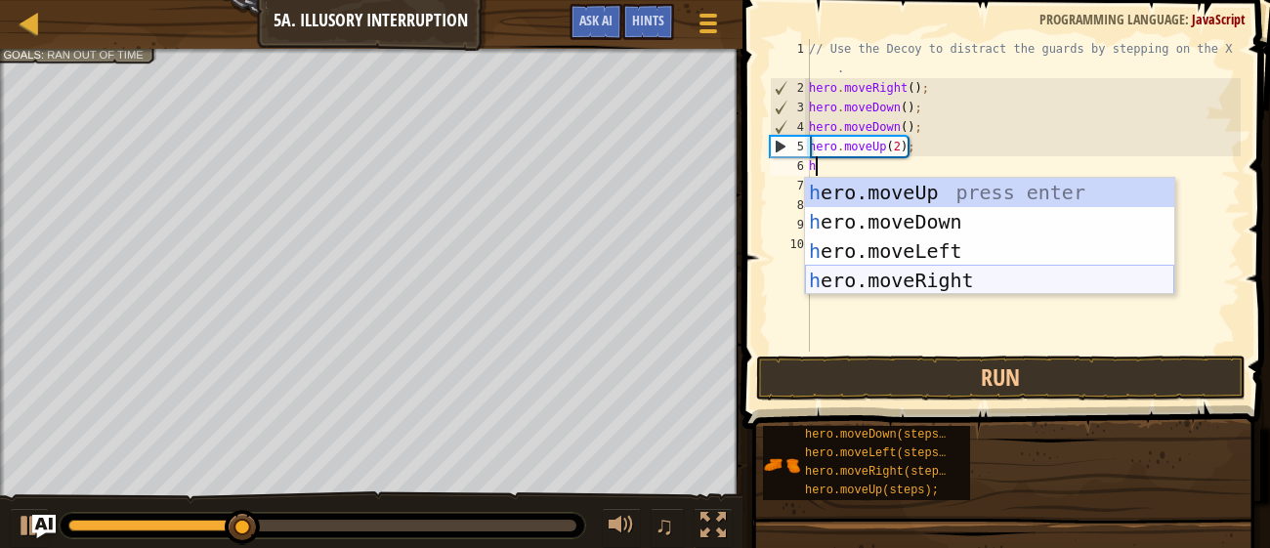
click at [998, 267] on div "h ero.moveUp press enter h ero.moveDown press enter h ero.moveLeft press enter …" at bounding box center [989, 266] width 369 height 176
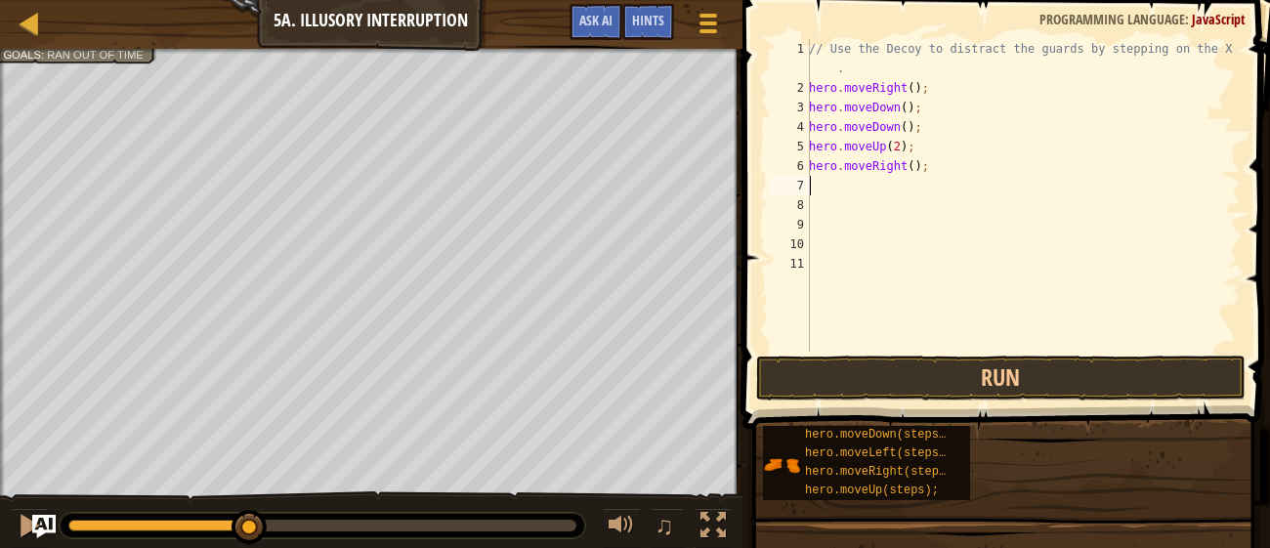
click at [919, 165] on div "// Use the Decoy to distract the guards by stepping on the X . hero . moveRight…" at bounding box center [1023, 224] width 436 height 371
click at [917, 166] on div "// Use the Decoy to distract the guards by stepping on the X . hero . moveRight…" at bounding box center [1023, 224] width 436 height 371
type textarea "hero.moveRight(2);"
click at [875, 384] on button "Run" at bounding box center [1000, 378] width 489 height 45
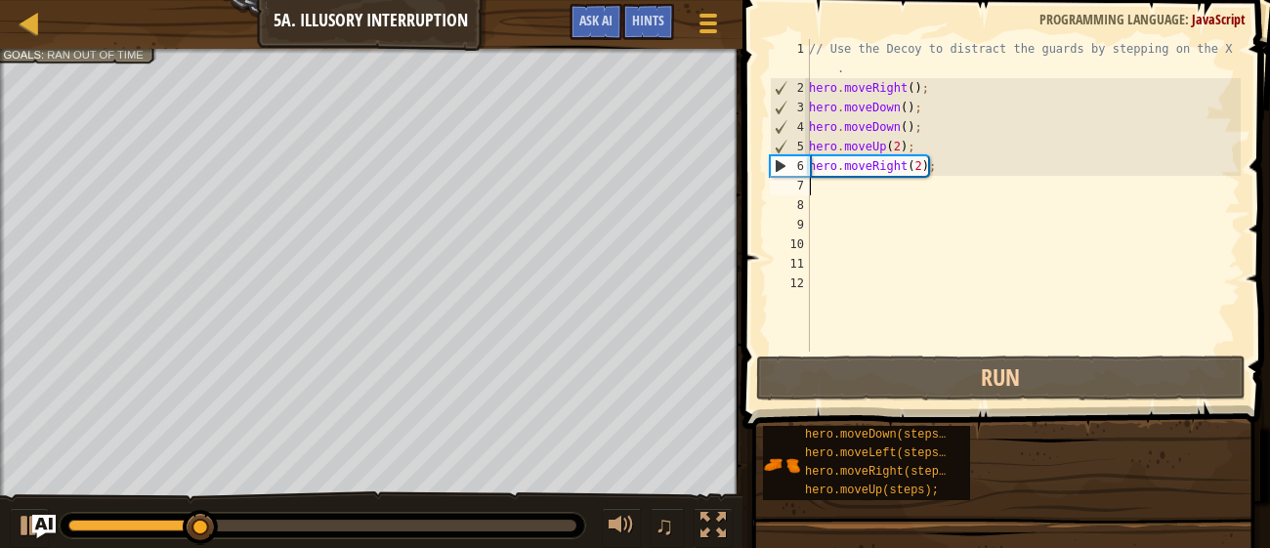
click at [920, 169] on div "// Use the Decoy to distract the guards by stepping on the X . hero . moveRight…" at bounding box center [1023, 224] width 436 height 371
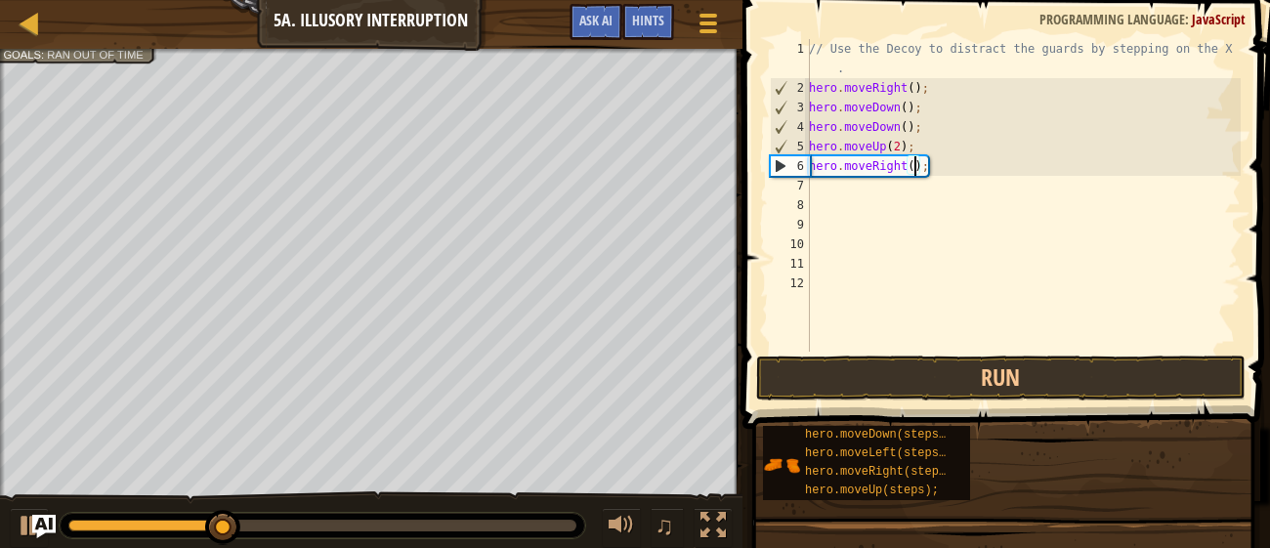
type textarea "hero.moveRight(3);"
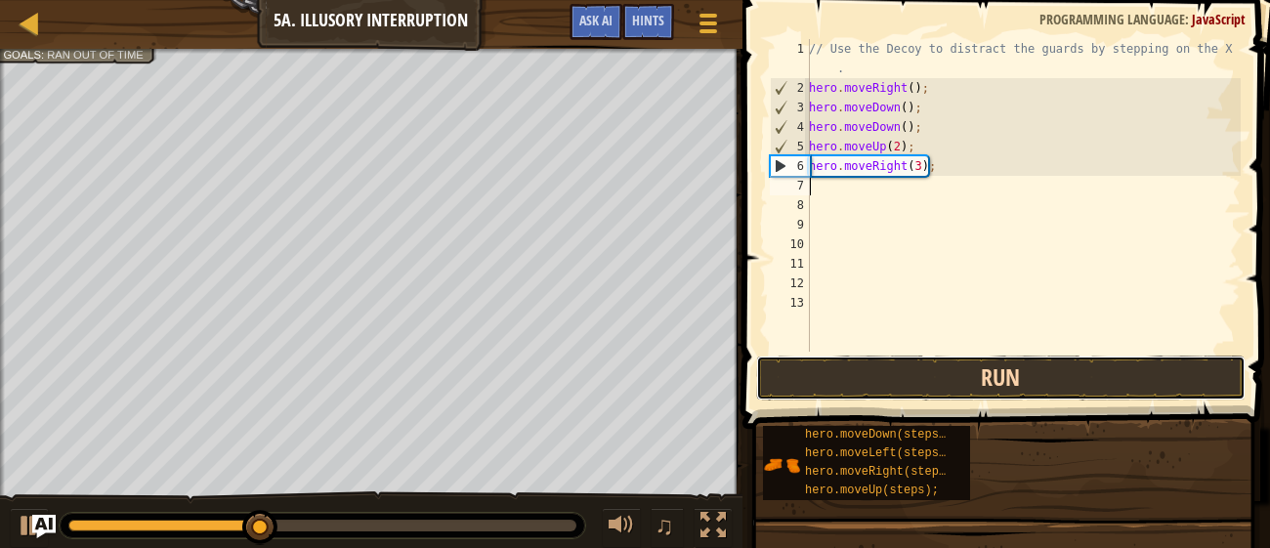
click at [1161, 375] on button "Run" at bounding box center [1000, 378] width 489 height 45
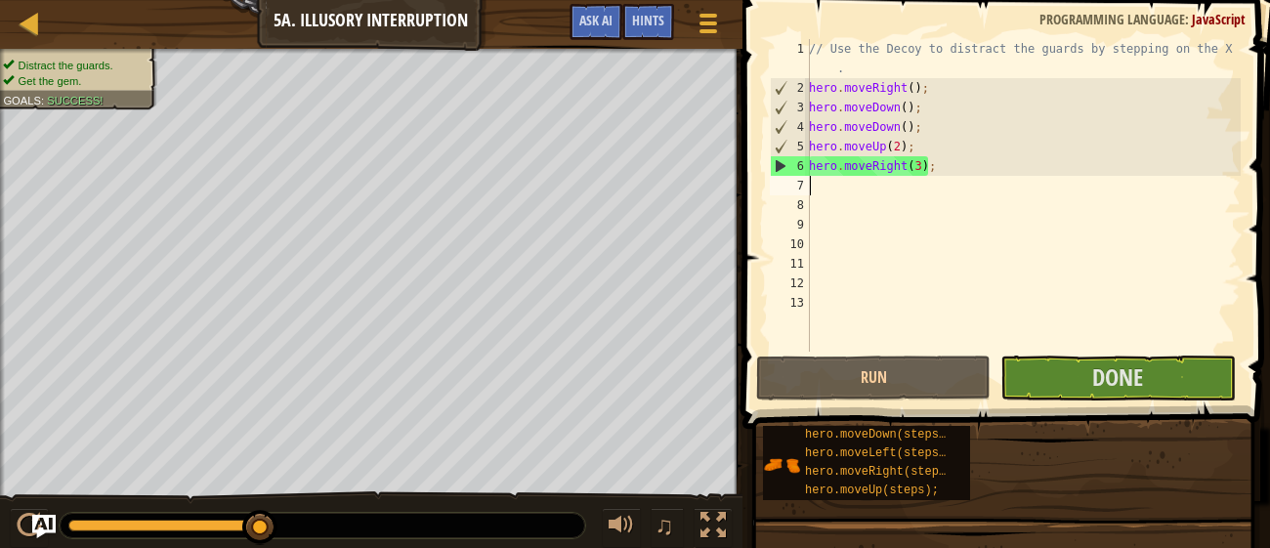
click at [1155, 354] on span at bounding box center [1008, 186] width 543 height 487
click at [1140, 373] on span "Done" at bounding box center [1117, 376] width 51 height 31
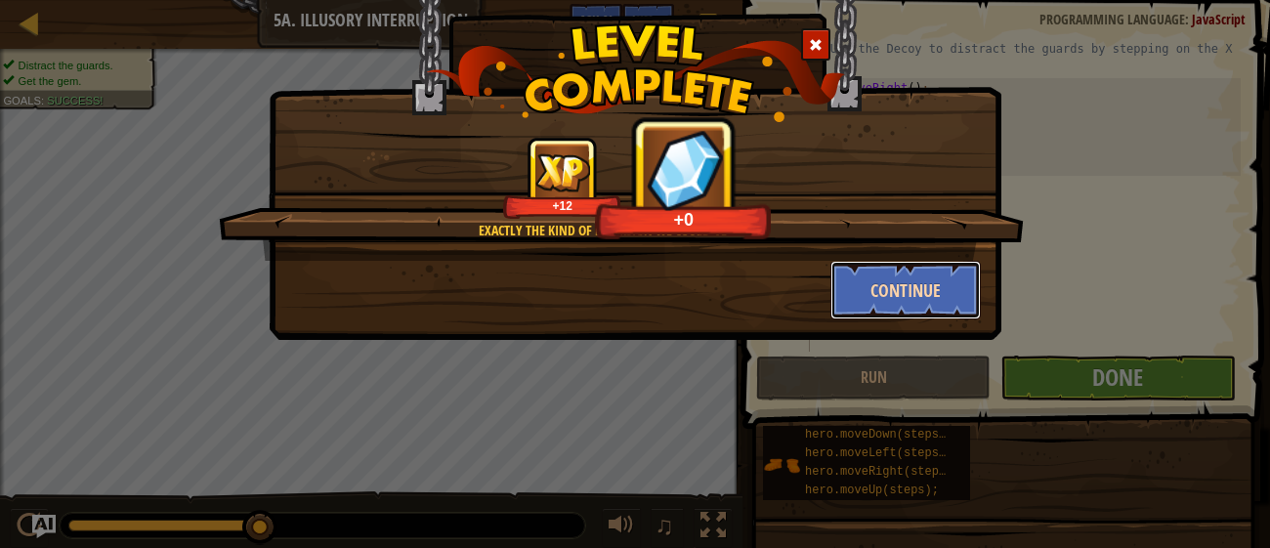
click at [902, 287] on button "Continue" at bounding box center [905, 290] width 151 height 59
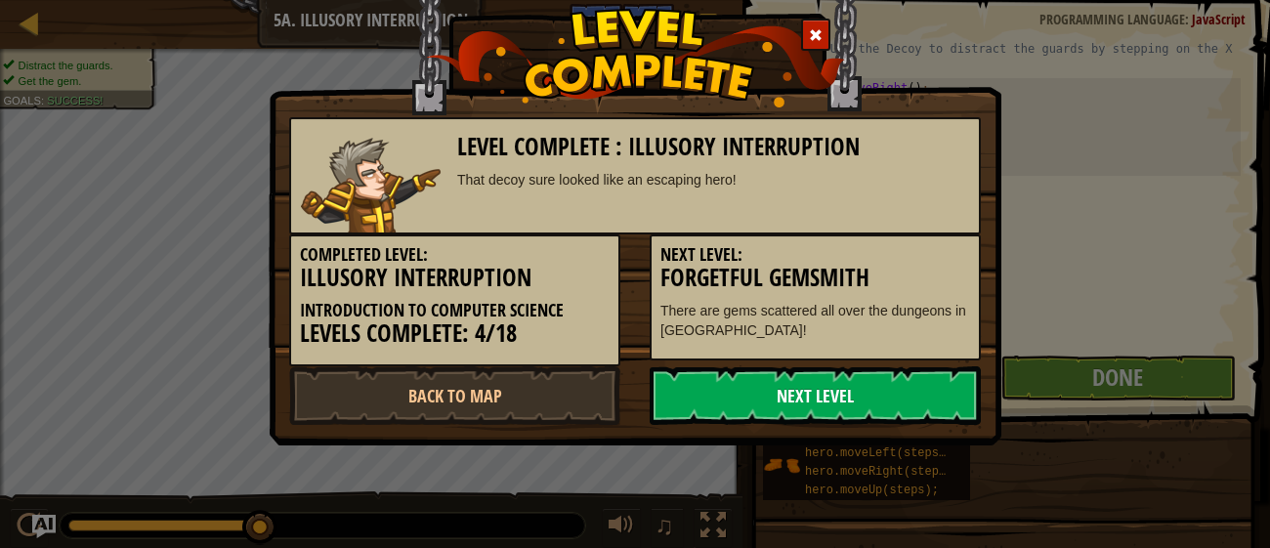
click at [904, 405] on link "Next Level" at bounding box center [815, 395] width 331 height 59
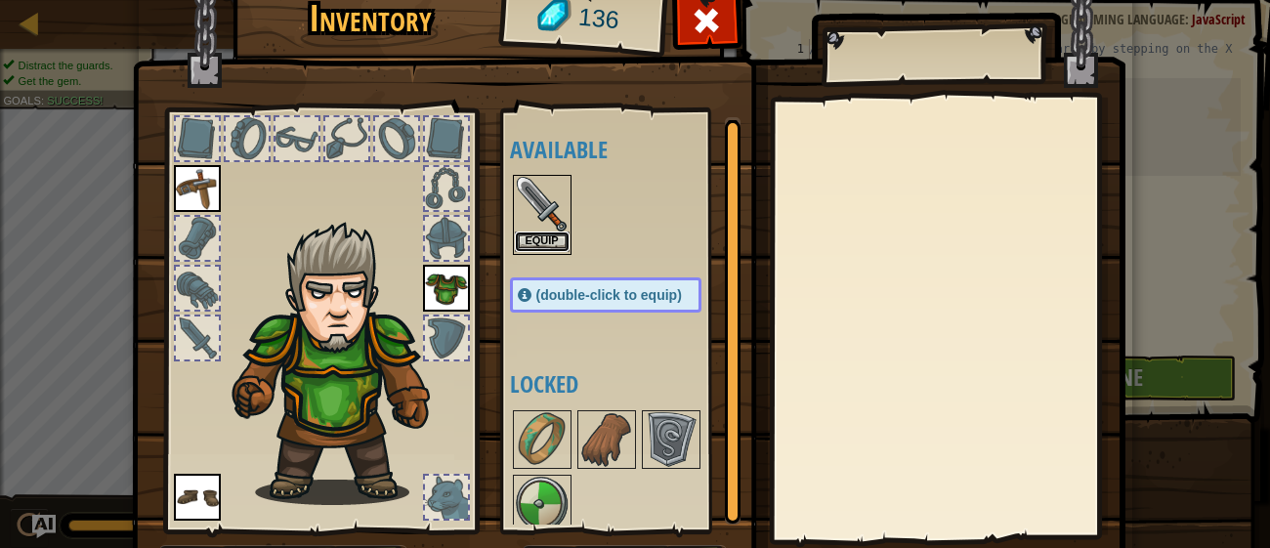
click at [564, 240] on button "Equip" at bounding box center [542, 242] width 55 height 21
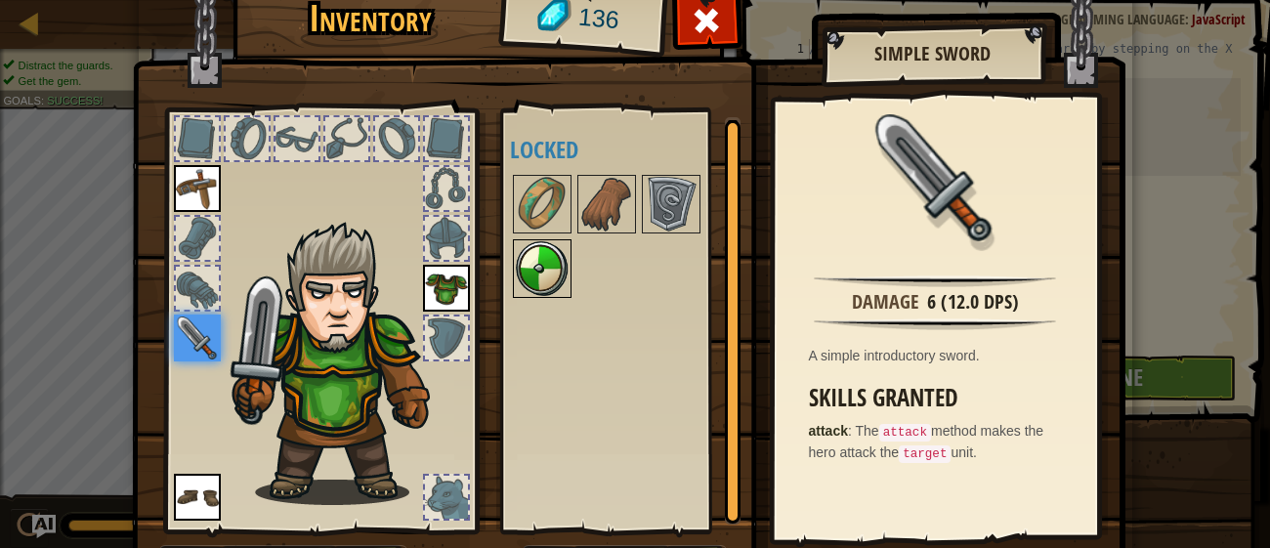
click at [541, 275] on img at bounding box center [542, 268] width 55 height 55
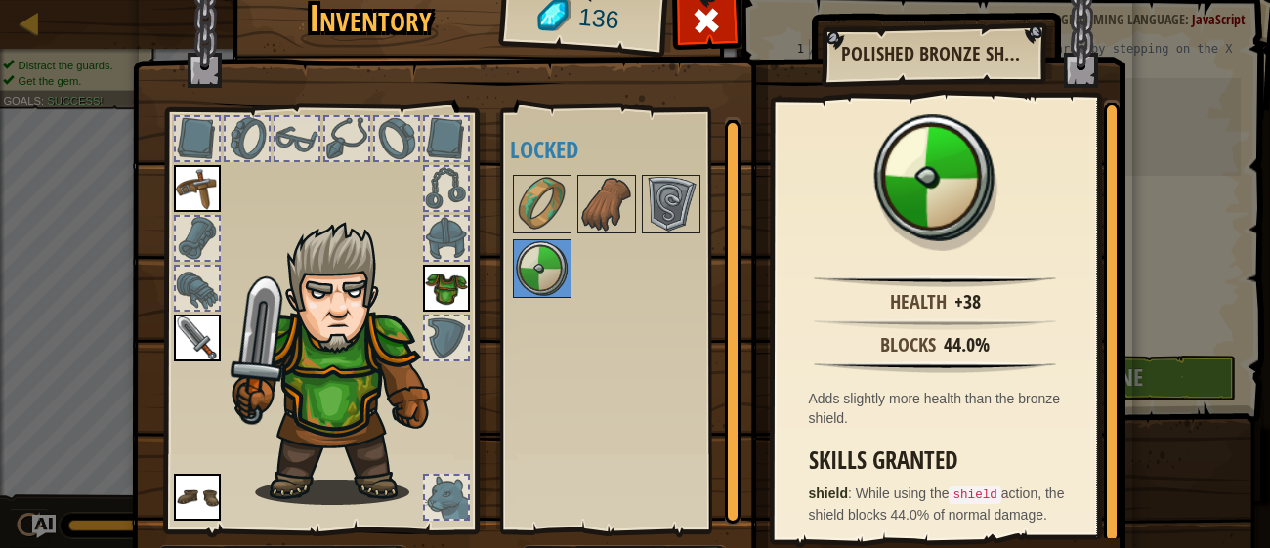
click at [1059, 359] on div "Health +38 Blocks 44.0% Adds slightly more health than the bronze shield. Skill…" at bounding box center [935, 319] width 321 height 439
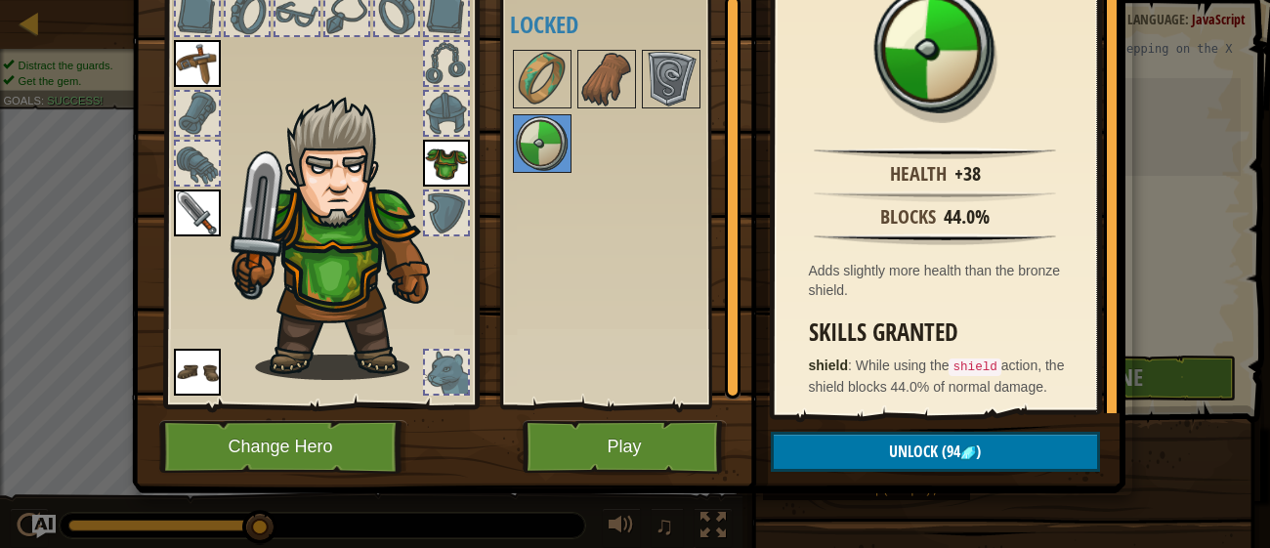
scroll to position [0, 0]
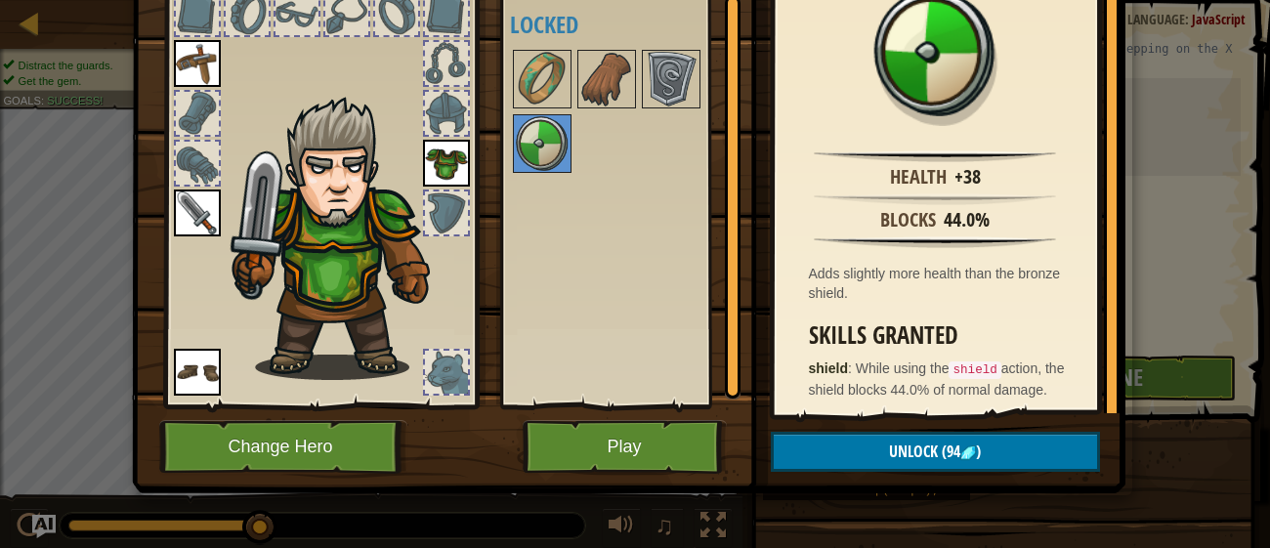
click at [1017, 516] on div "Inventory 136 Available Equip Equip Equip Equip (double-click to equip) Locked …" at bounding box center [636, 226] width 994 height 645
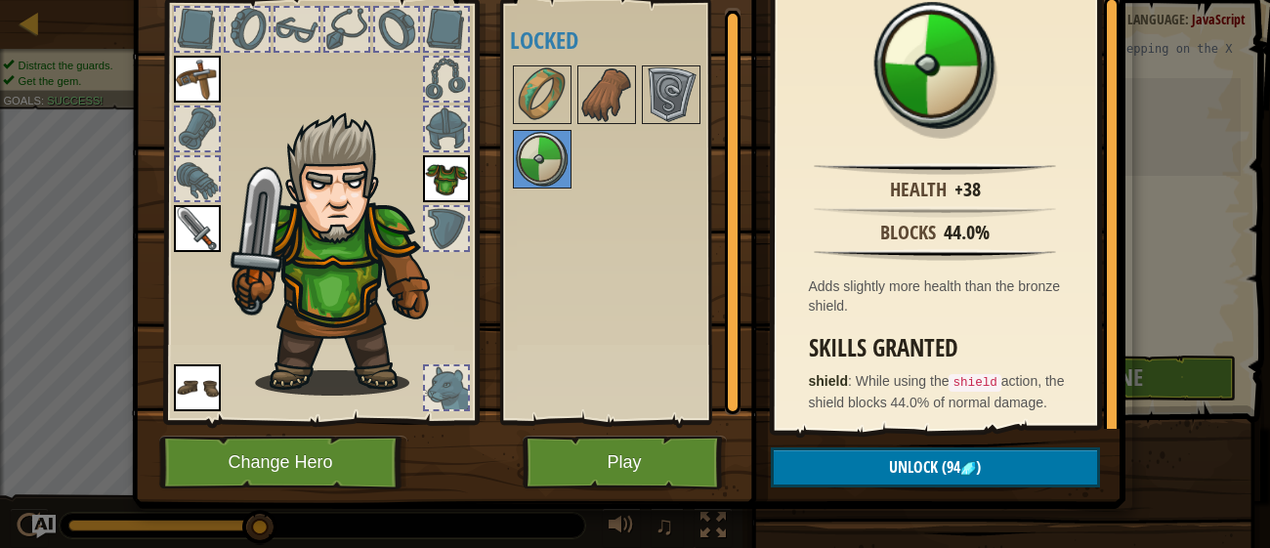
scroll to position [125, 0]
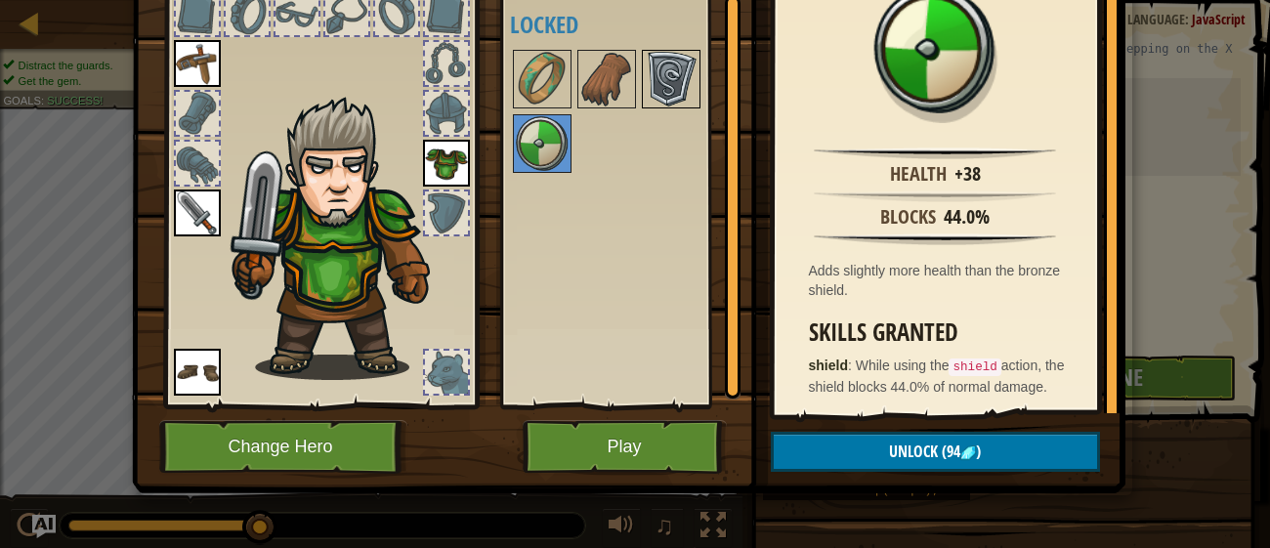
click at [672, 68] on img at bounding box center [671, 79] width 55 height 55
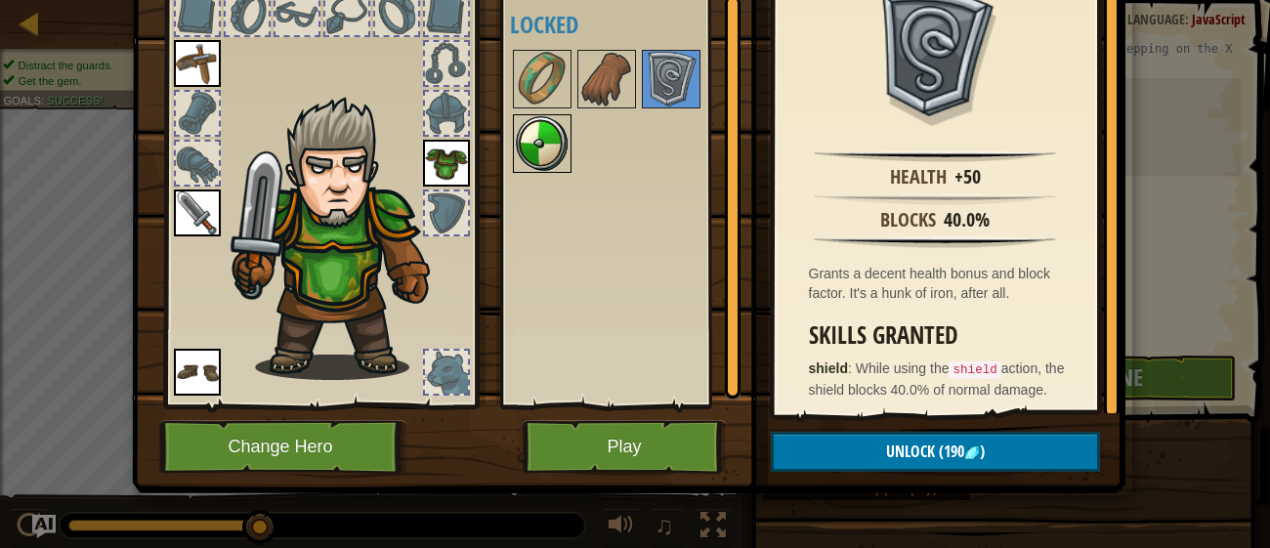
click at [552, 141] on img at bounding box center [542, 143] width 55 height 55
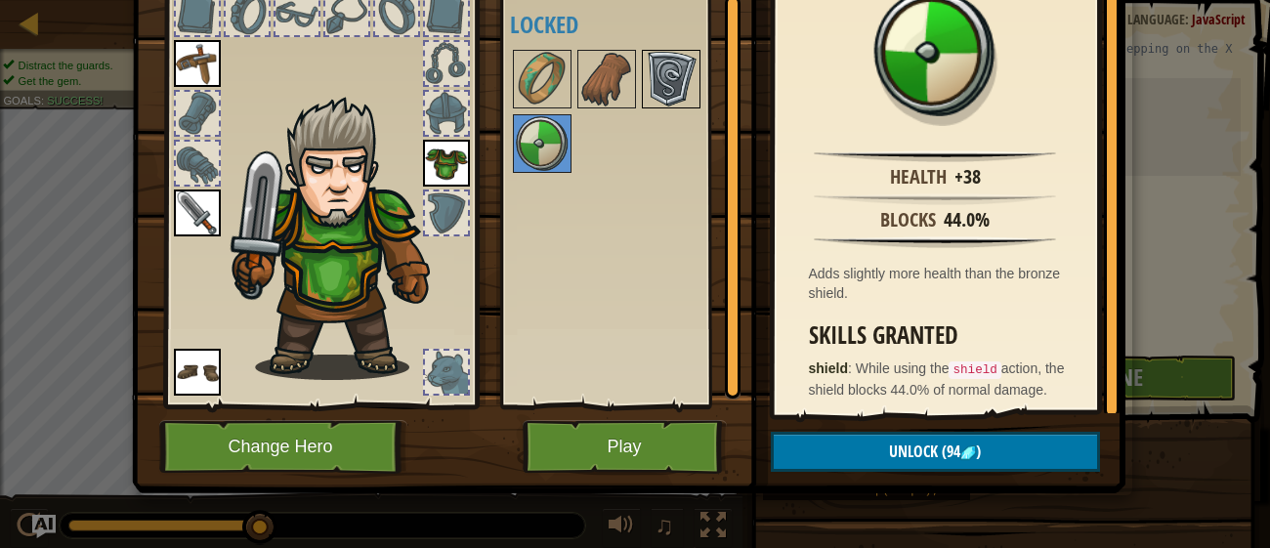
click at [694, 75] on img at bounding box center [671, 79] width 55 height 55
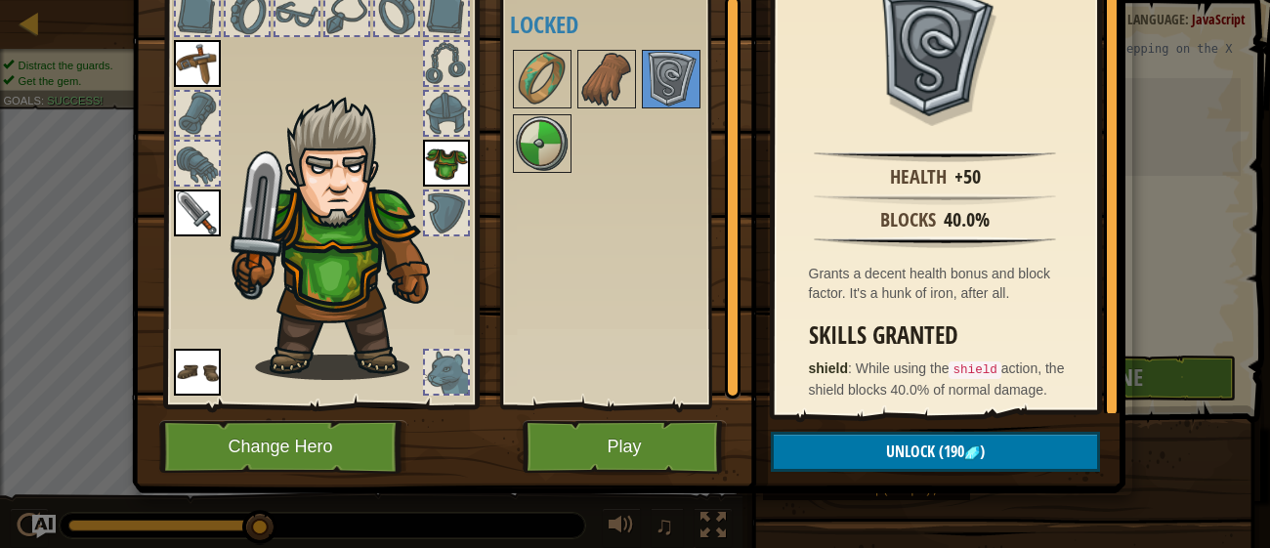
click at [517, 193] on div "Available Equip Equip Equip Equip (double-click to equip) Locked" at bounding box center [625, 195] width 231 height 407
click at [536, 157] on img at bounding box center [542, 143] width 55 height 55
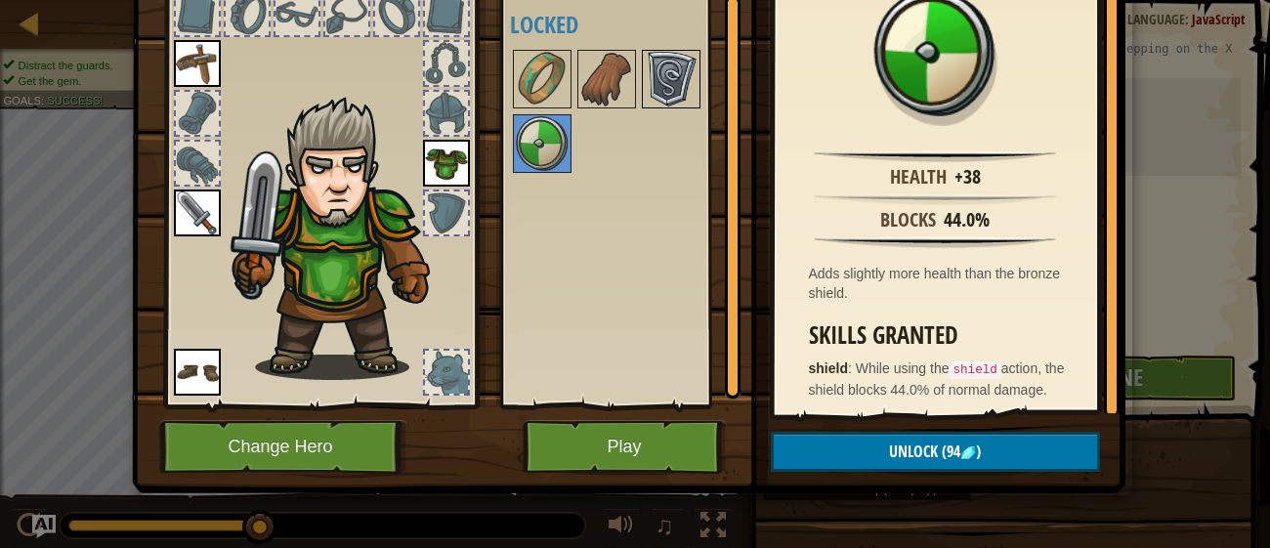
click at [664, 56] on img at bounding box center [671, 79] width 55 height 55
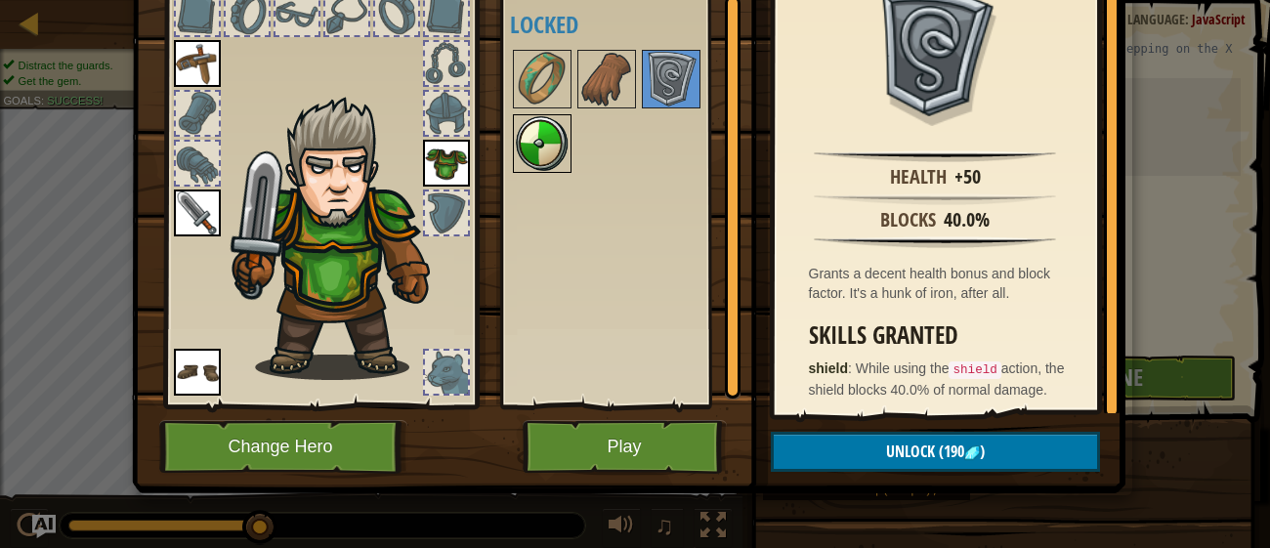
click at [513, 149] on div at bounding box center [542, 143] width 59 height 59
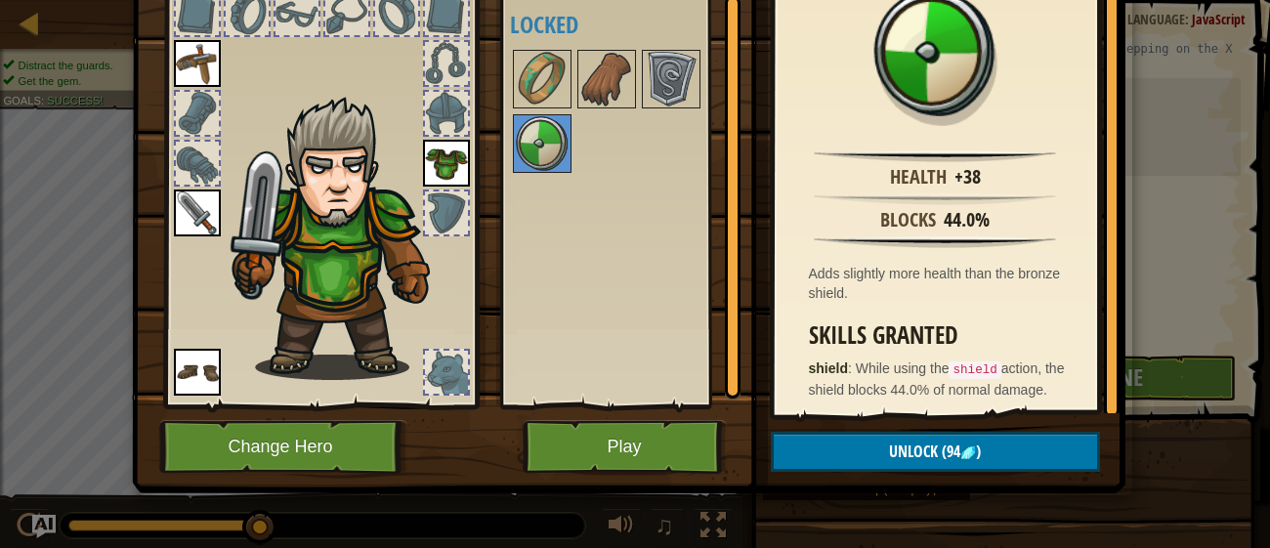
click at [178, 50] on img at bounding box center [197, 63] width 47 height 47
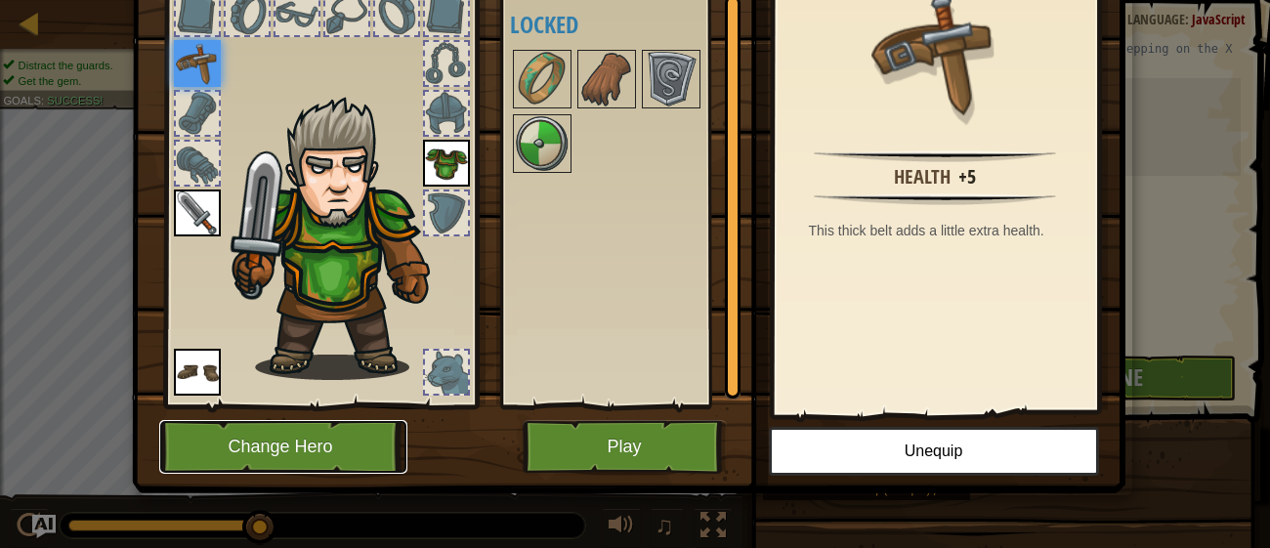
click at [266, 456] on button "Change Hero" at bounding box center [283, 447] width 248 height 54
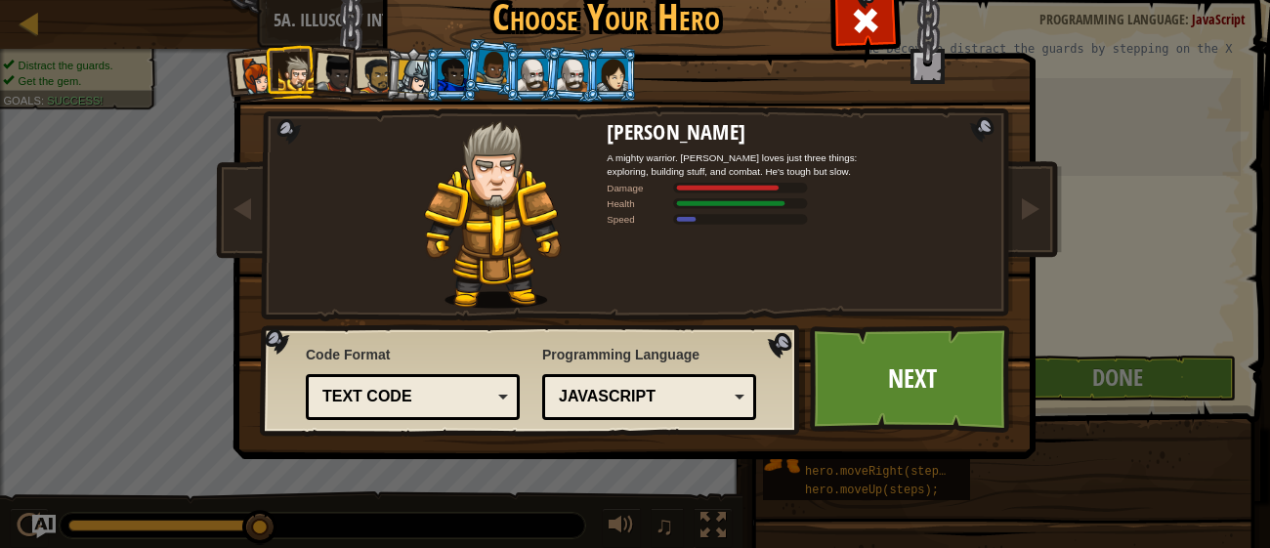
click at [401, 86] on div at bounding box center [414, 76] width 33 height 33
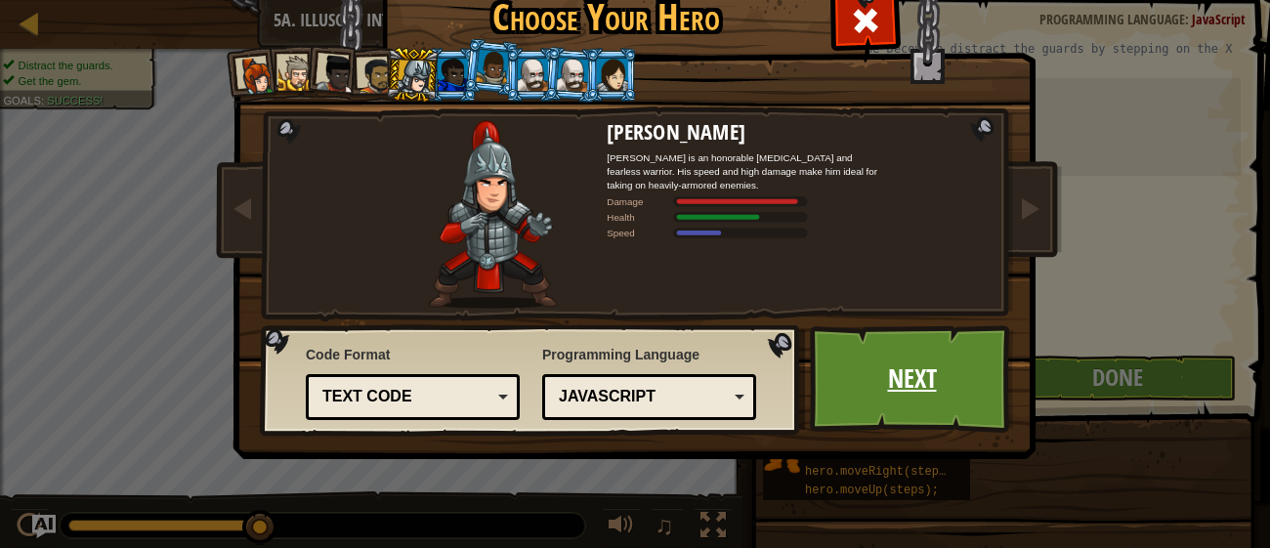
click at [873, 409] on link "Next" at bounding box center [912, 378] width 204 height 107
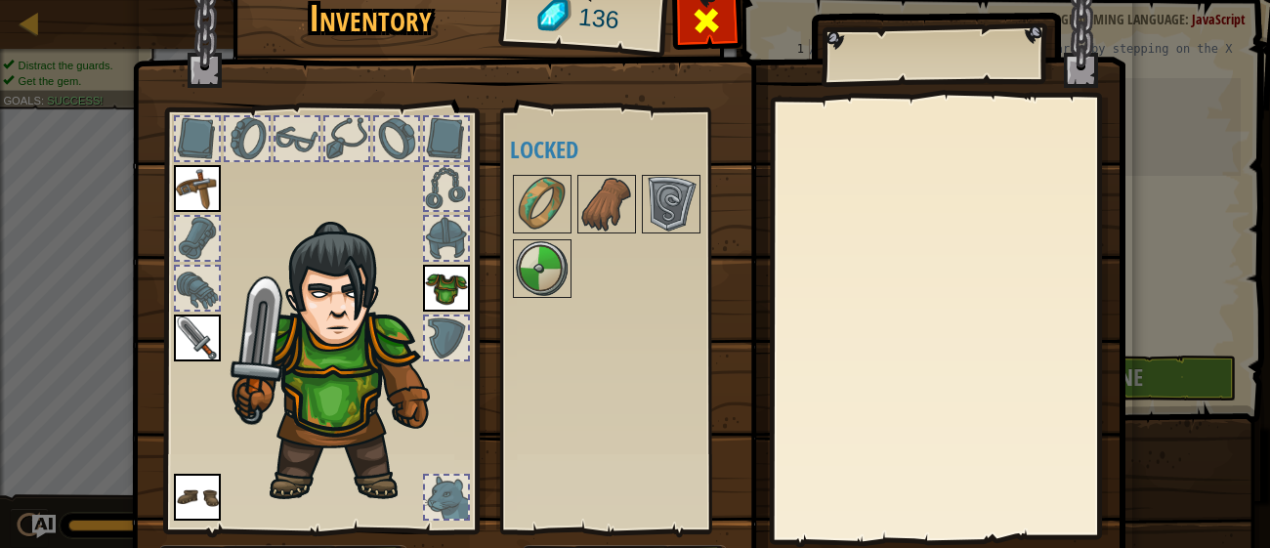
click at [733, 30] on div at bounding box center [707, 26] width 62 height 62
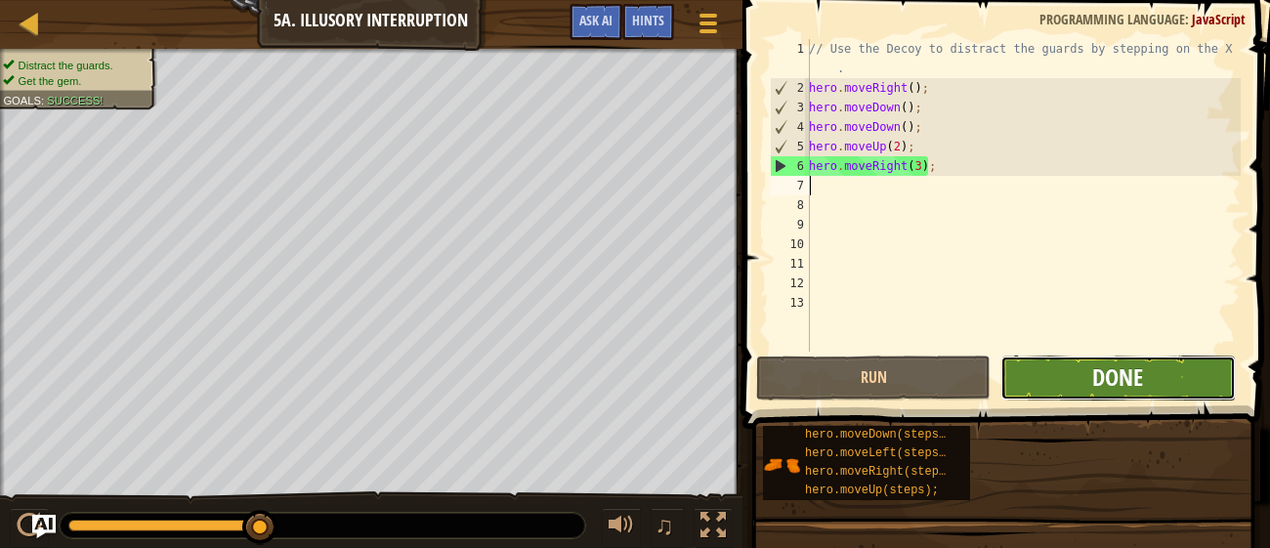
click at [1095, 382] on span "Done" at bounding box center [1117, 376] width 51 height 31
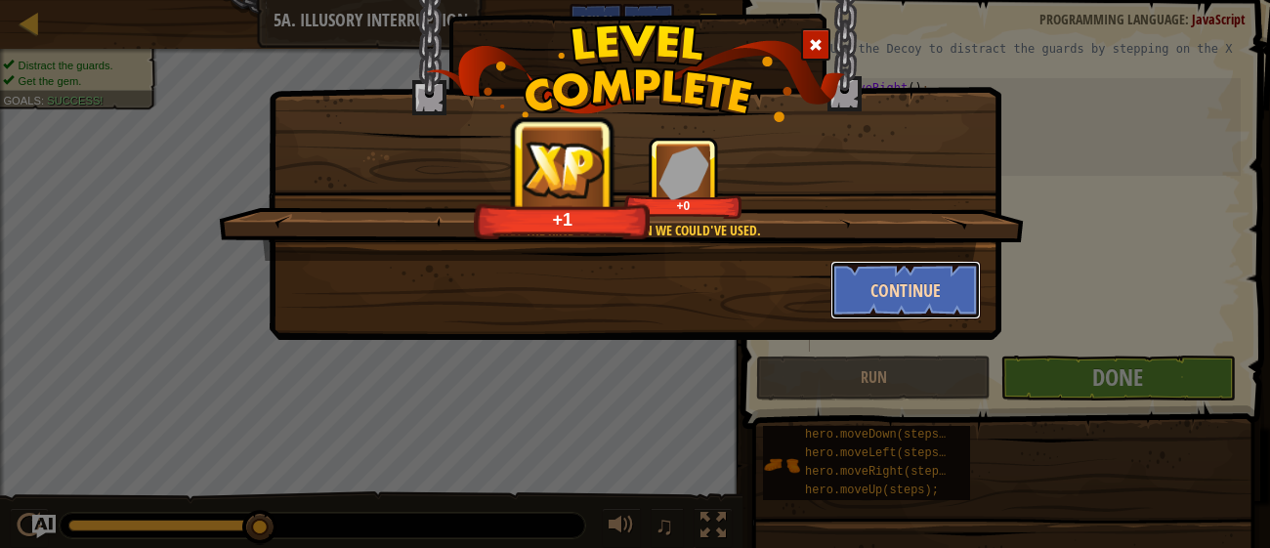
click at [859, 278] on button "Continue" at bounding box center [905, 290] width 151 height 59
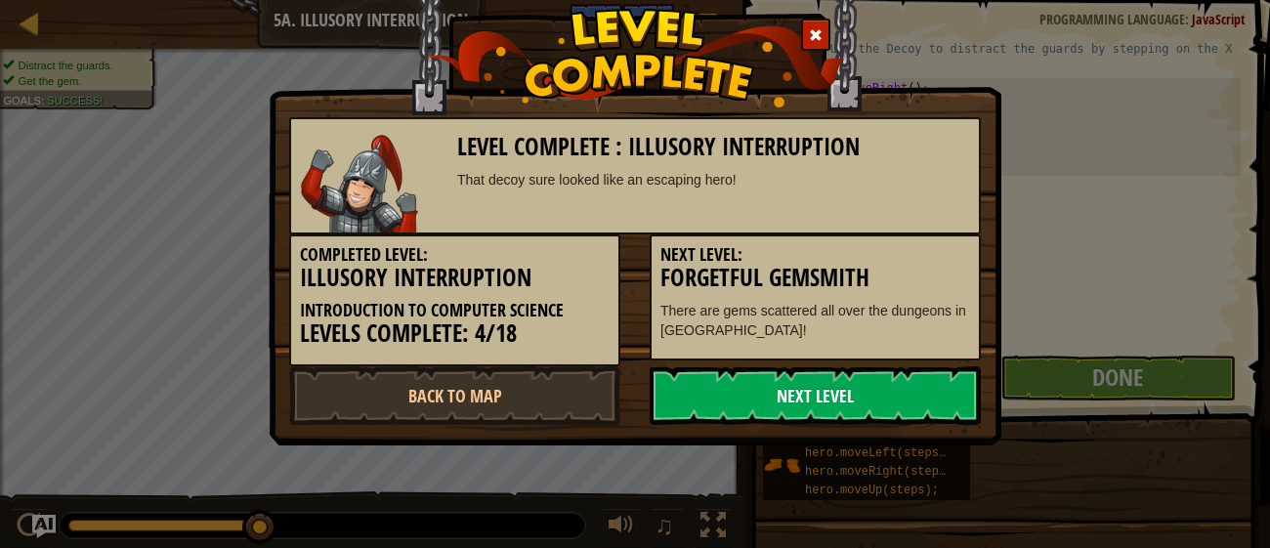
click at [869, 395] on link "Next Level" at bounding box center [815, 395] width 331 height 59
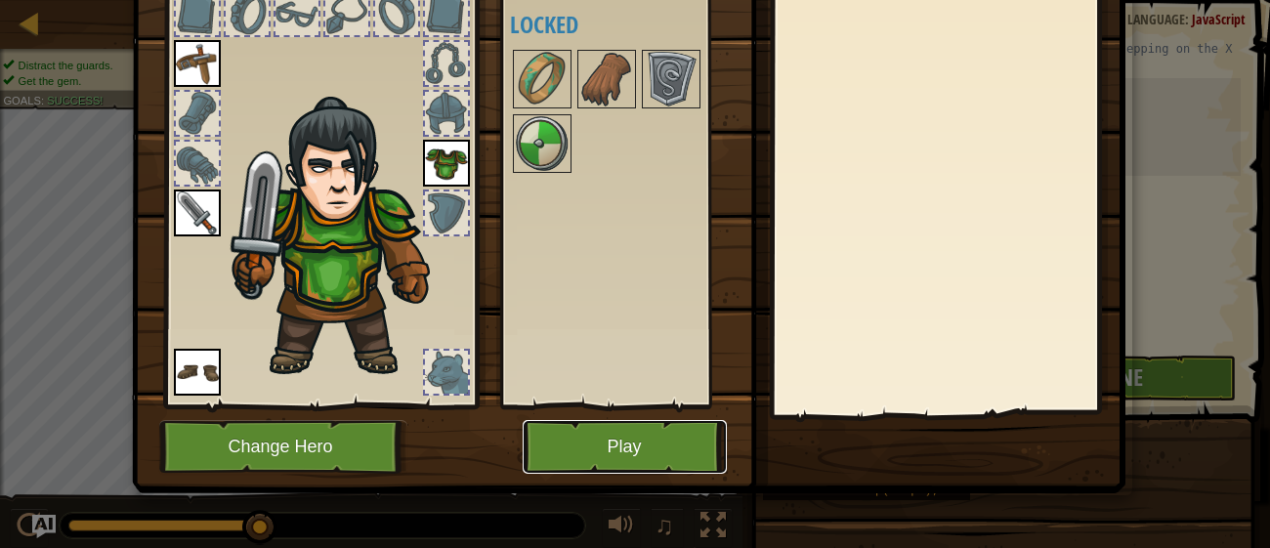
click at [672, 431] on button "Play" at bounding box center [625, 447] width 204 height 54
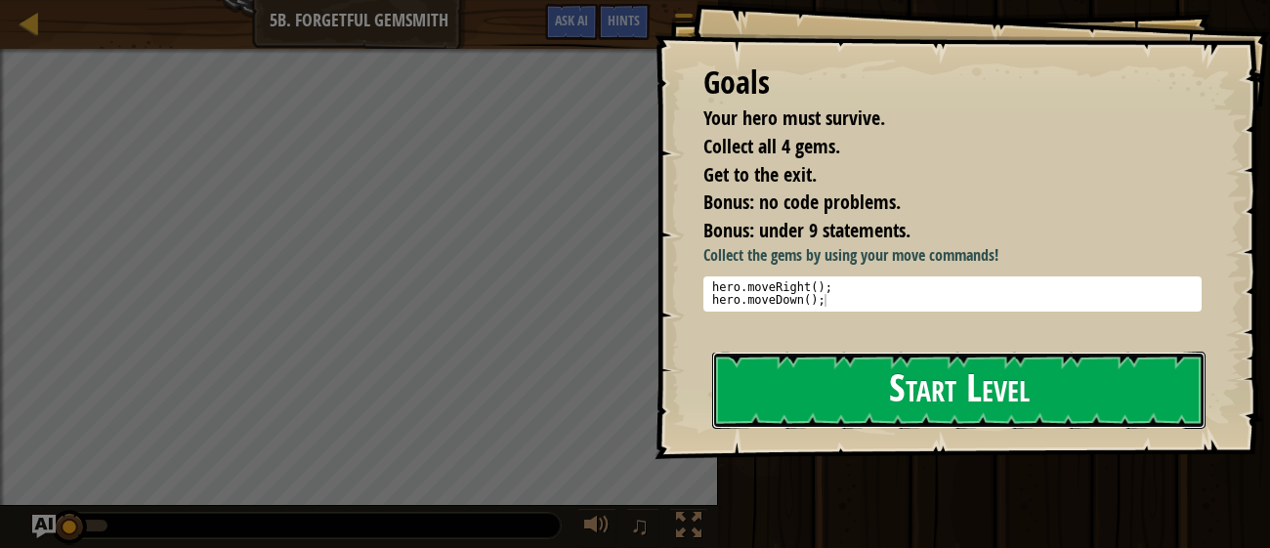
click at [786, 414] on button "Start Level" at bounding box center [958, 390] width 493 height 77
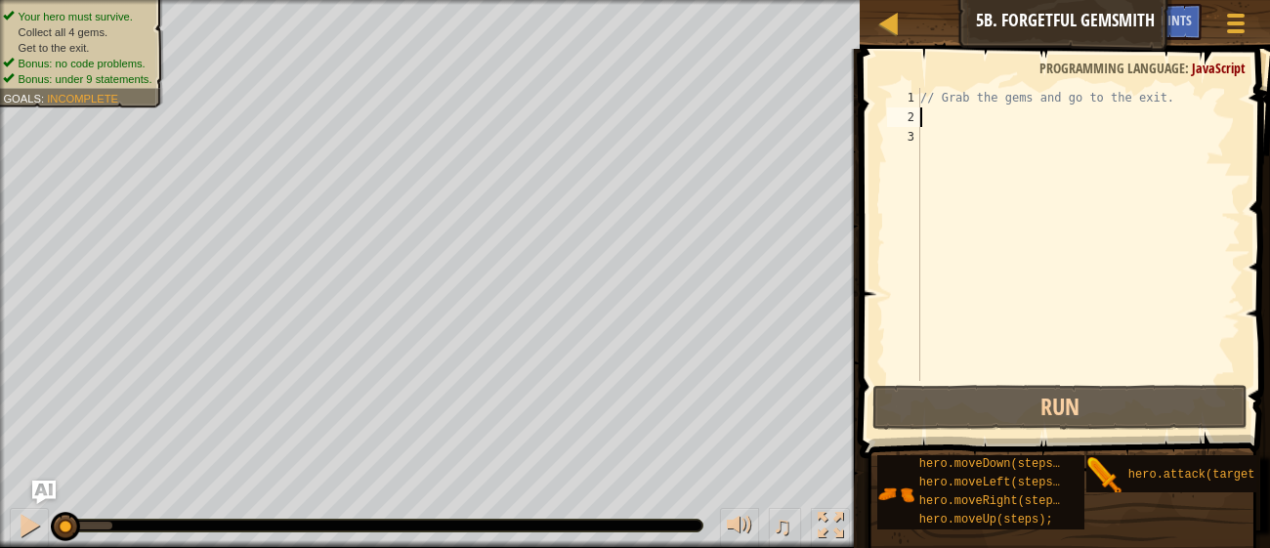
type textarea "h"
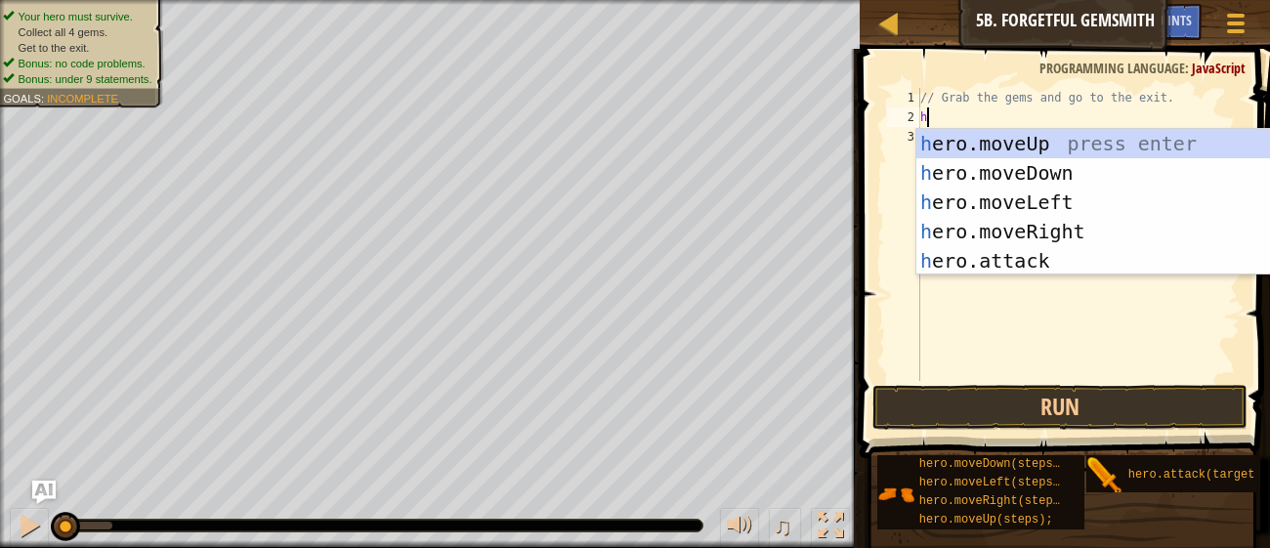
scroll to position [8, 0]
click at [1013, 229] on div "h ero.moveUp press enter h ero.moveDown press enter h ero.moveLeft press enter …" at bounding box center [1100, 231] width 369 height 205
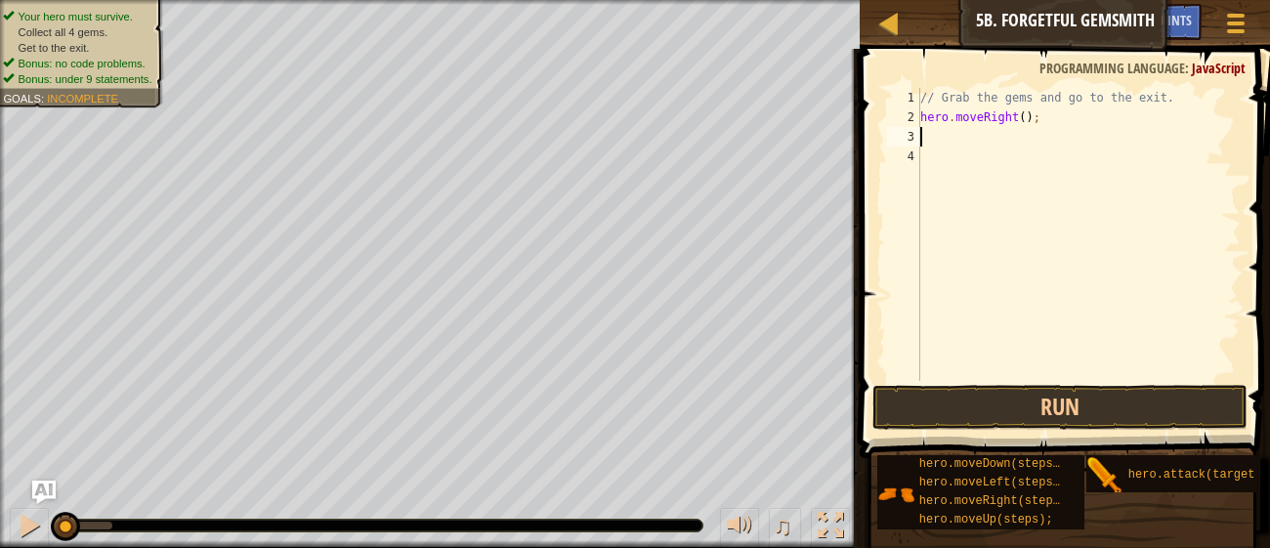
type textarea "h"
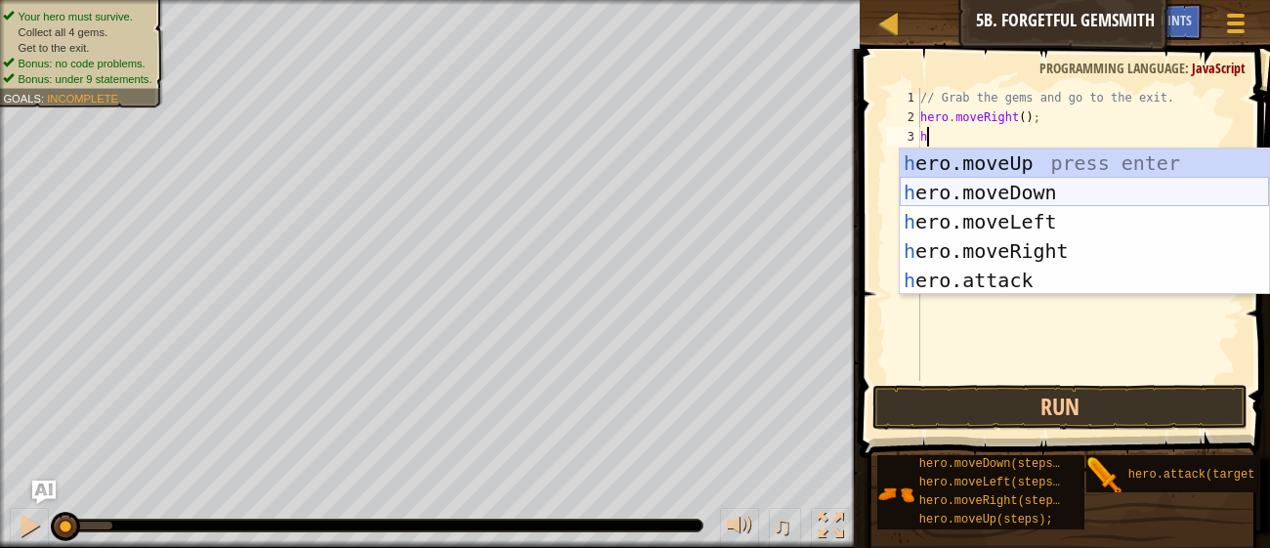
click at [987, 187] on div "h ero.moveUp press enter h ero.moveDown press enter h ero.moveLeft press enter …" at bounding box center [1084, 251] width 369 height 205
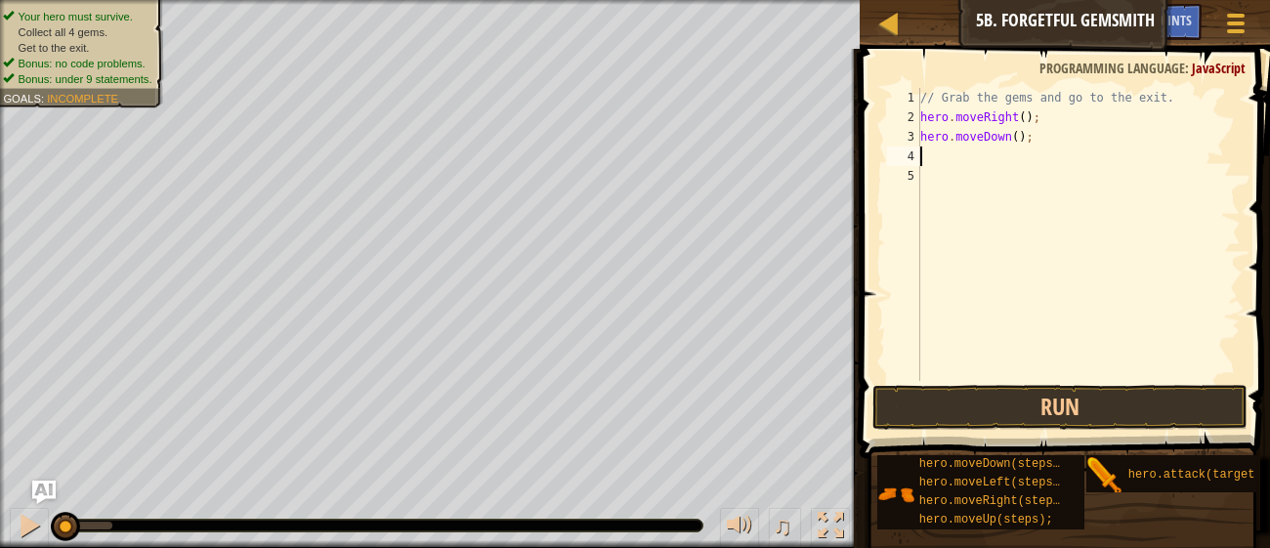
type textarea "h"
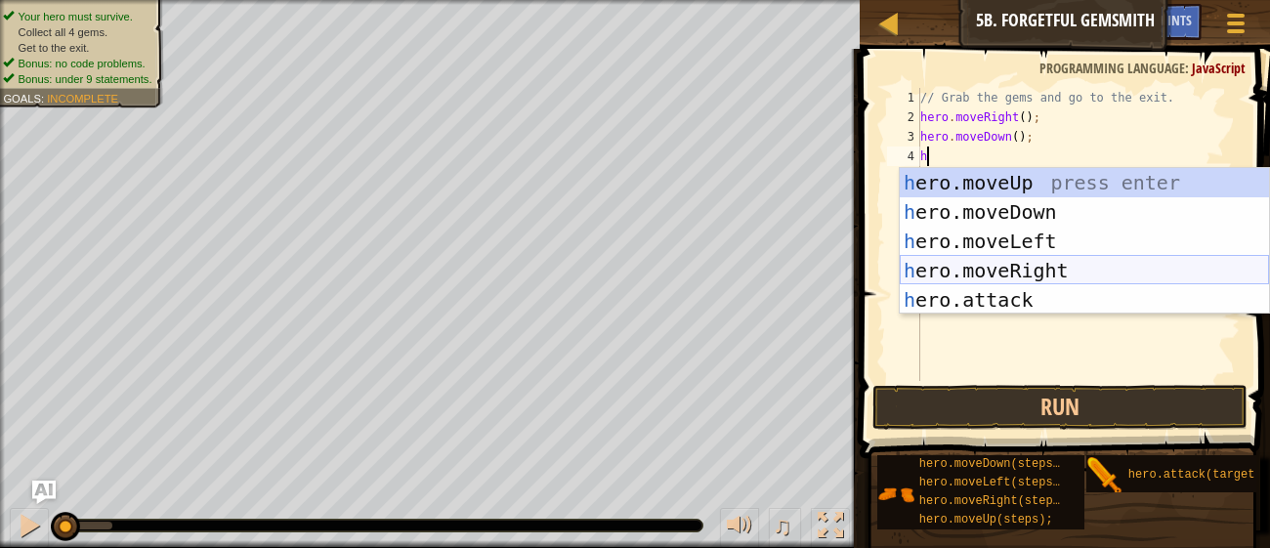
click at [991, 278] on div "h ero.moveUp press enter h ero.moveDown press enter h ero.moveLeft press enter …" at bounding box center [1084, 270] width 369 height 205
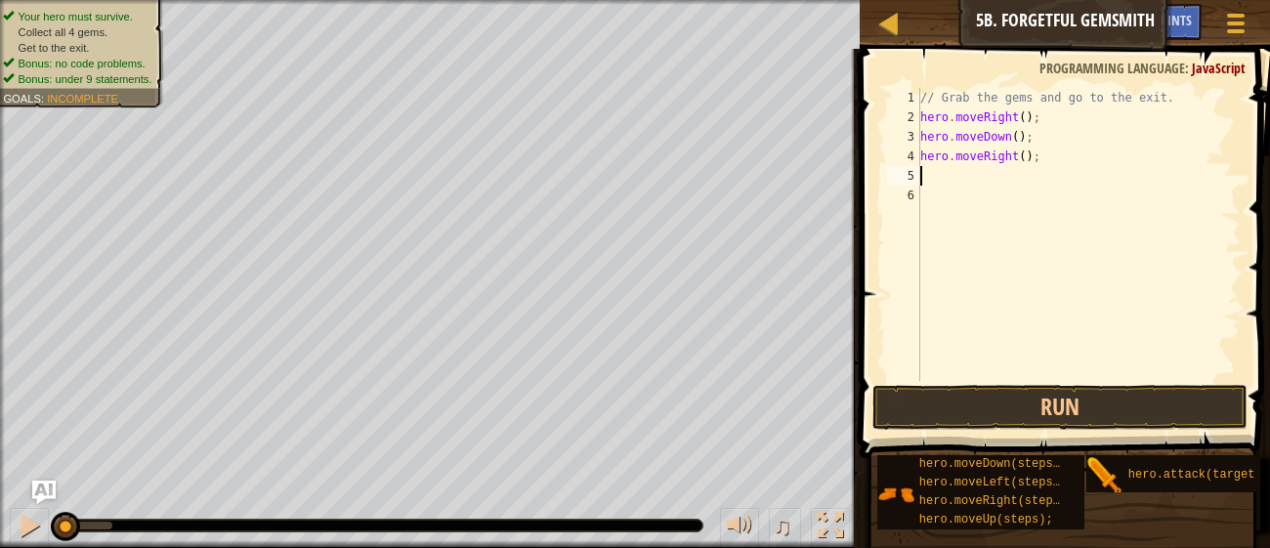
click at [1028, 159] on div "// Grab the gems and go to the exit. hero . moveRight ( ) ; hero . moveDown ( )…" at bounding box center [1078, 254] width 324 height 332
type textarea "hero.moveRight(2);"
click at [965, 177] on div "// Grab the gems and go to the exit. hero . moveRight ( ) ; hero . moveDown ( )…" at bounding box center [1078, 254] width 324 height 332
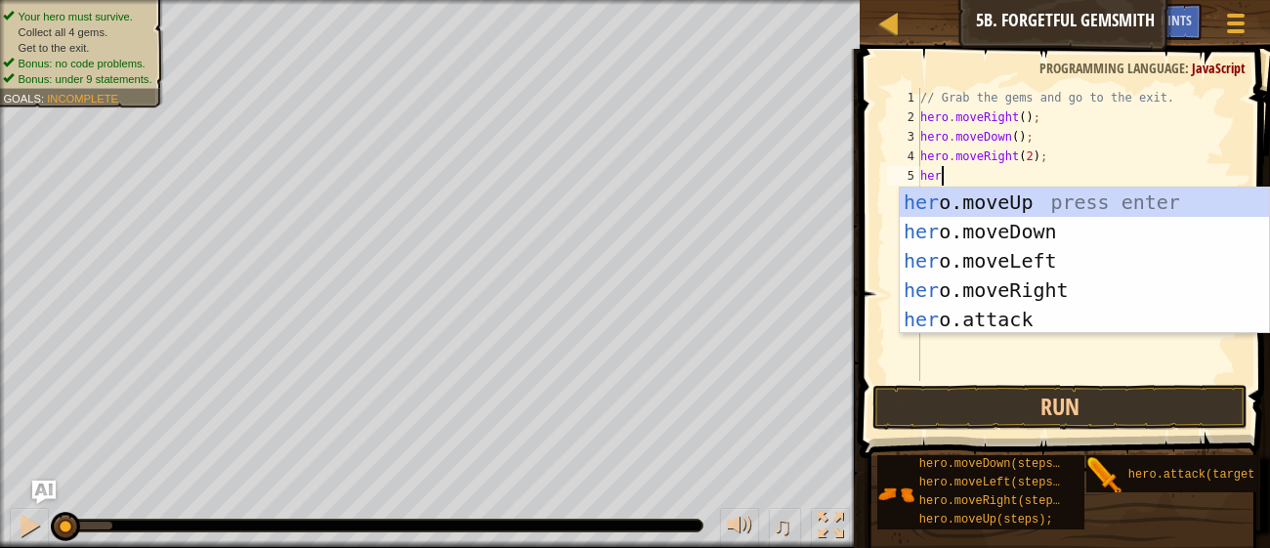
type textarea "hero"
click at [996, 203] on div "hero .moveUp press enter hero .moveDown press enter hero .moveLeft press enter …" at bounding box center [1084, 290] width 369 height 205
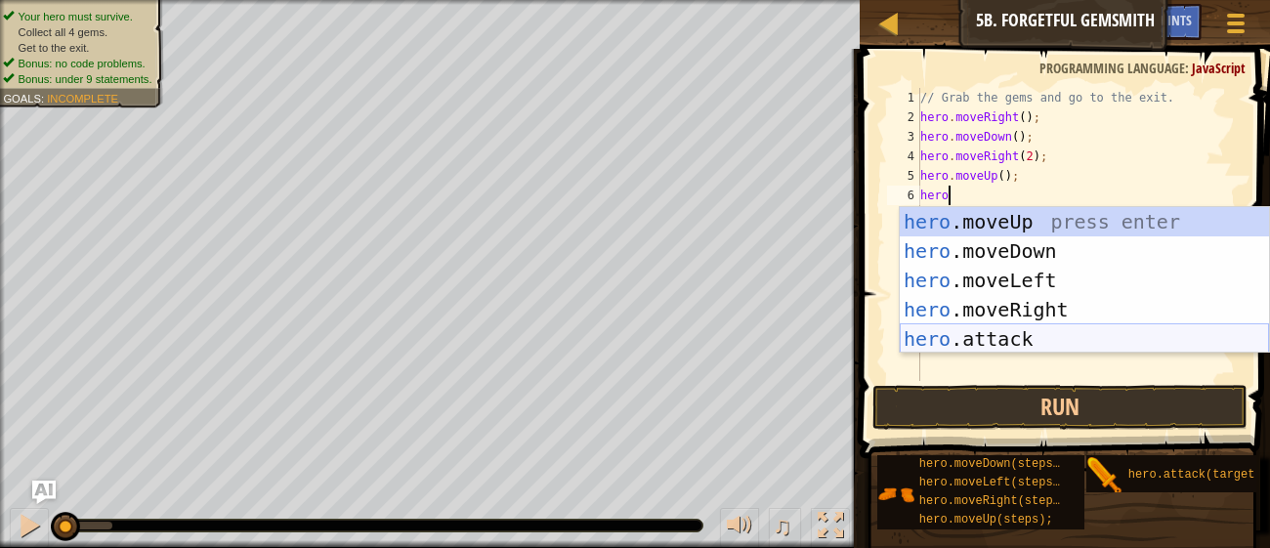
click at [1068, 328] on div "hero .moveUp press enter hero .moveDown press enter hero .moveLeft press enter …" at bounding box center [1084, 309] width 369 height 205
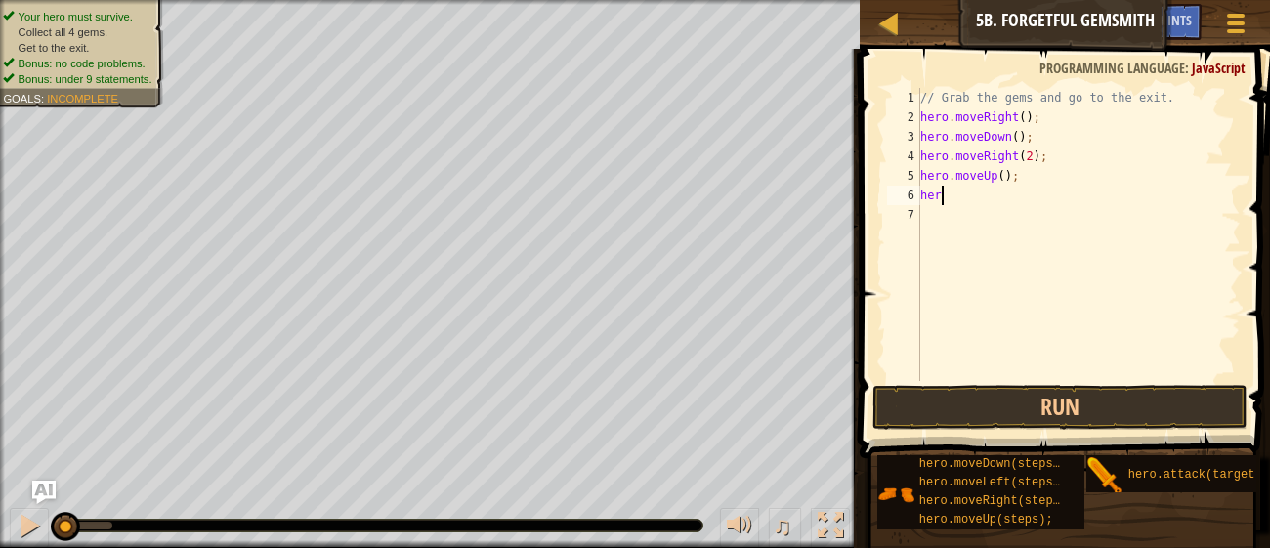
scroll to position [8, 0]
type textarea "h"
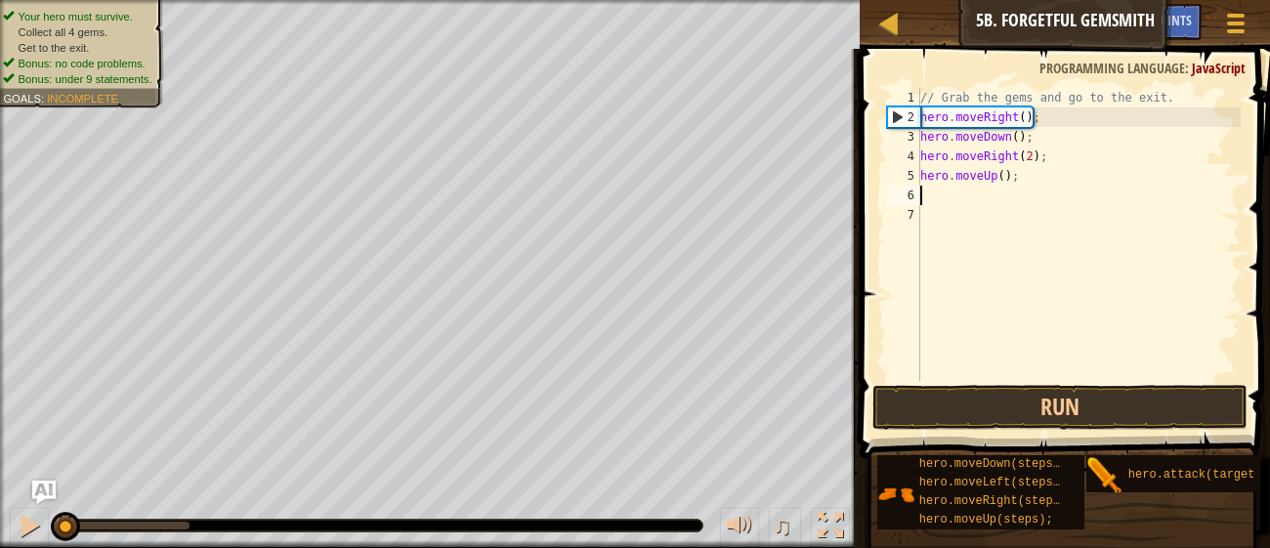
type textarea "h"
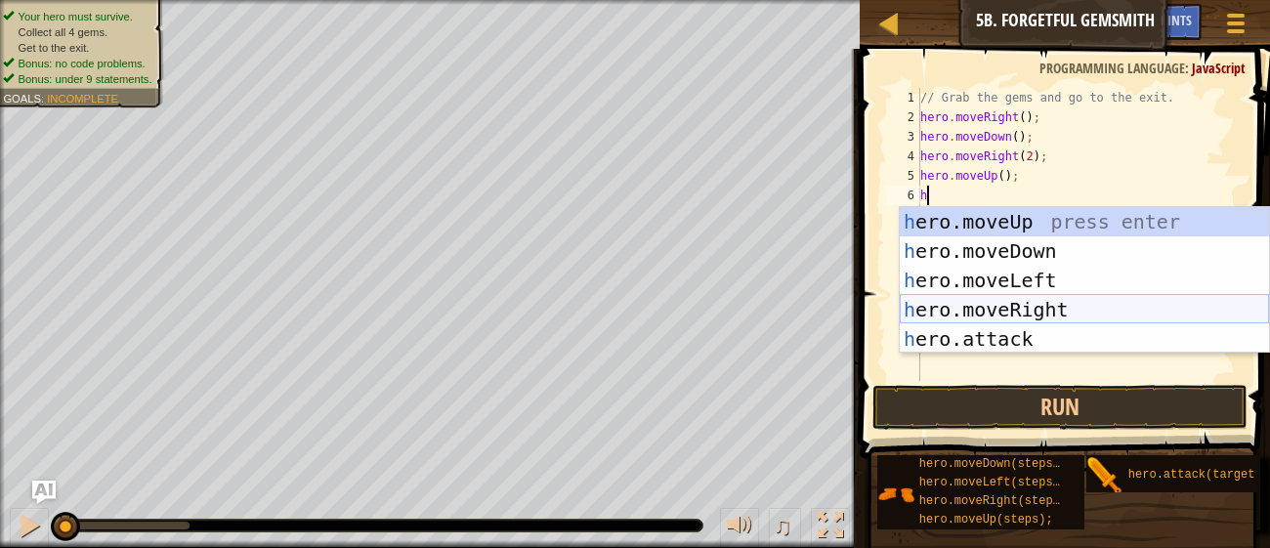
click at [1031, 306] on div "h ero.moveUp press enter h ero.moveDown press enter h ero.moveLeft press enter …" at bounding box center [1084, 309] width 369 height 205
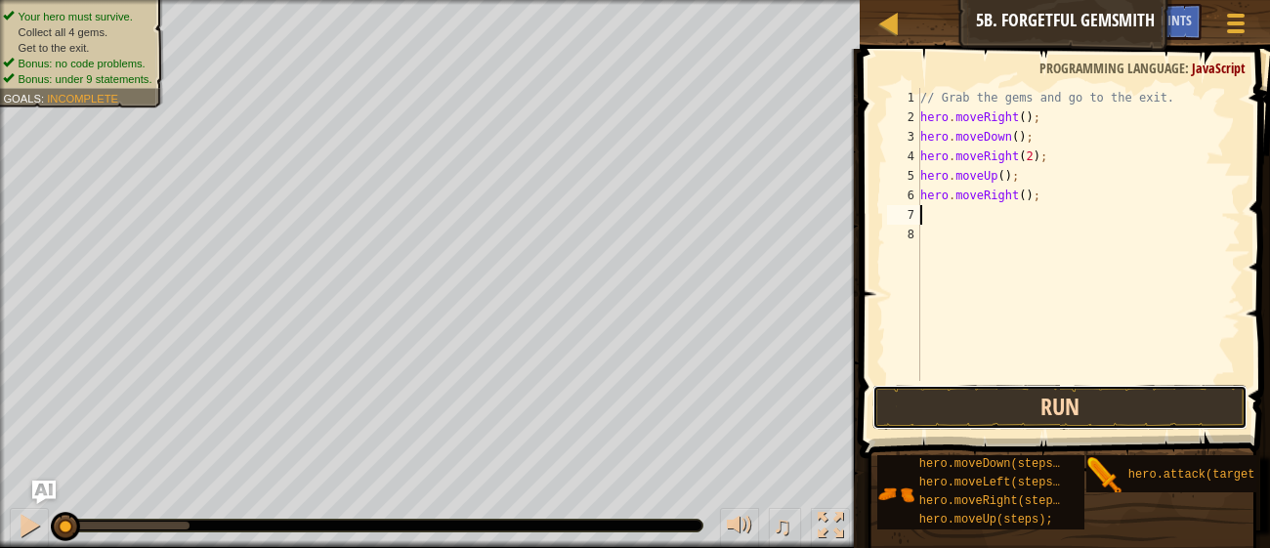
click at [1052, 401] on button "Run" at bounding box center [1059, 407] width 375 height 45
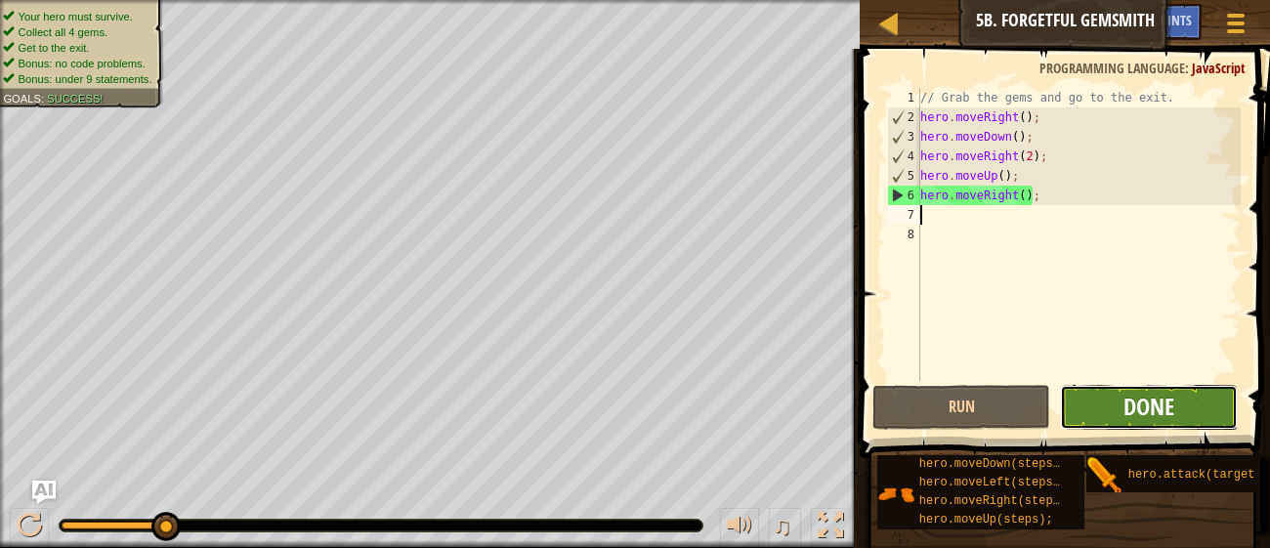
click at [1149, 404] on span "Done" at bounding box center [1149, 406] width 51 height 31
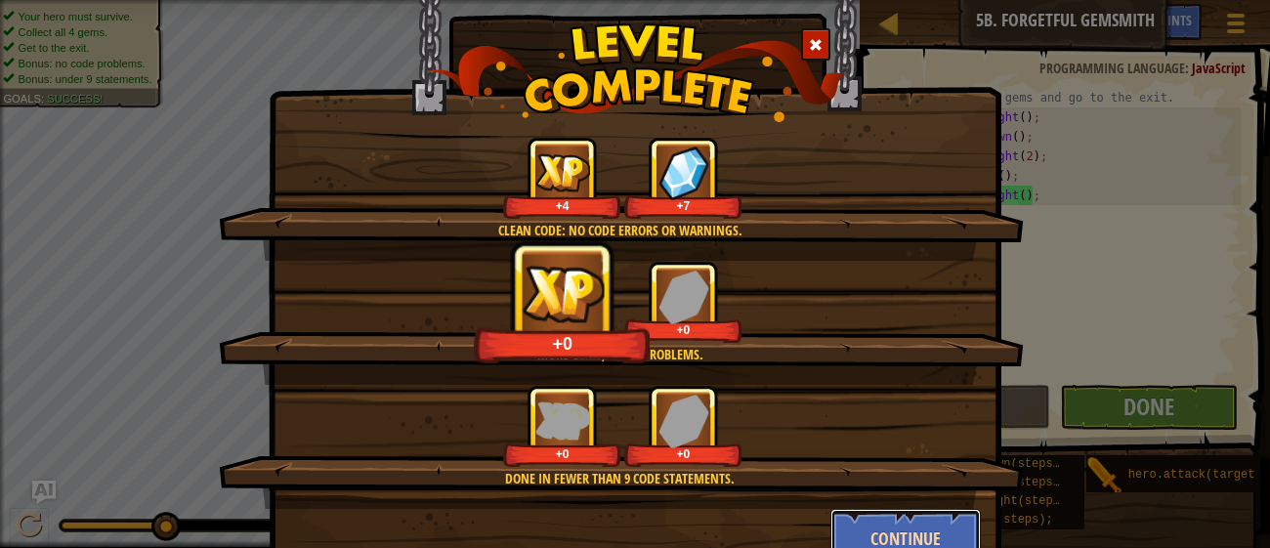
click at [935, 538] on button "Continue" at bounding box center [905, 538] width 151 height 59
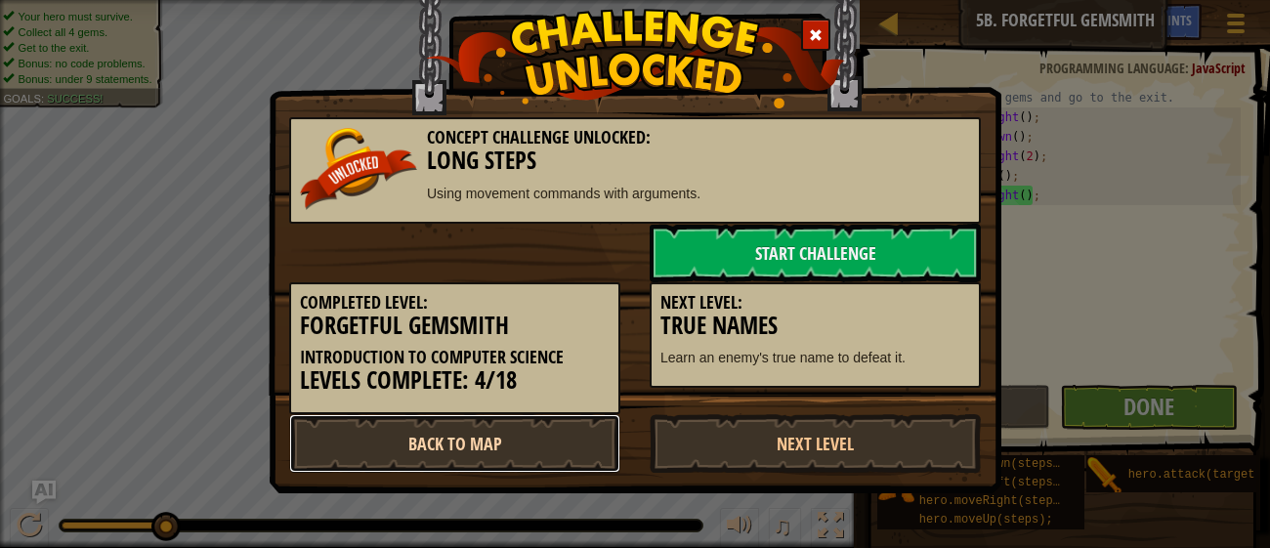
click at [564, 438] on link "Back to Map" at bounding box center [454, 443] width 331 height 59
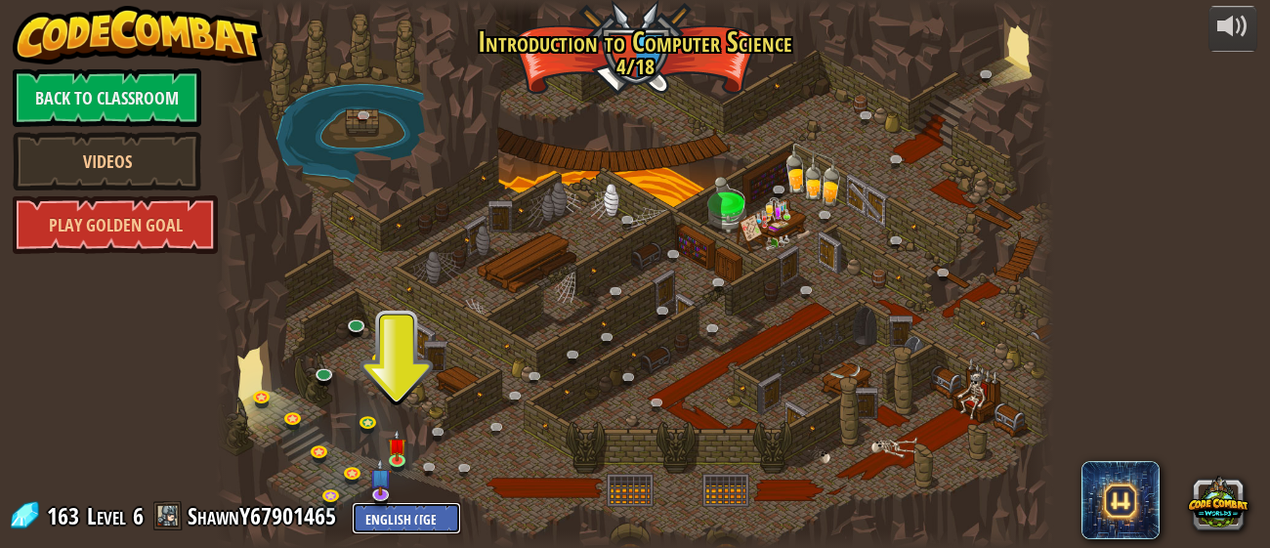
click at [404, 530] on select "English ([GEOGRAPHIC_DATA]) English ([GEOGRAPHIC_DATA]) 简体中文 繁體中文 русский españ…" at bounding box center [406, 518] width 109 height 32
click at [377, 483] on img at bounding box center [380, 468] width 21 height 50
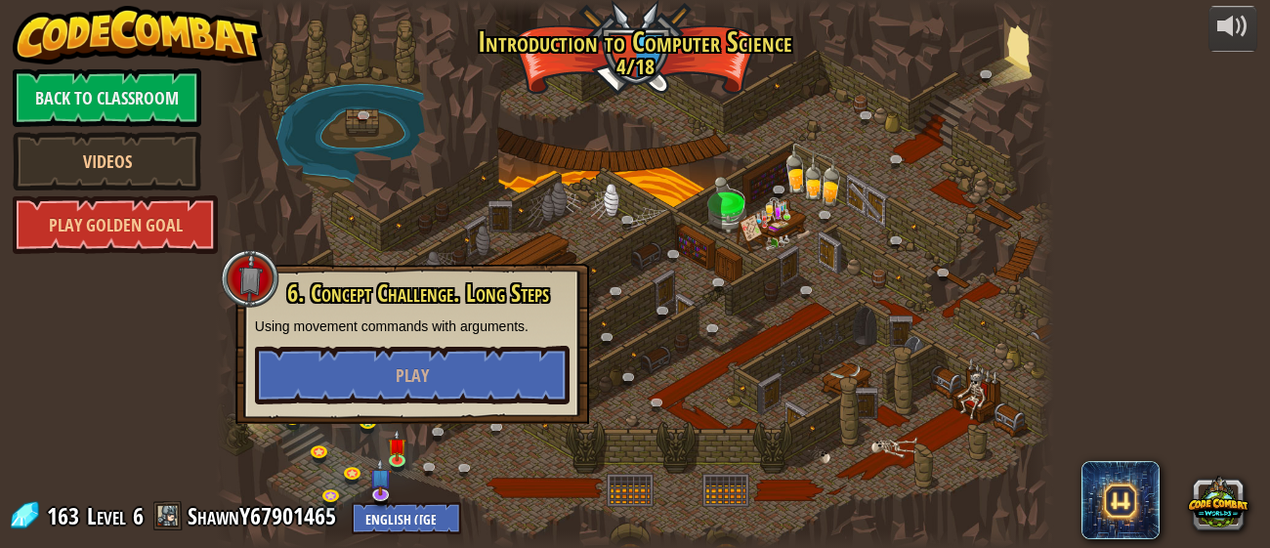
click at [1001, 434] on div at bounding box center [635, 274] width 838 height 548
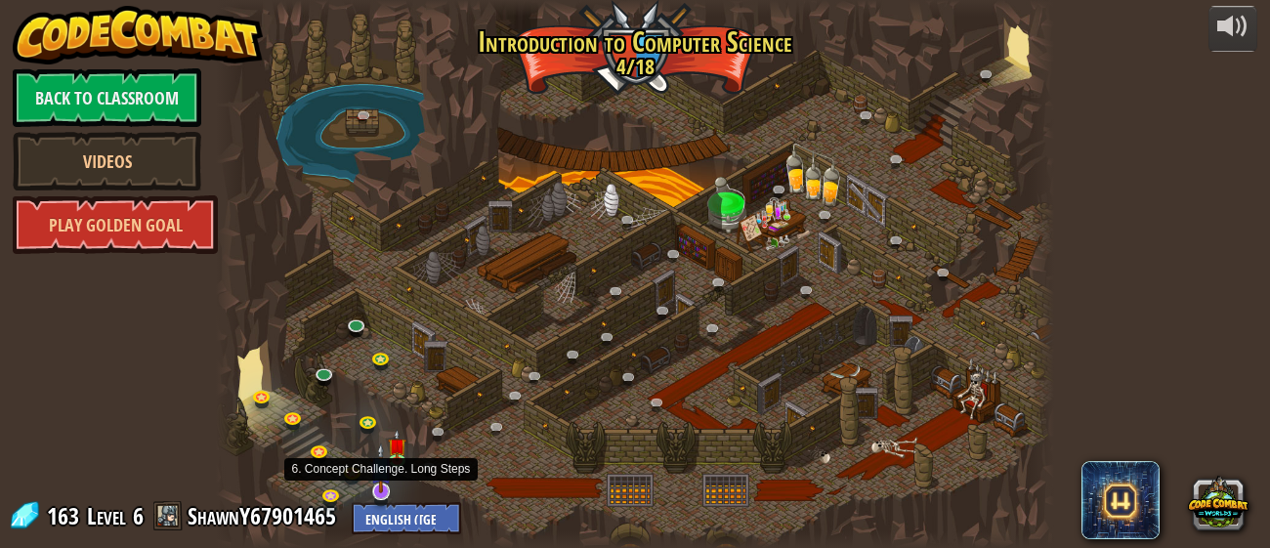
click at [386, 477] on img at bounding box center [380, 468] width 21 height 50
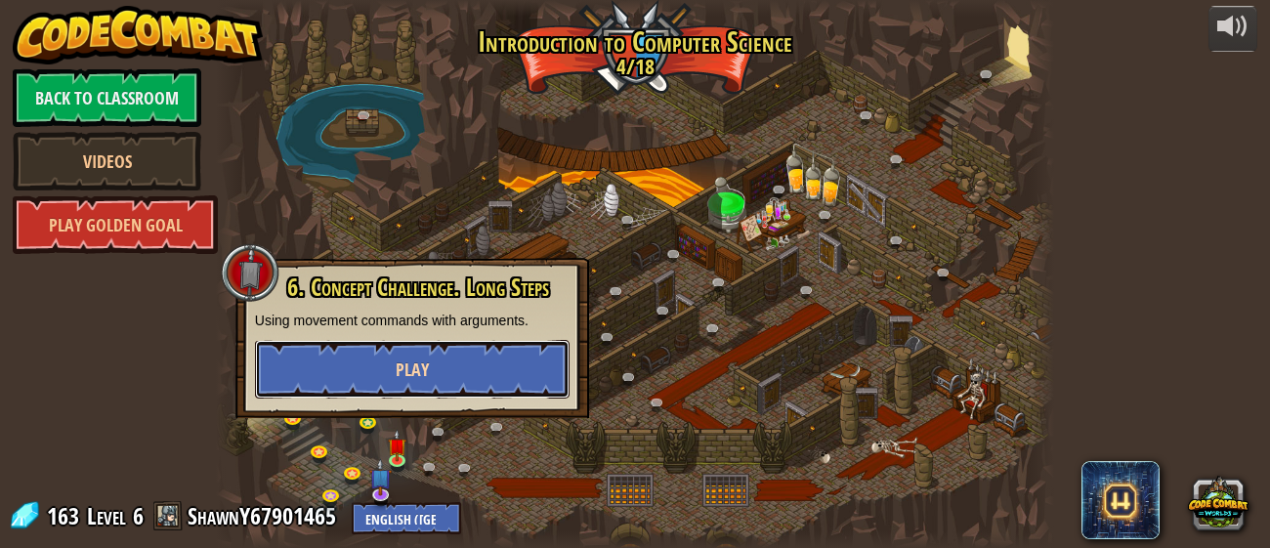
click at [402, 385] on button "Play" at bounding box center [412, 369] width 315 height 59
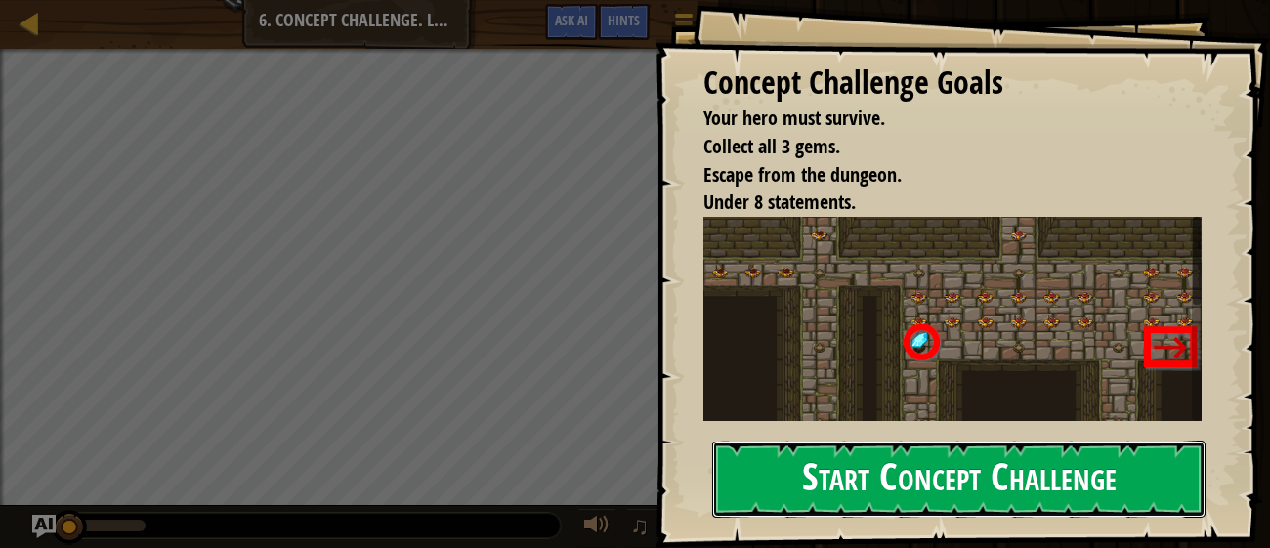
click at [817, 457] on button "Start Concept Challenge" at bounding box center [958, 479] width 493 height 77
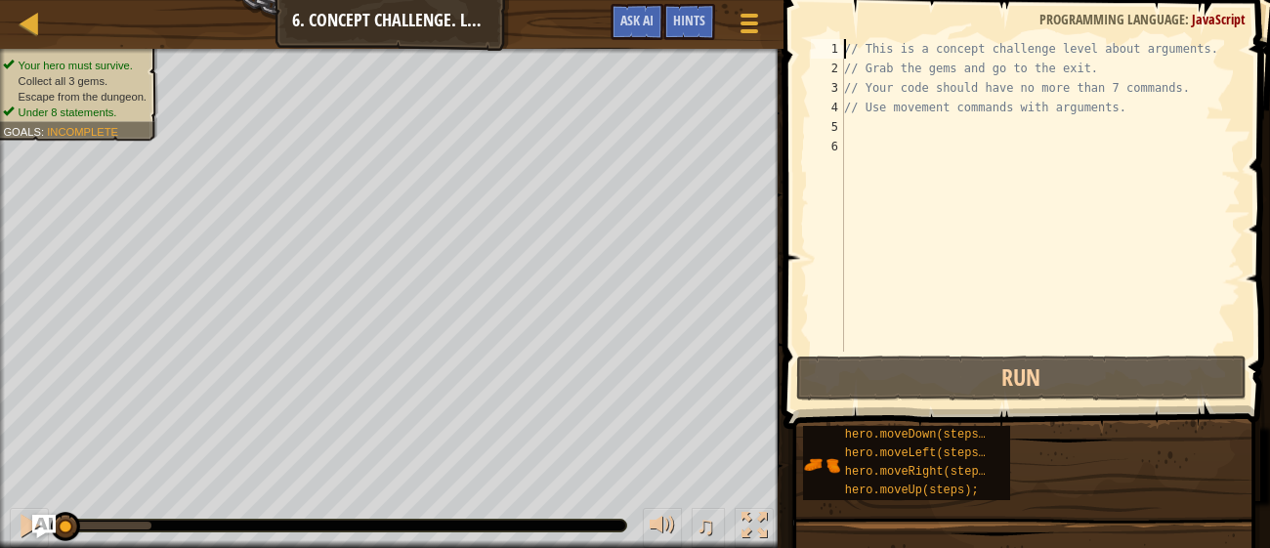
type textarea "h// This is a concept challenge level about arguments."
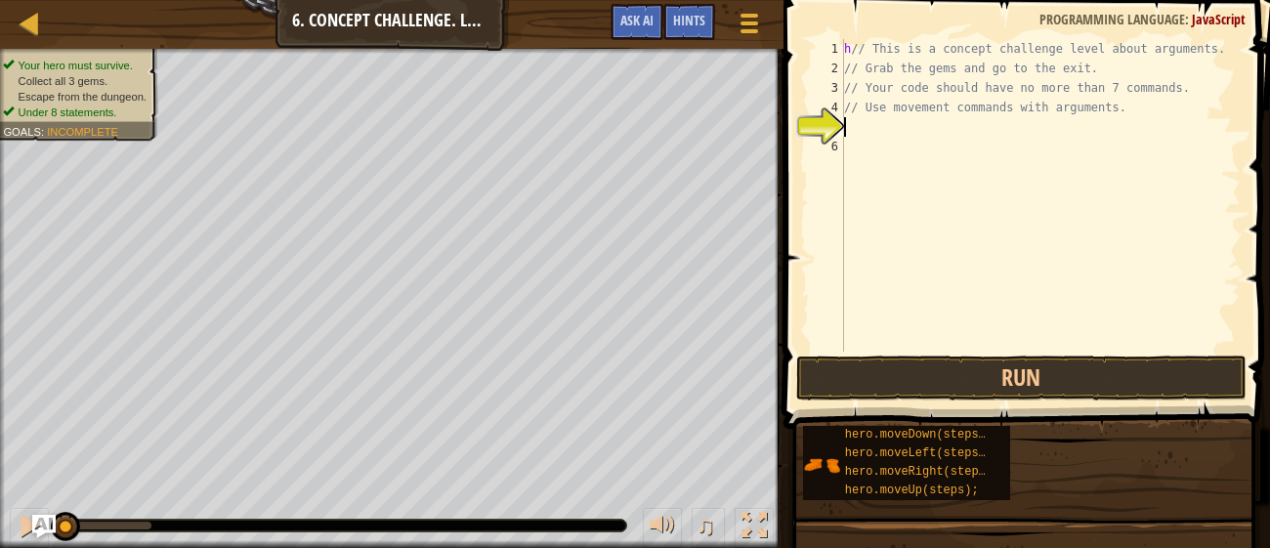
click at [875, 121] on div "h // This is a concept challenge level about arguments. // Grab the gems and go…" at bounding box center [1040, 215] width 401 height 352
click at [854, 39] on div "h // This is a concept challenge level about arguments. // Grab the gems and go…" at bounding box center [1040, 215] width 401 height 352
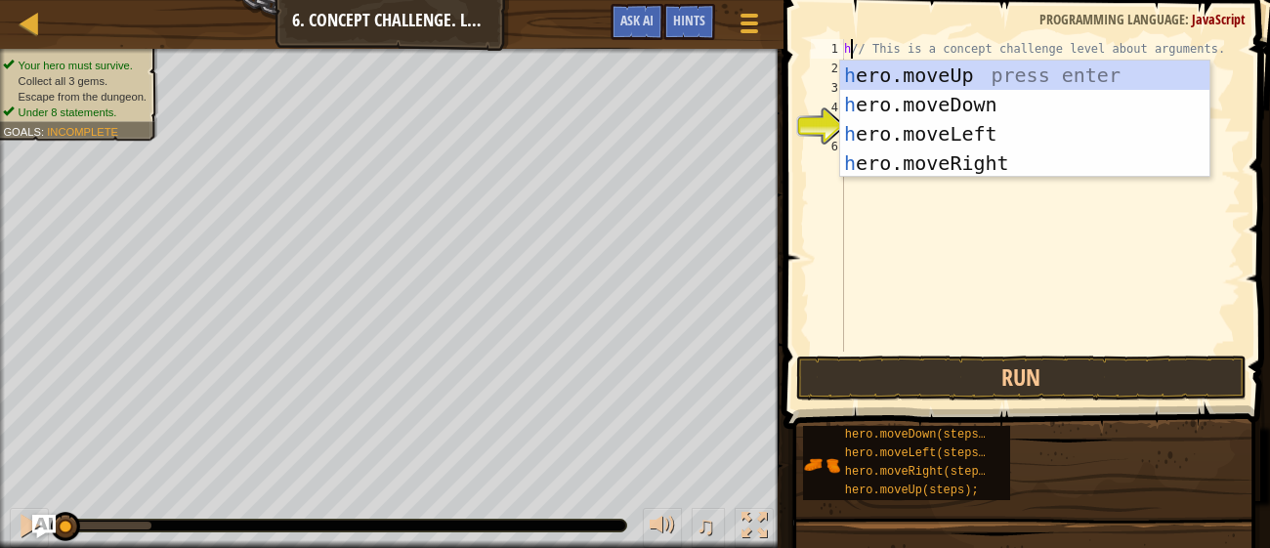
click at [957, 0] on body "Map Introduction to Computer Science 6. Concept Challenge. Long Steps Game Menu…" at bounding box center [635, 0] width 1270 height 0
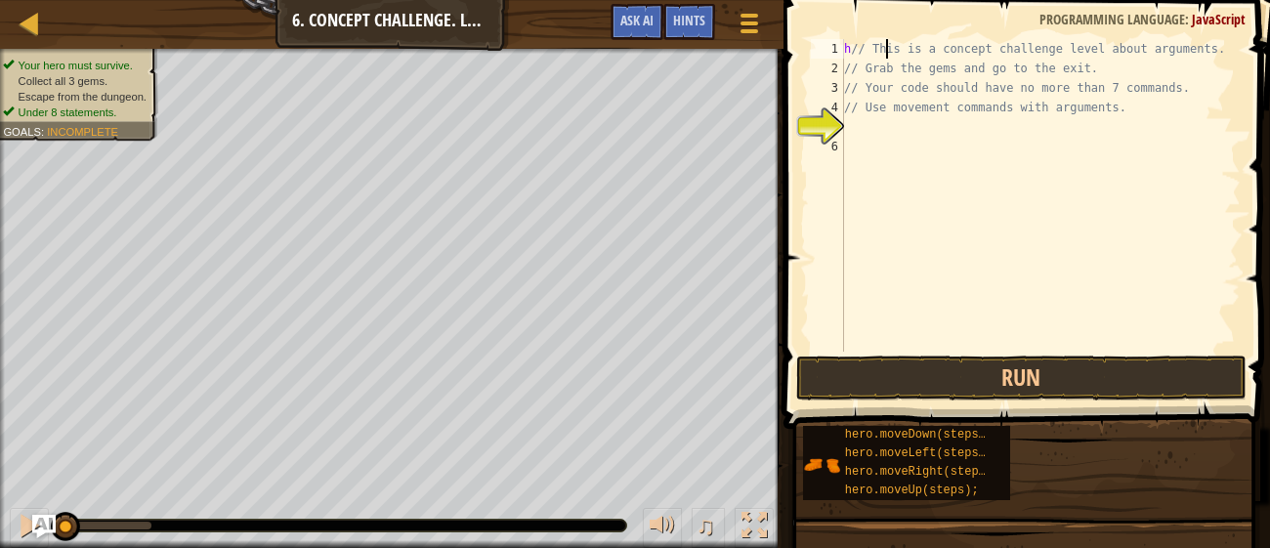
click at [885, 56] on div "h // This is a concept challenge level about arguments. // Grab the gems and go…" at bounding box center [1040, 215] width 401 height 352
click at [849, 52] on div "h // This is a concept challenge level about arguments. // Grab the gems and go…" at bounding box center [1040, 215] width 401 height 352
type textarea "// This is a concept challenge level about arguments."
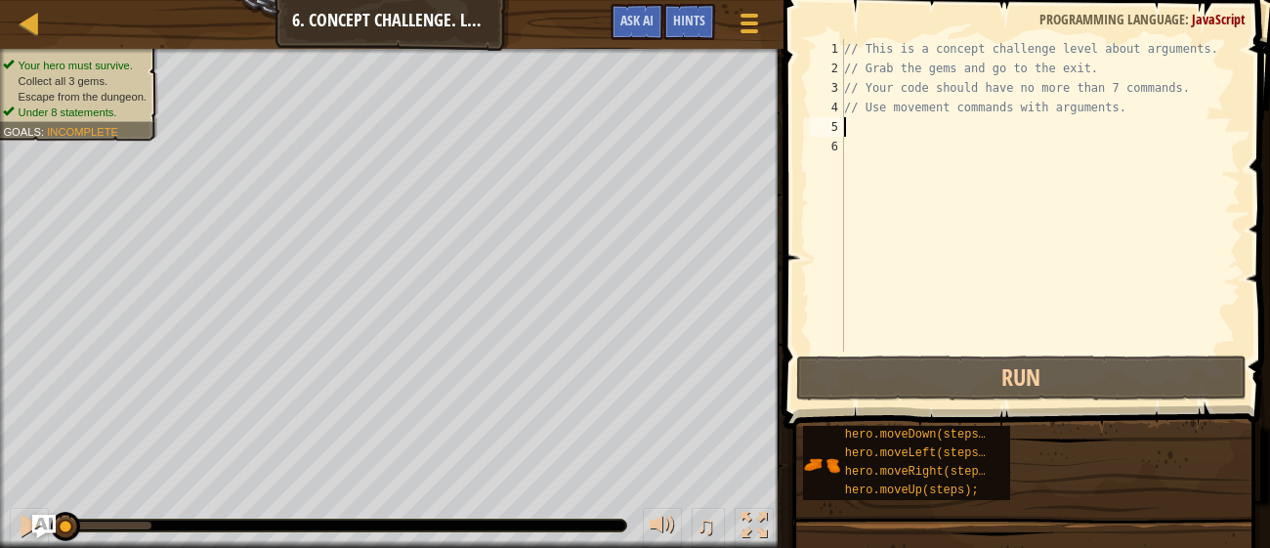
click at [867, 126] on div "// This is a concept challenge level about arguments. // Grab the gems and go t…" at bounding box center [1040, 215] width 401 height 352
type textarea "h"
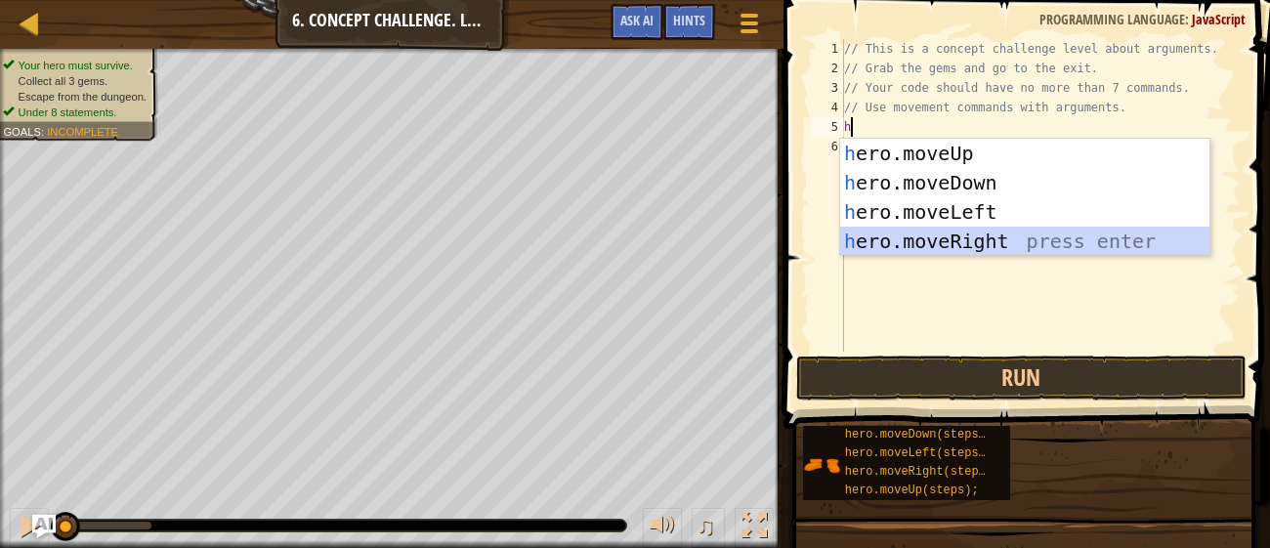
click at [979, 248] on div "h ero.moveUp press enter h ero.moveDown press enter h ero.moveLeft press enter …" at bounding box center [1024, 227] width 369 height 176
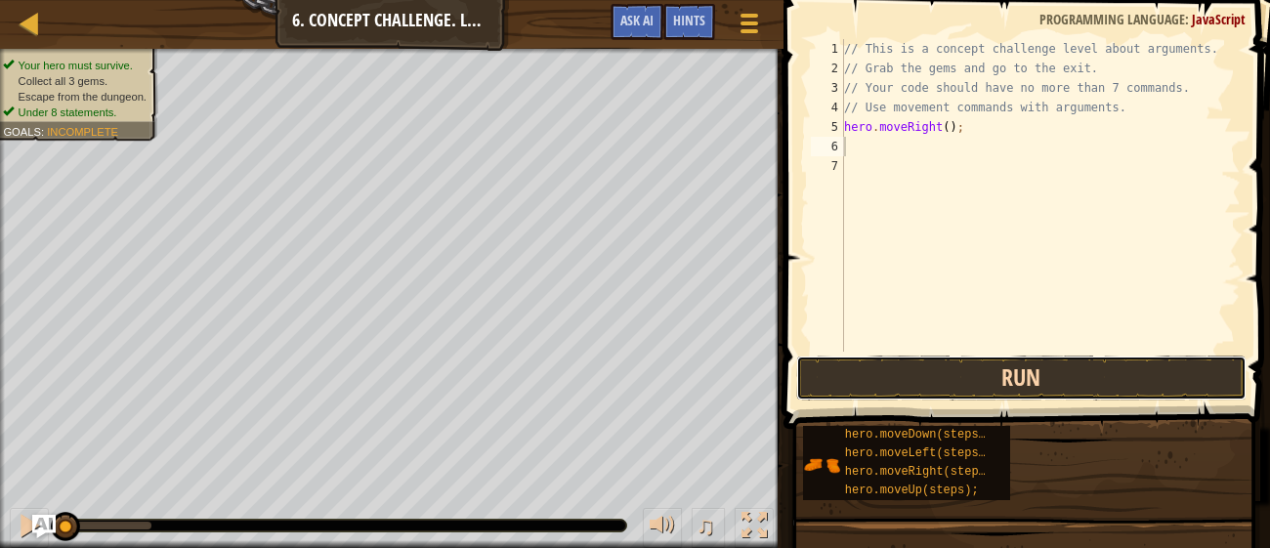
click at [987, 375] on button "Run" at bounding box center [1020, 378] width 449 height 45
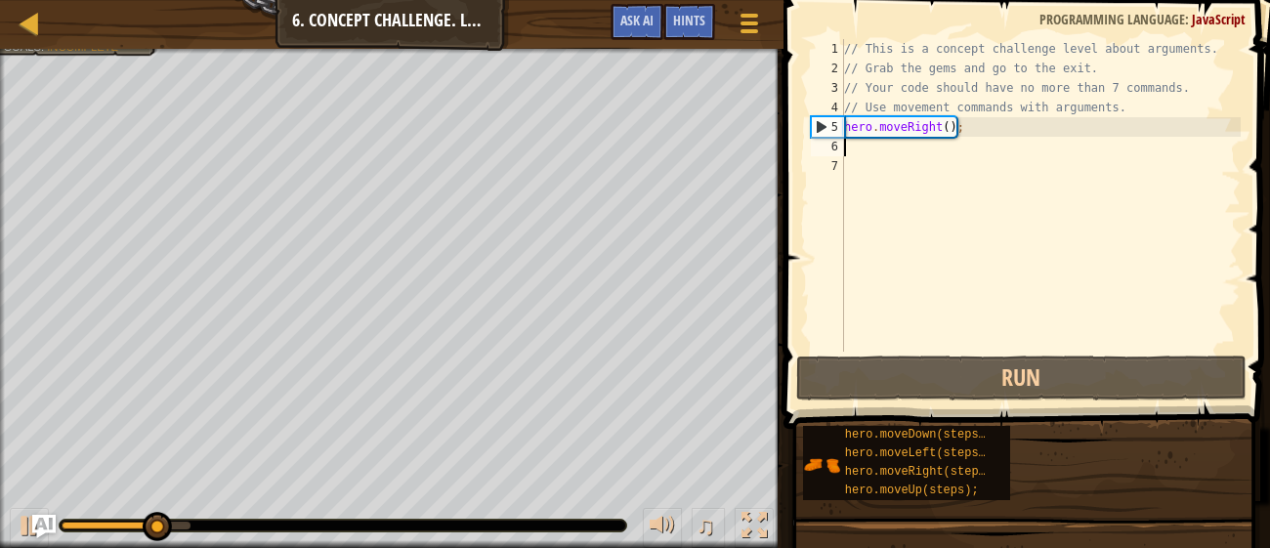
click at [863, 49] on div "// This is a concept challenge level about arguments. // Grab the gems and go t…" at bounding box center [1040, 215] width 401 height 352
type textarea "// This is a concept challenge level about arguments."
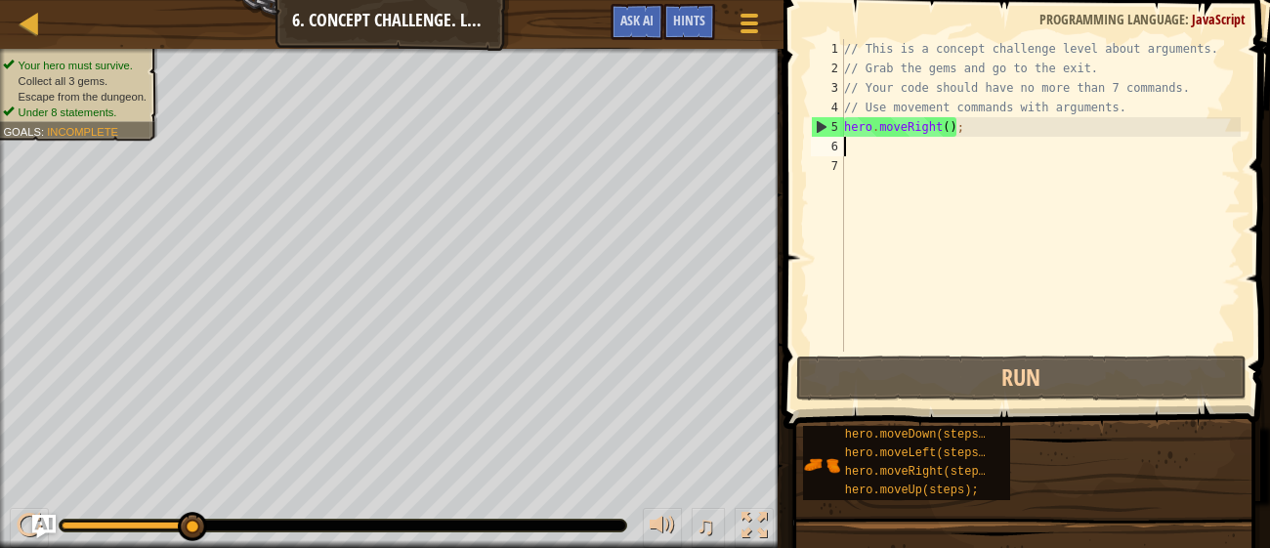
click at [865, 147] on div "// This is a concept challenge level about arguments. // Grab the gems and go t…" at bounding box center [1040, 215] width 401 height 352
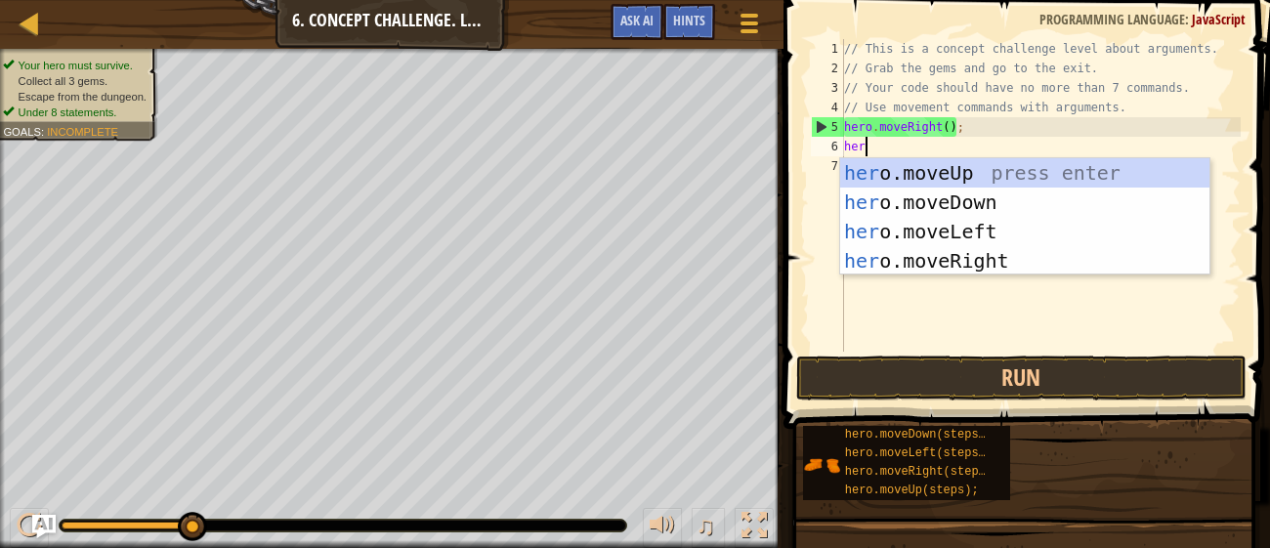
type textarea "hero"
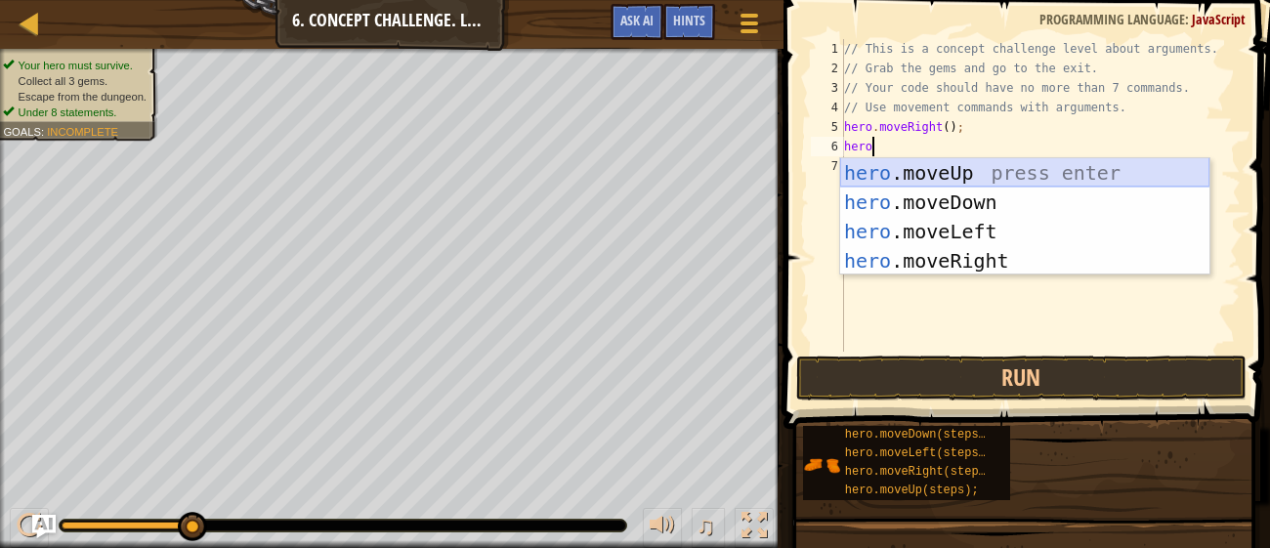
click at [874, 180] on div "hero .moveUp press enter hero .moveDown press enter hero .moveLeft press enter …" at bounding box center [1024, 246] width 369 height 176
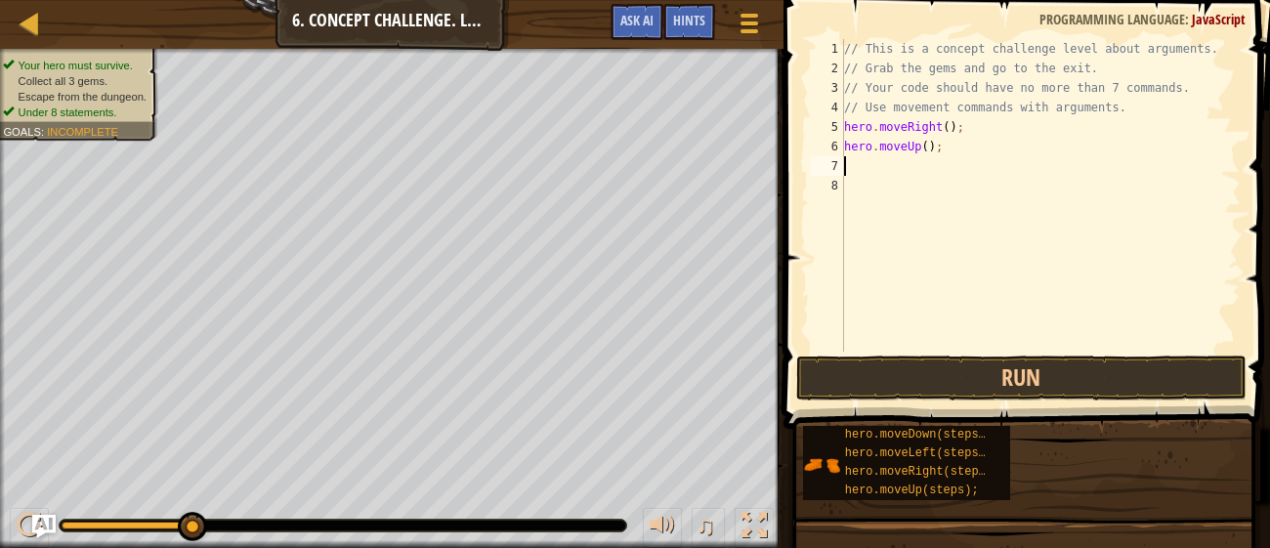
click at [925, 148] on div "// This is a concept challenge level about arguments. // Grab the gems and go t…" at bounding box center [1040, 215] width 401 height 352
type textarea "hero.moveUp(3);"
click at [881, 162] on div "// This is a concept challenge level about arguments. // Grab the gems and go t…" at bounding box center [1040, 215] width 401 height 352
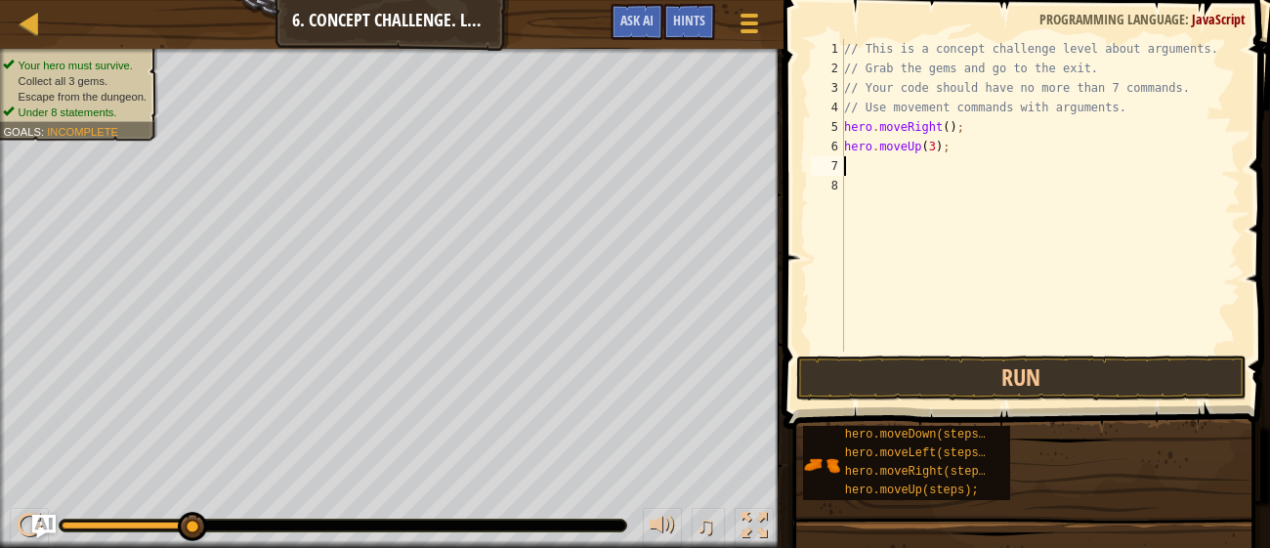
type textarea "h"
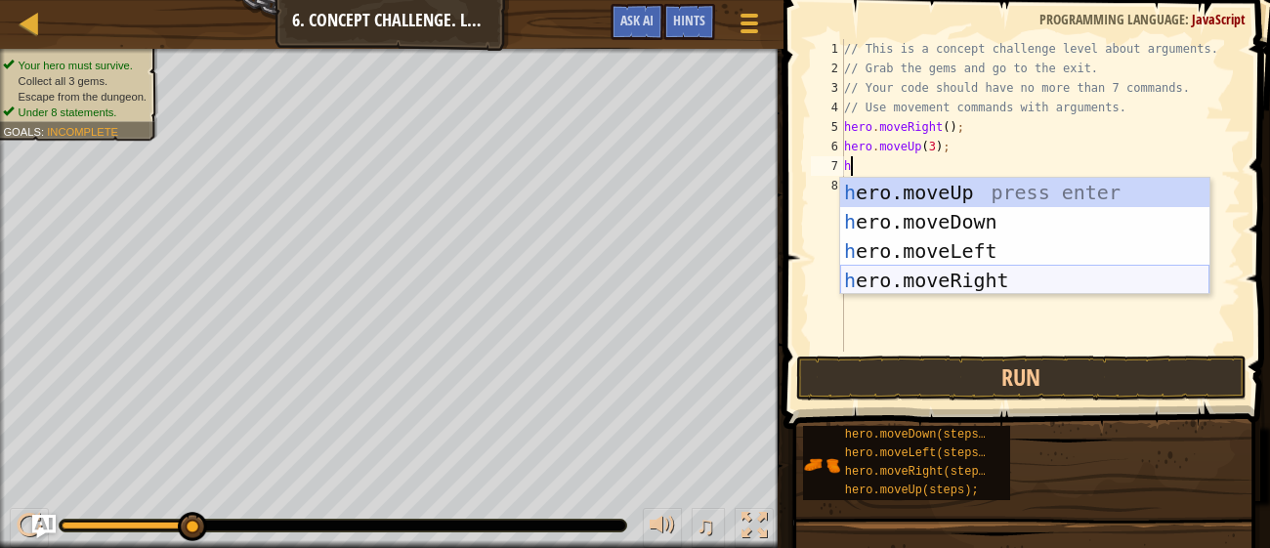
click at [964, 280] on div "h ero.moveUp press enter h ero.moveDown press enter h ero.moveLeft press enter …" at bounding box center [1024, 266] width 369 height 176
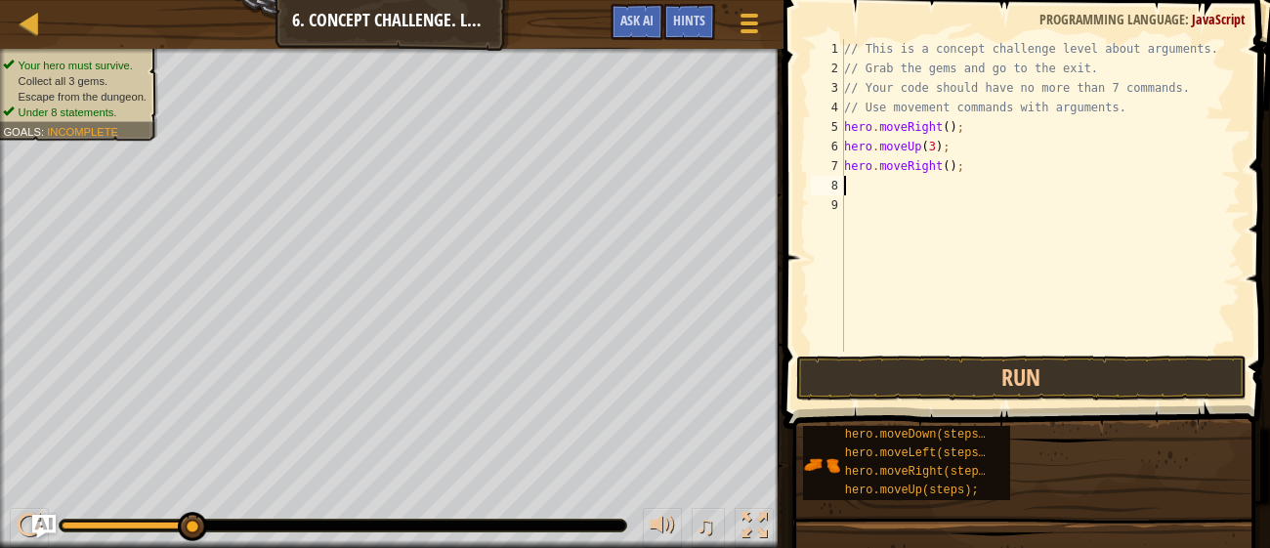
click at [950, 168] on div "// This is a concept challenge level about arguments. // Grab the gems and go t…" at bounding box center [1040, 215] width 401 height 352
type textarea "hero.moveRight(2);"
click at [921, 183] on div "// This is a concept challenge level about arguments. // Grab the gems and go t…" at bounding box center [1040, 215] width 401 height 352
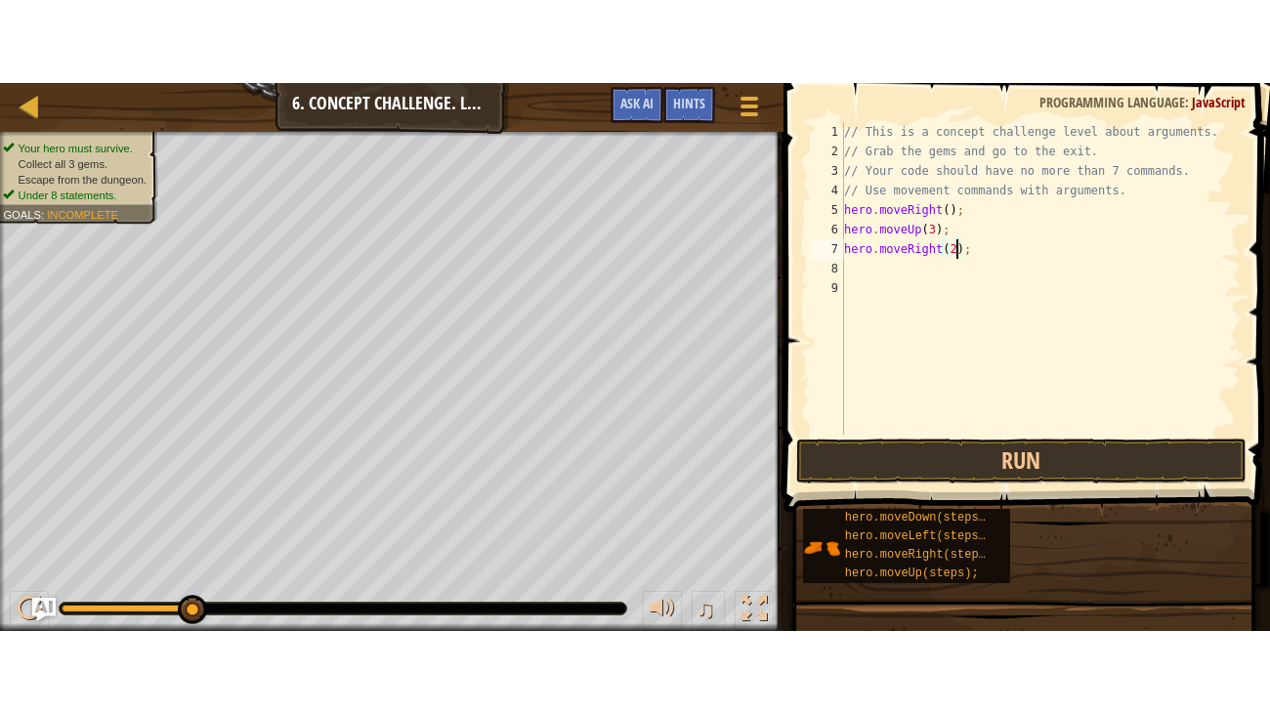
scroll to position [9, 0]
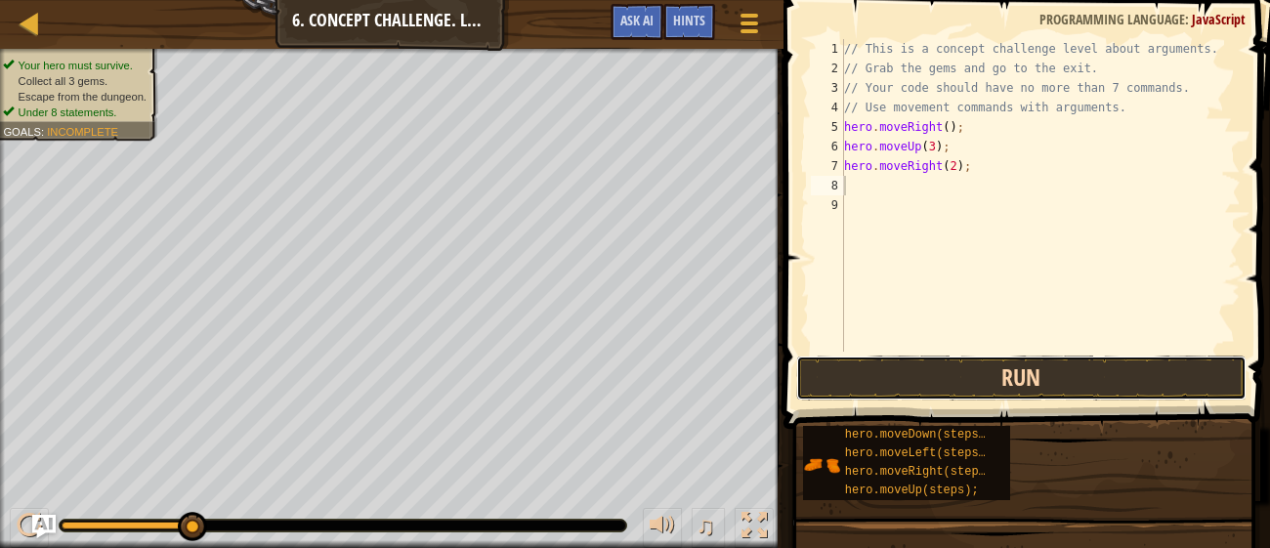
click at [1008, 366] on button "Run" at bounding box center [1020, 378] width 449 height 45
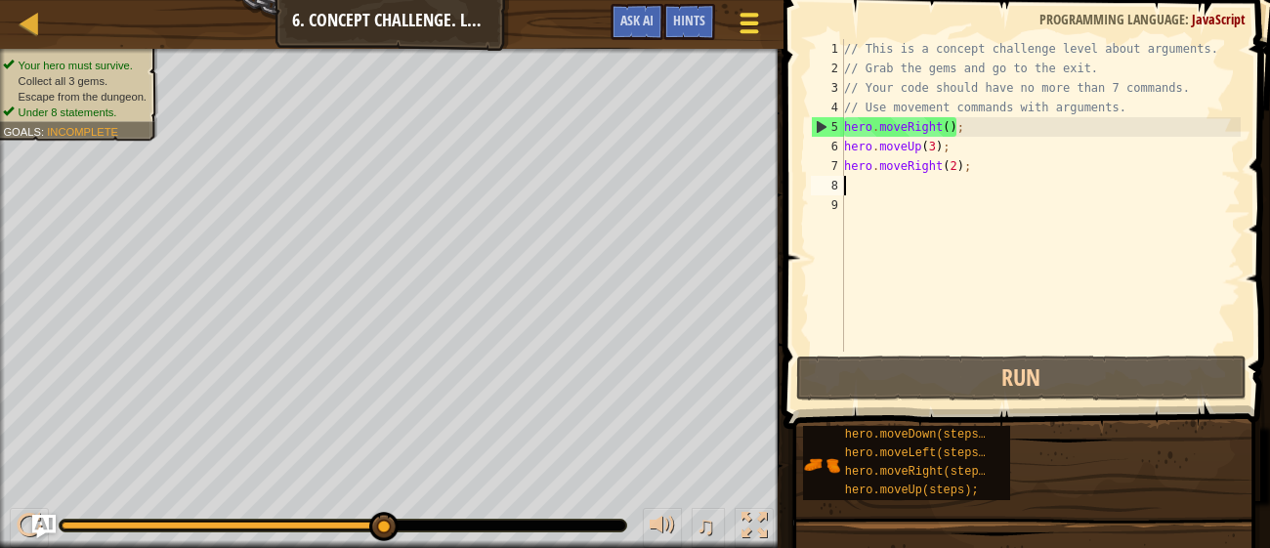
click at [749, 27] on div at bounding box center [749, 23] width 26 height 28
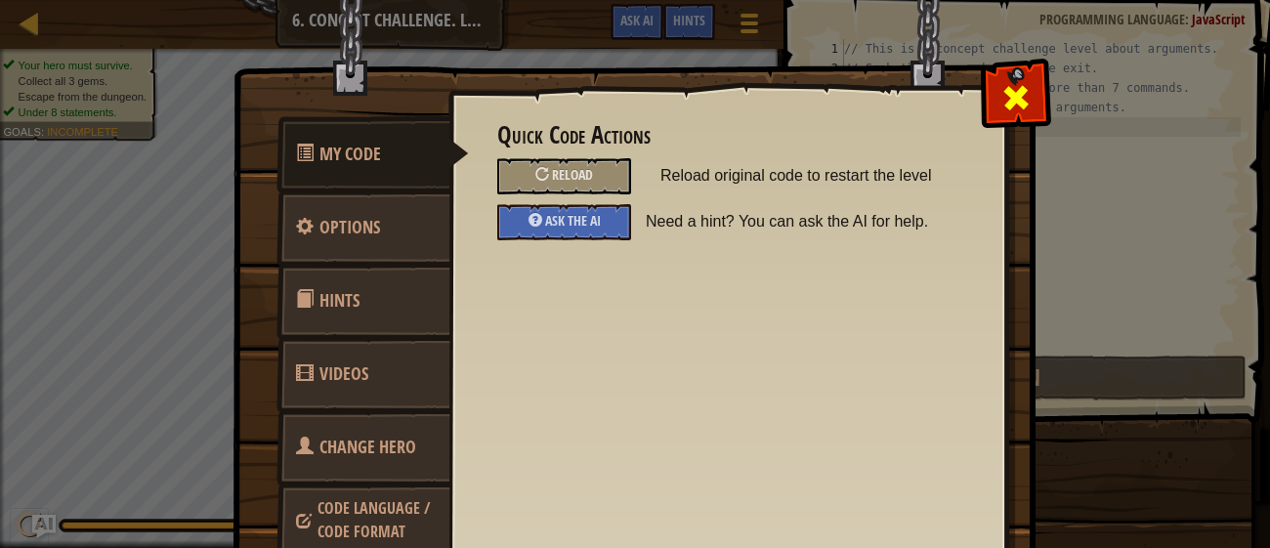
click at [995, 82] on div at bounding box center [1016, 94] width 62 height 62
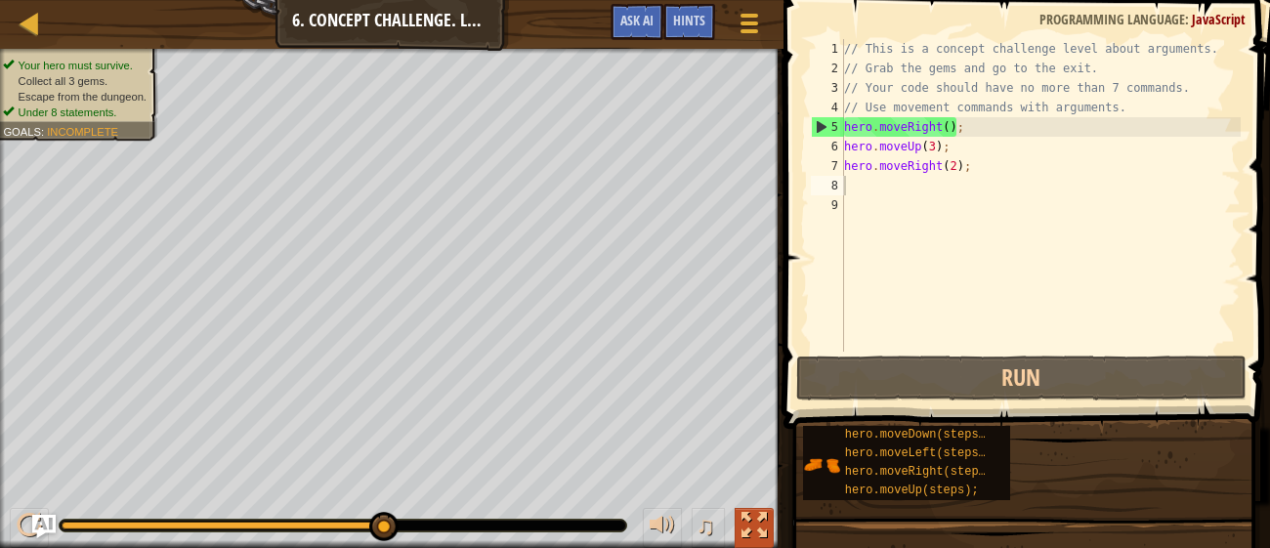
click at [754, 516] on div at bounding box center [754, 525] width 25 height 25
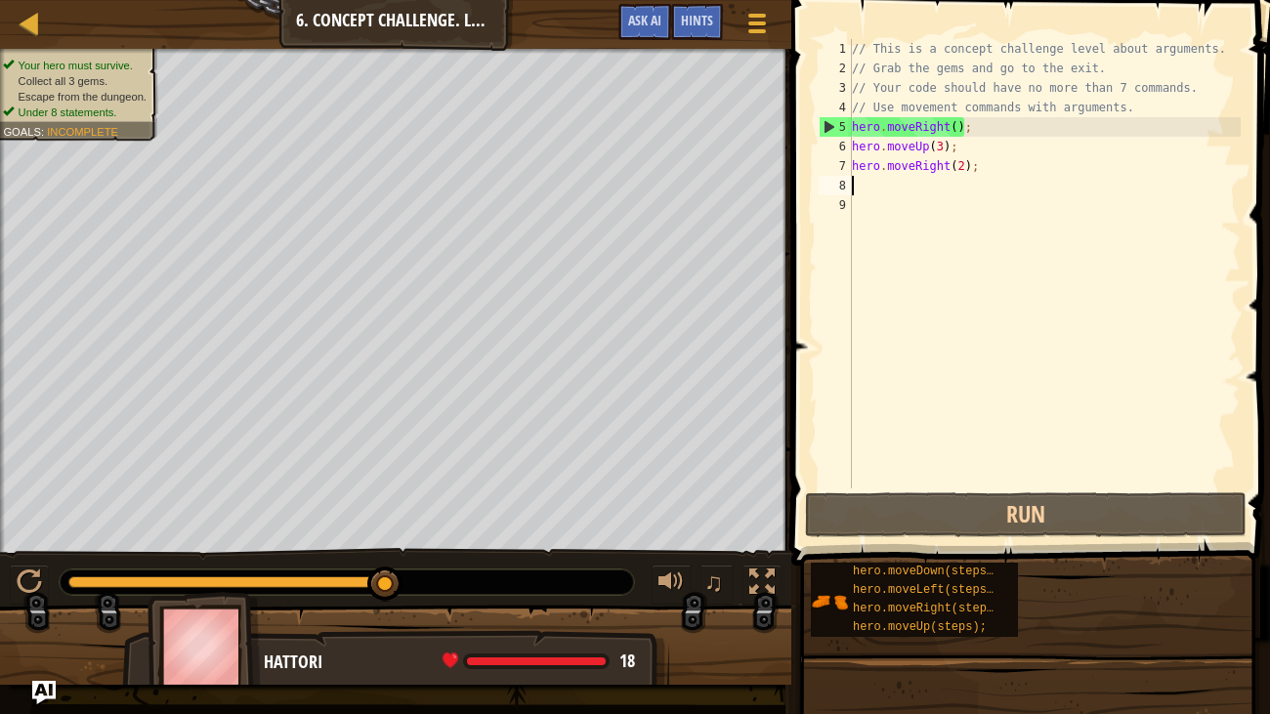
click at [754, 547] on div at bounding box center [395, 654] width 791 height 98
click at [773, 547] on div at bounding box center [761, 582] width 25 height 25
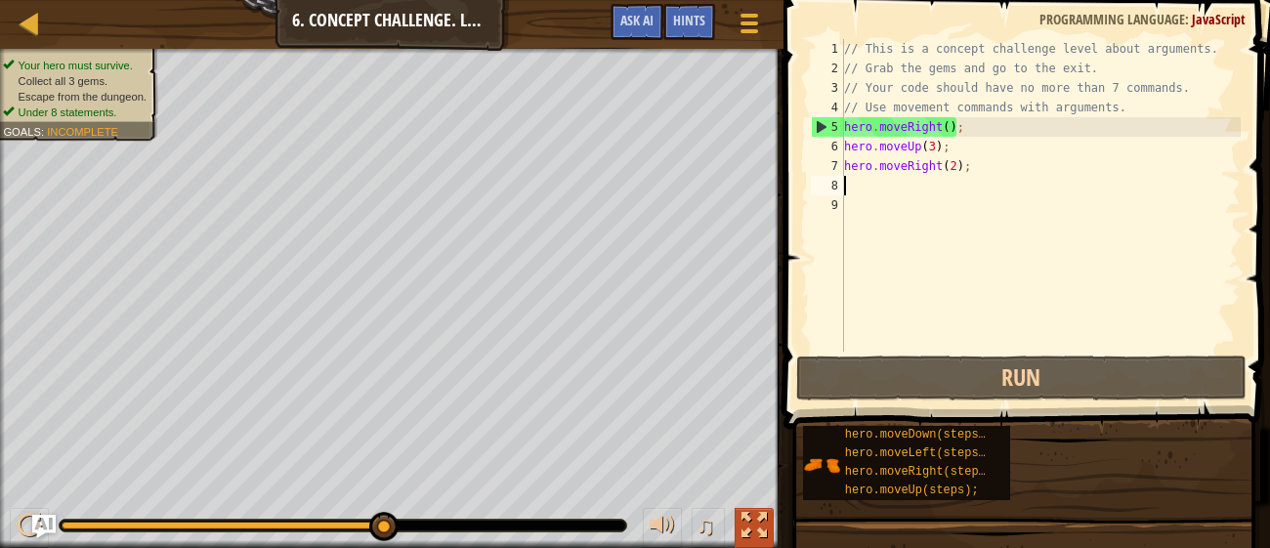
click at [753, 513] on div at bounding box center [754, 525] width 25 height 25
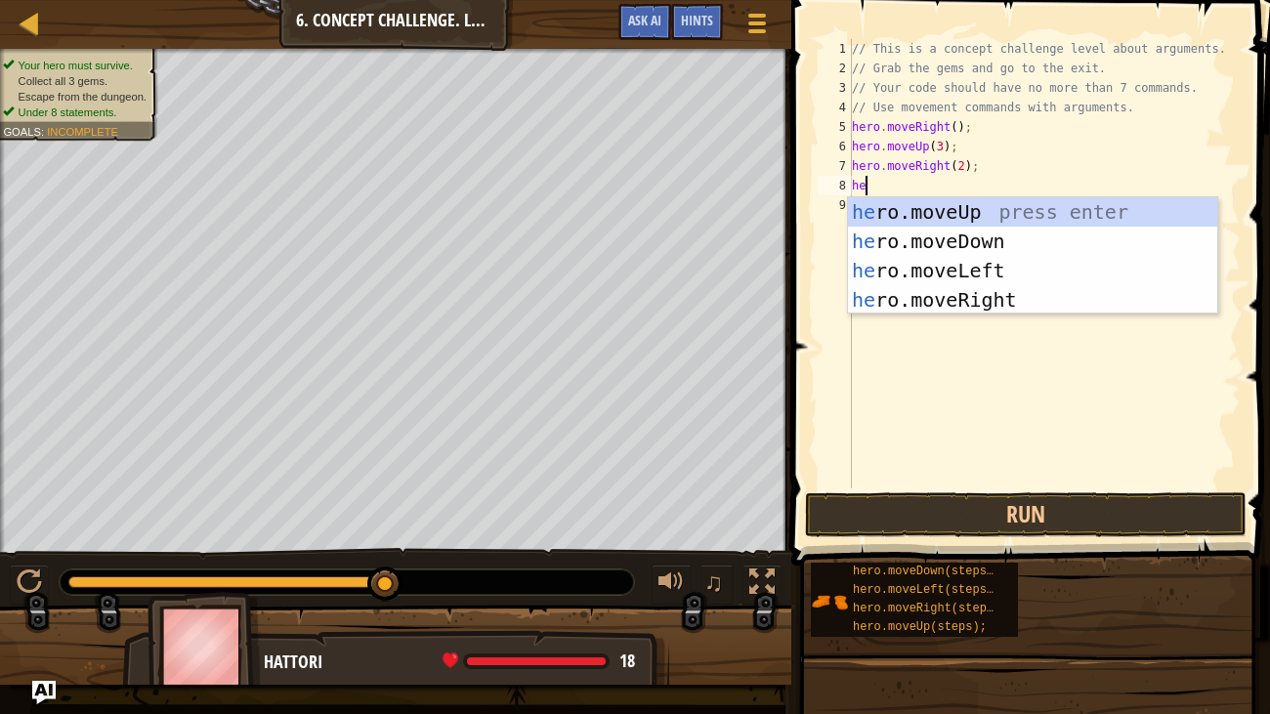
type textarea "her"
click at [940, 238] on div "her o.moveUp press enter her o.moveDown press enter her o.moveLeft press enter …" at bounding box center [1032, 285] width 369 height 176
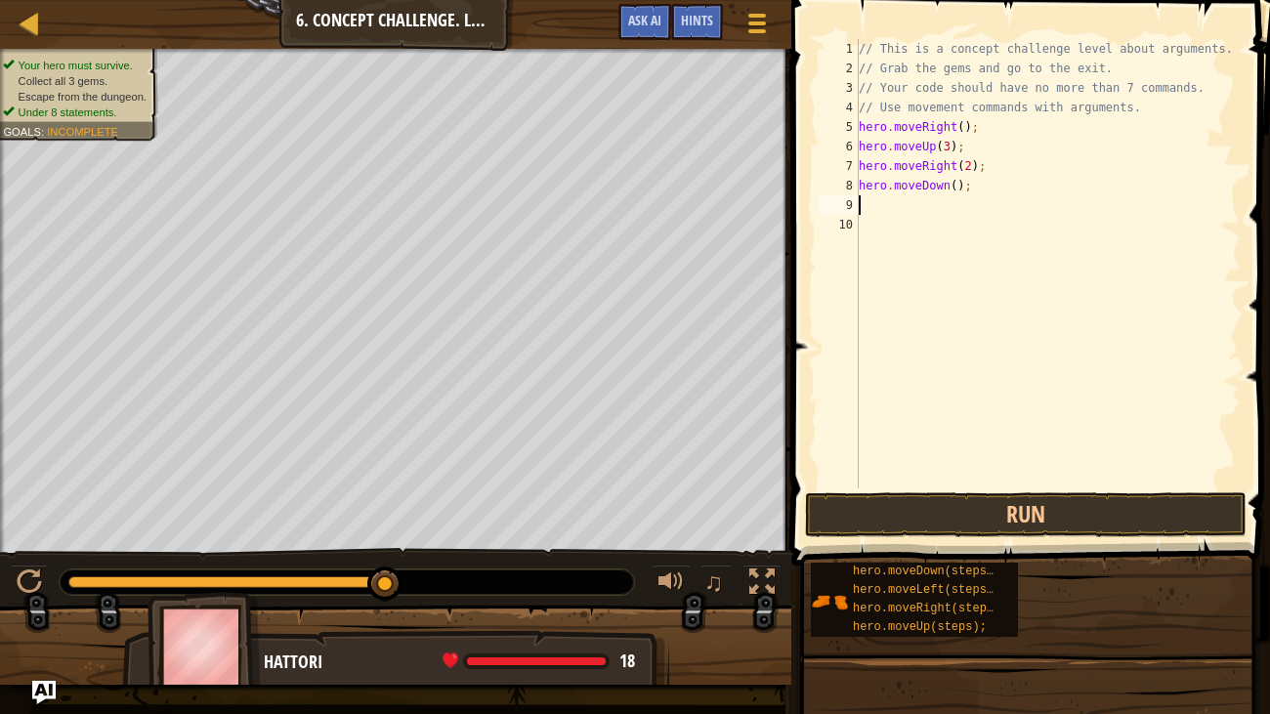
type textarea "h"
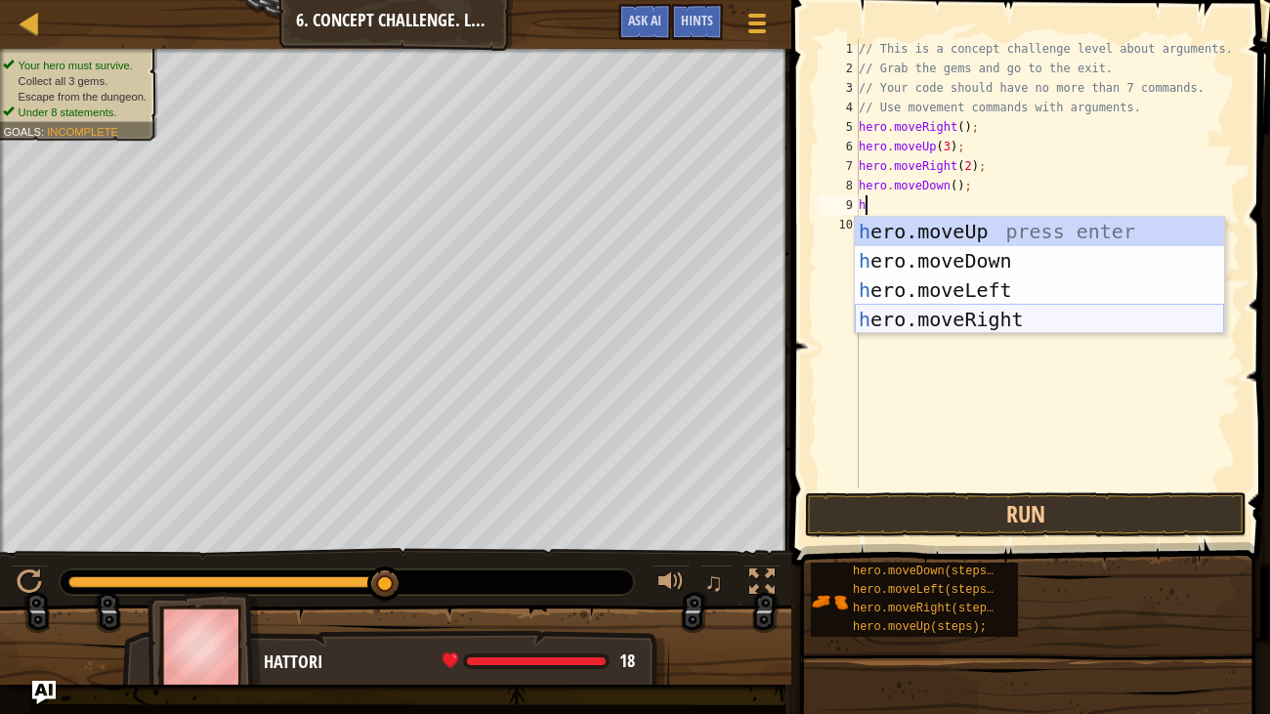
click at [982, 314] on div "h ero.moveUp press enter h ero.moveDown press enter h ero.moveLeft press enter …" at bounding box center [1039, 305] width 369 height 176
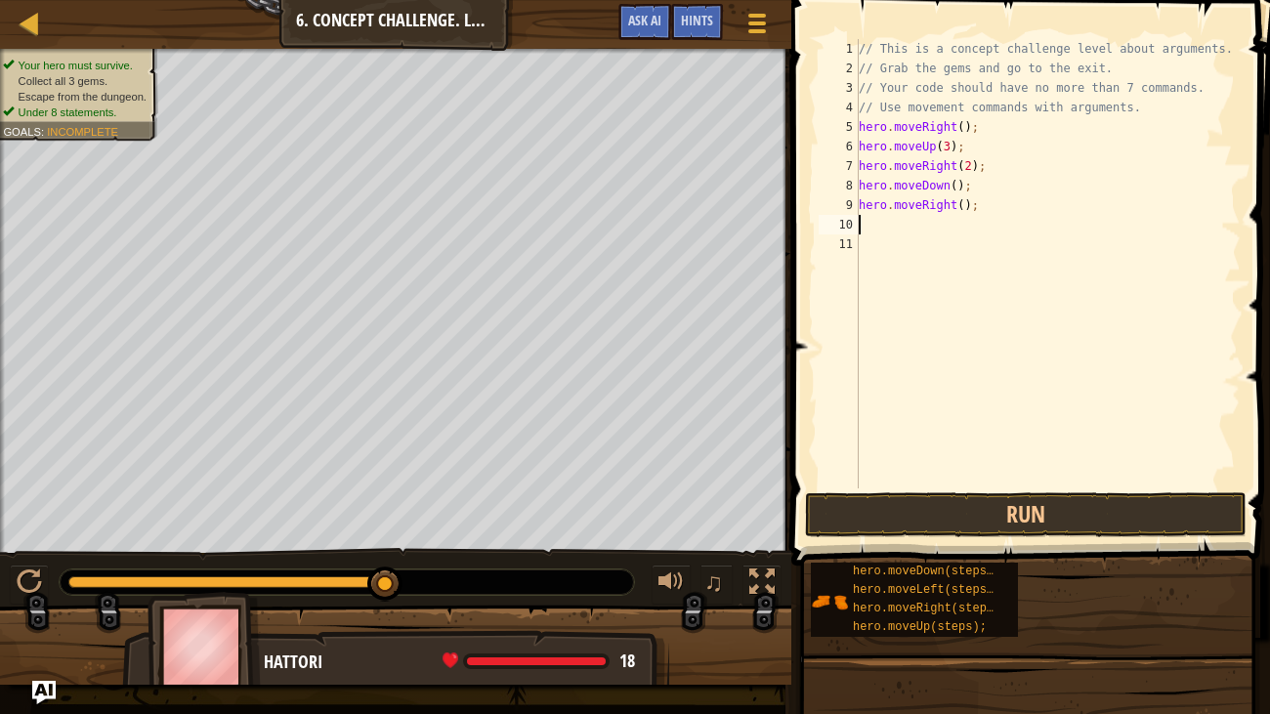
click at [955, 207] on div "// This is a concept challenge level about arguments. // Grab the gems and go t…" at bounding box center [1048, 283] width 387 height 489
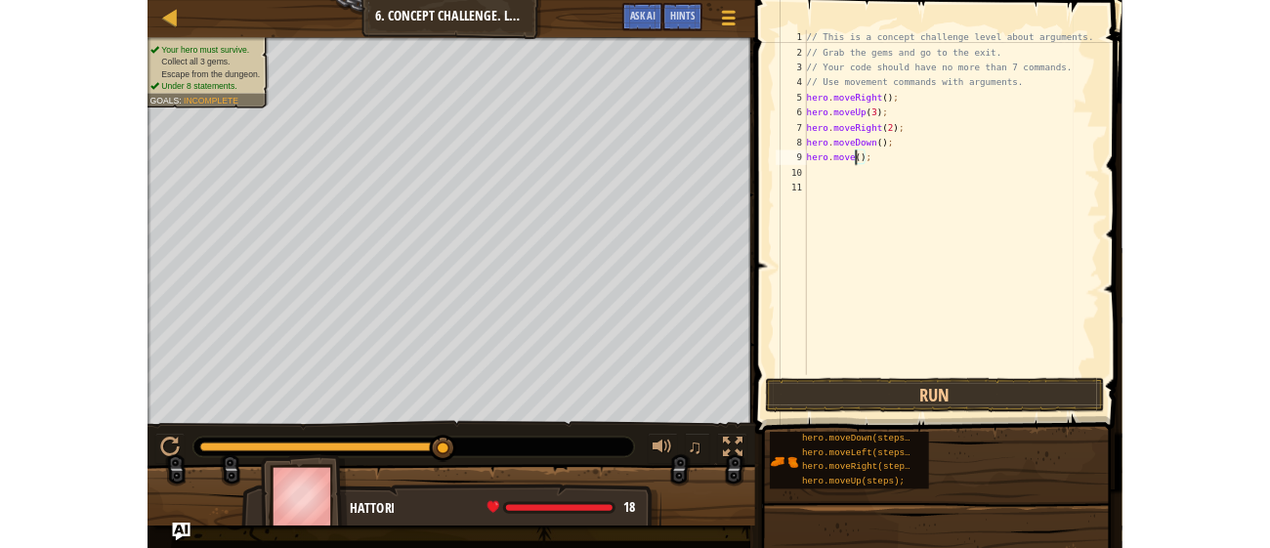
scroll to position [9, 6]
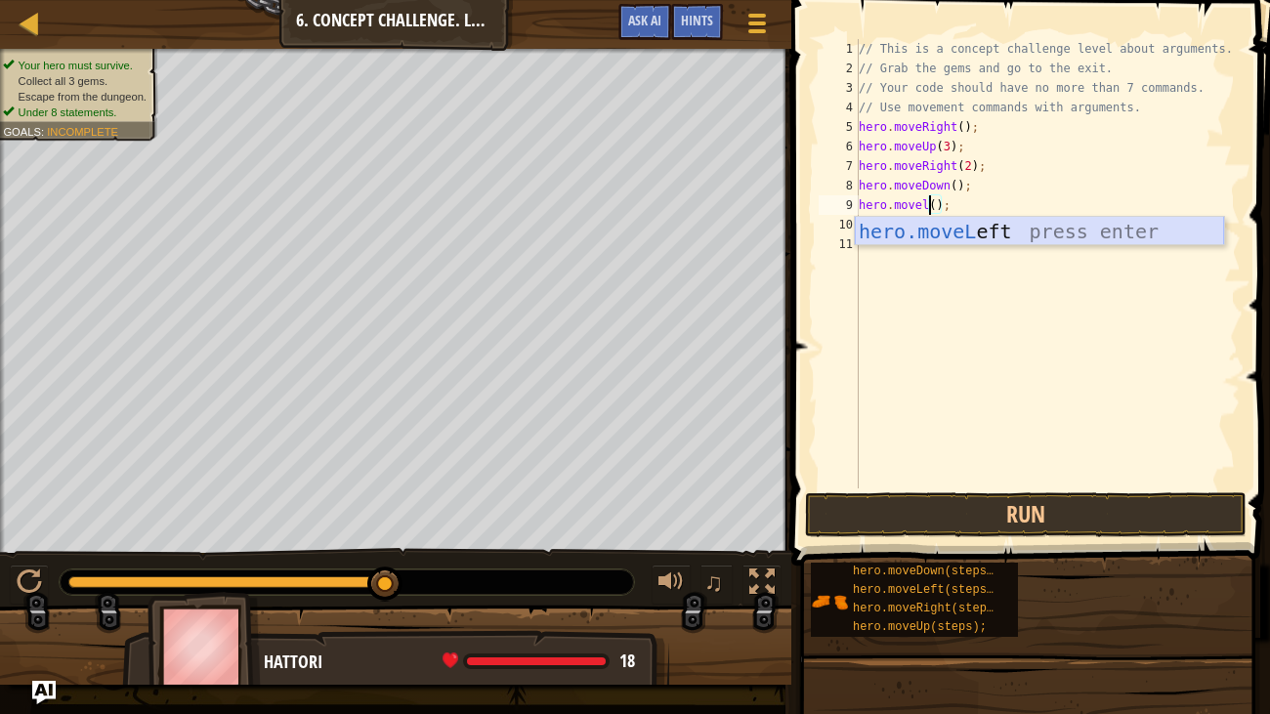
click at [959, 223] on div "hero.moveL eft press enter" at bounding box center [1039, 261] width 369 height 88
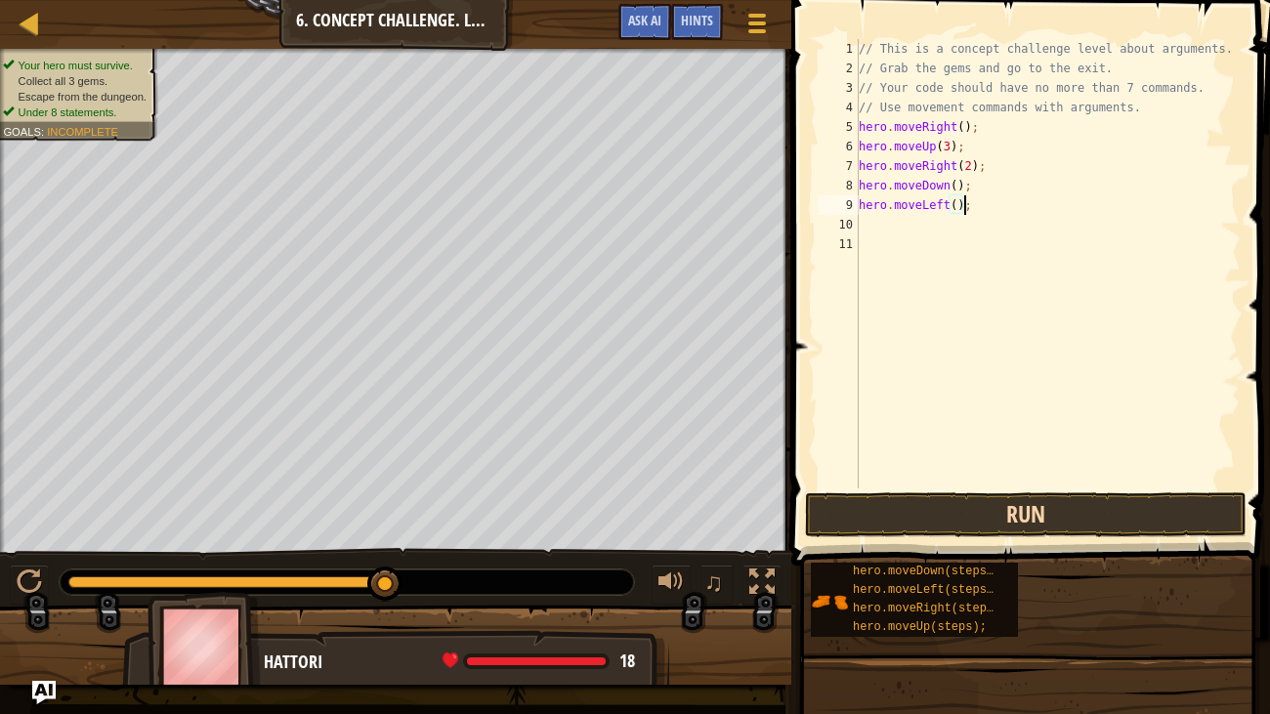
type textarea "hero.moveLeft();"
click at [1015, 510] on button "Run" at bounding box center [1026, 514] width 442 height 45
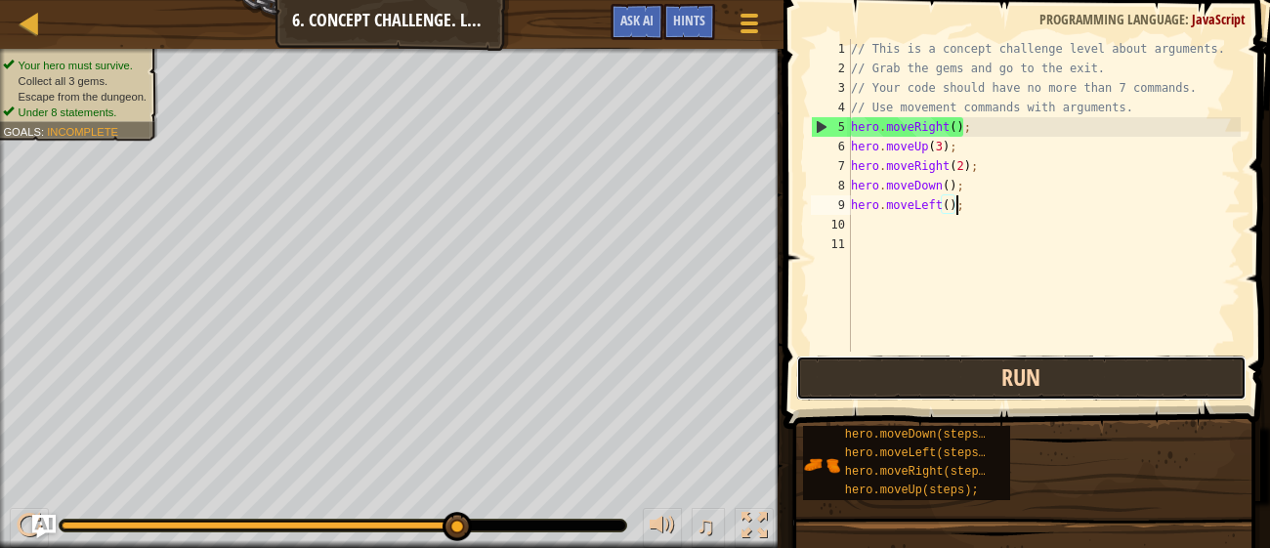
click at [1001, 386] on button "Run" at bounding box center [1020, 378] width 449 height 45
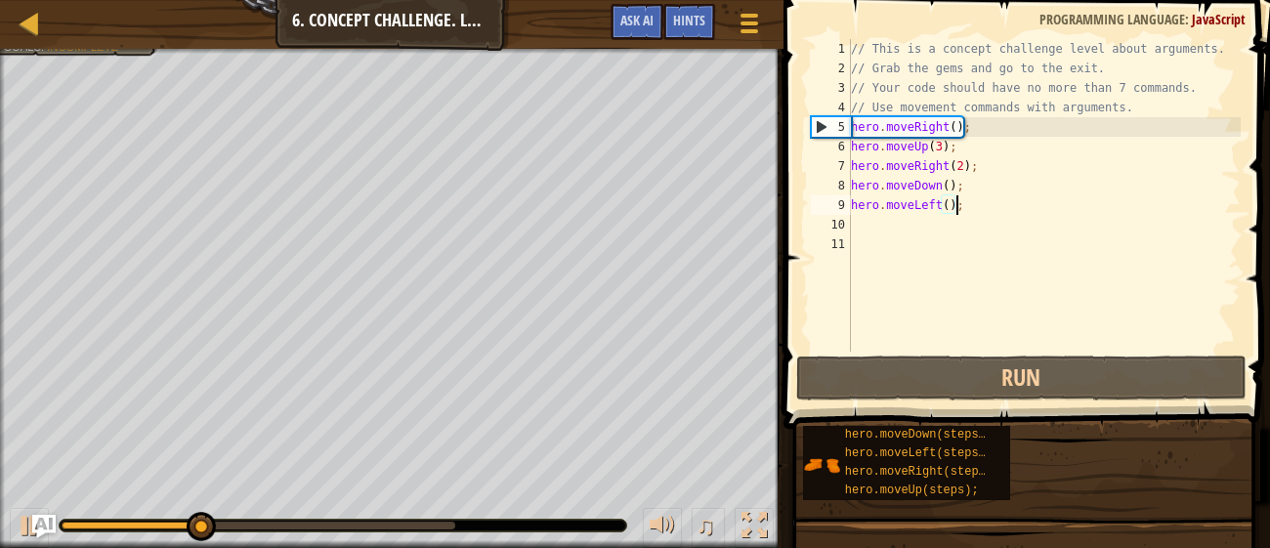
click at [861, 216] on div "// This is a concept challenge level about arguments. // Grab the gems and go t…" at bounding box center [1044, 215] width 394 height 352
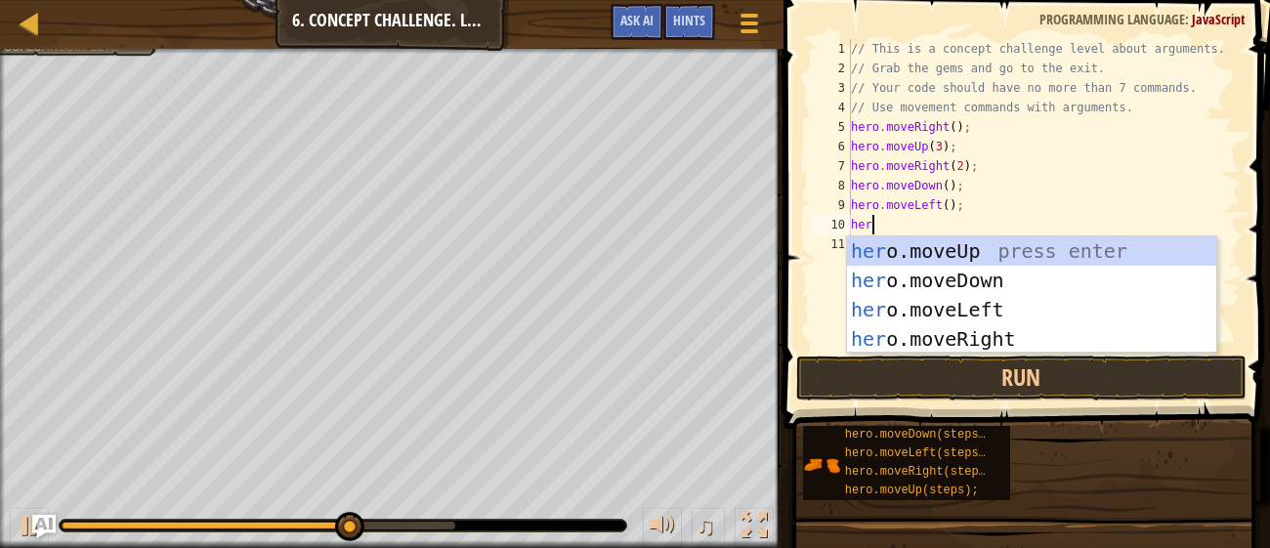
type textarea "hero"
click at [932, 268] on div "hero .moveUp press enter hero .moveDown press enter hero .moveLeft press enter …" at bounding box center [1031, 324] width 369 height 176
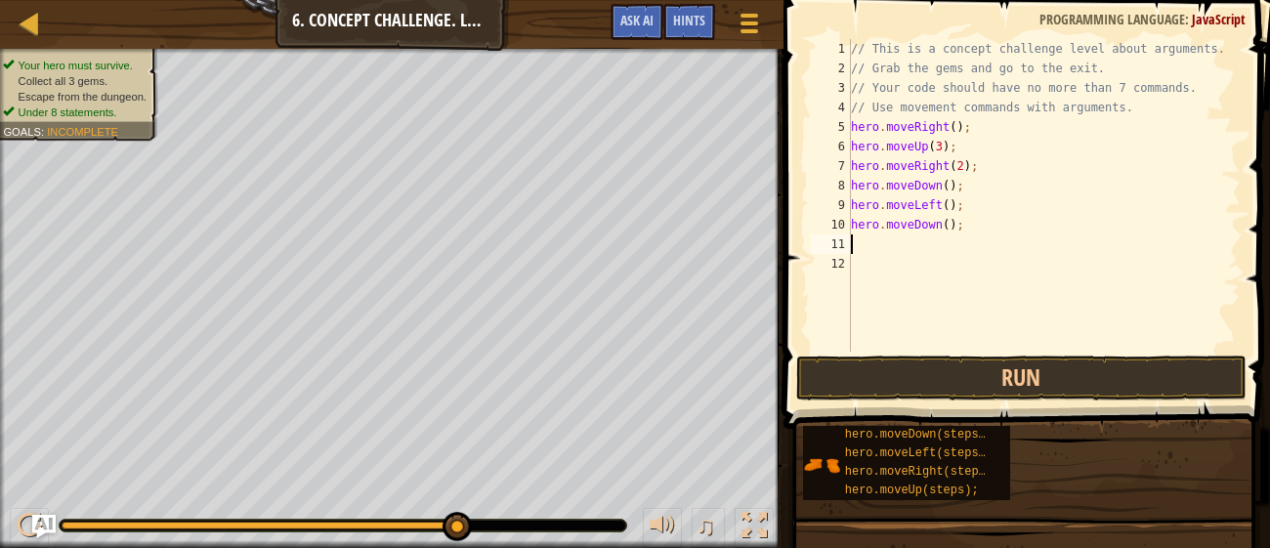
click at [953, 226] on div "// This is a concept challenge level about arguments. // Grab the gems and go t…" at bounding box center [1044, 215] width 394 height 352
click at [949, 224] on div "// This is a concept challenge level about arguments. // Grab the gems and go t…" at bounding box center [1044, 215] width 394 height 352
type textarea "hero.moveDown(3);"
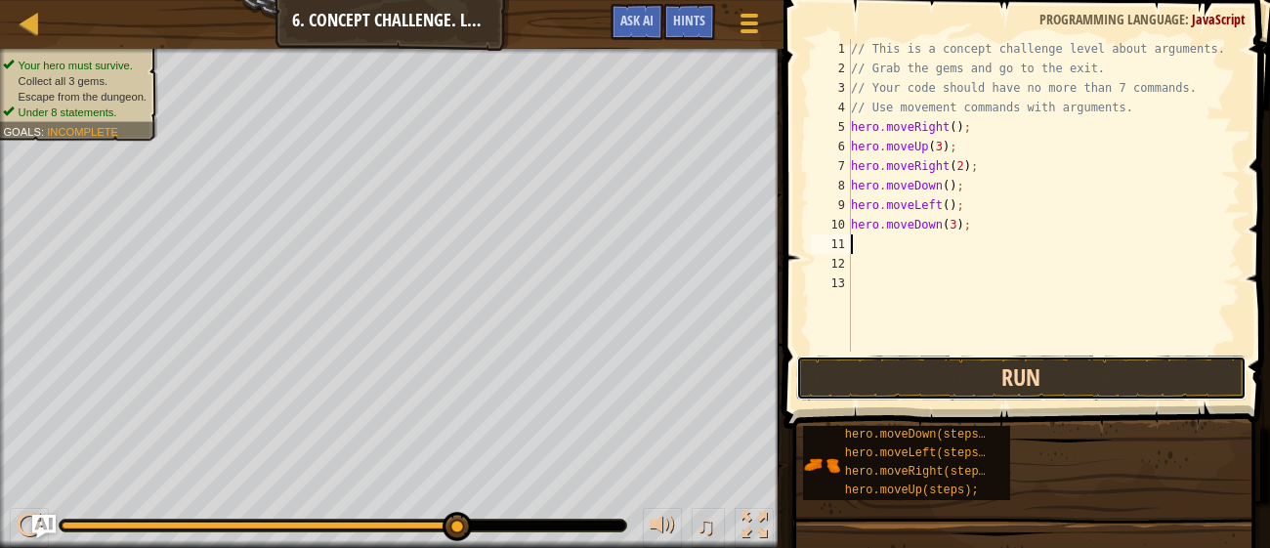
click at [1005, 362] on button "Run" at bounding box center [1020, 378] width 449 height 45
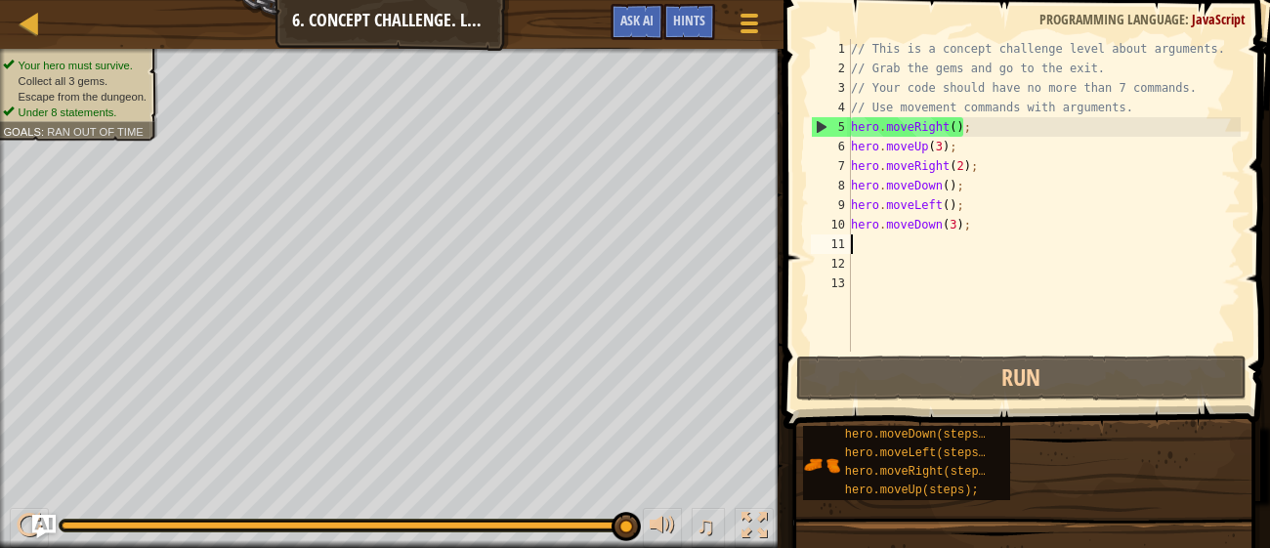
type textarea "r"
type textarea "h"
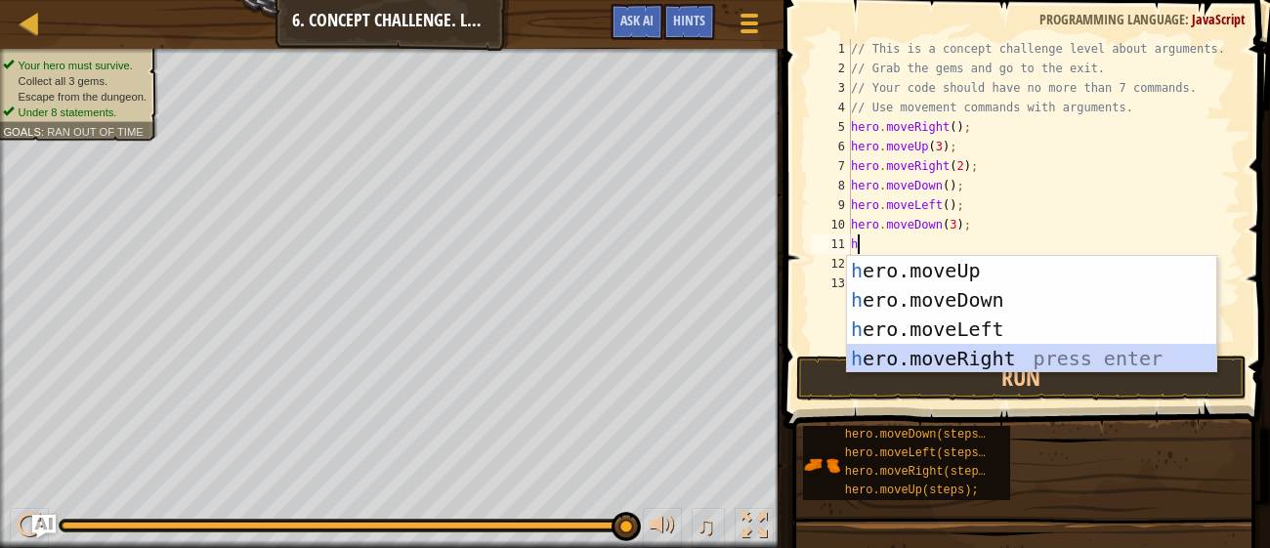
click at [939, 354] on div "h ero.moveUp press enter h ero.moveDown press enter h ero.moveLeft press enter …" at bounding box center [1031, 344] width 369 height 176
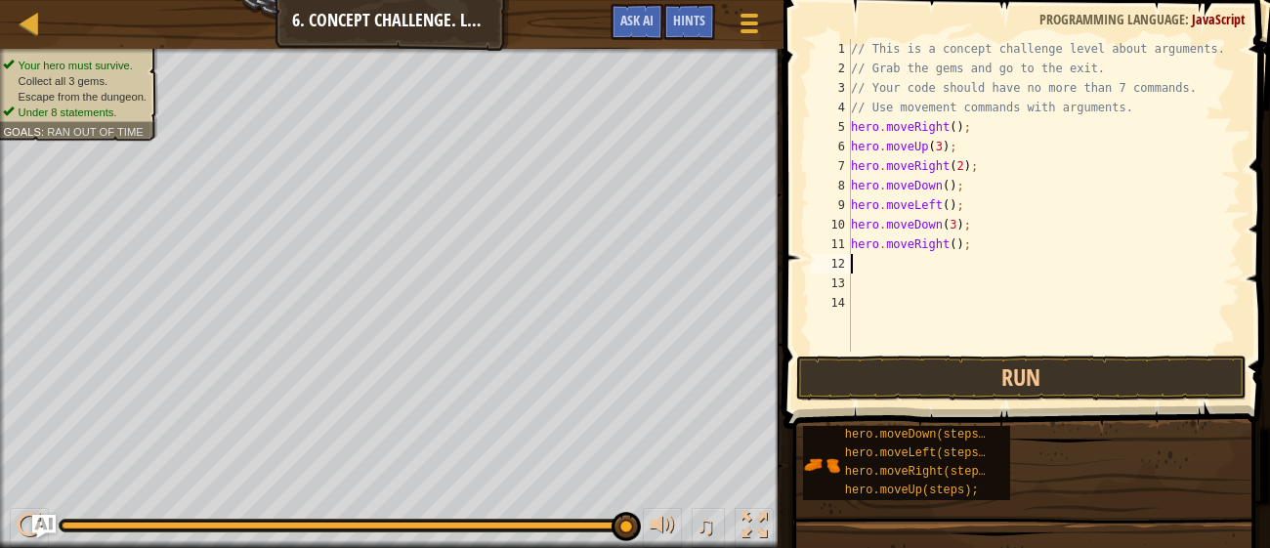
click at [958, 243] on div "// This is a concept challenge level about arguments. // Grab the gems and go t…" at bounding box center [1044, 215] width 394 height 352
type textarea "hero.moveRight(2);"
click at [872, 286] on div "// This is a concept challenge level about arguments. // Grab the gems and go t…" at bounding box center [1044, 215] width 394 height 352
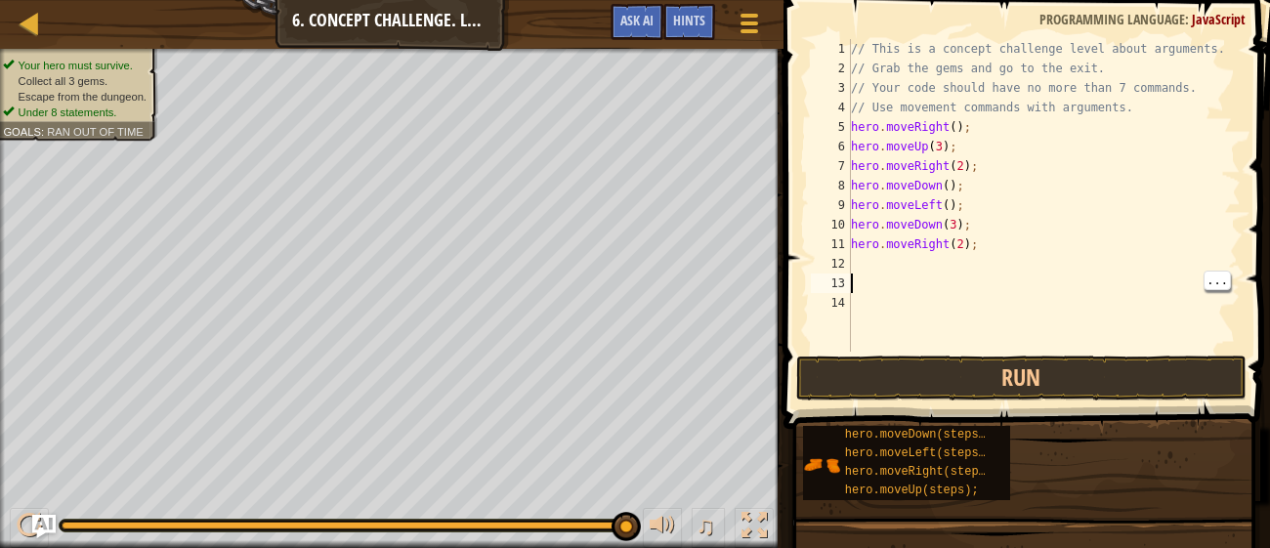
click at [882, 262] on div "// This is a concept challenge level about arguments. // Grab the gems and go t…" at bounding box center [1044, 215] width 394 height 352
type textarea "h"
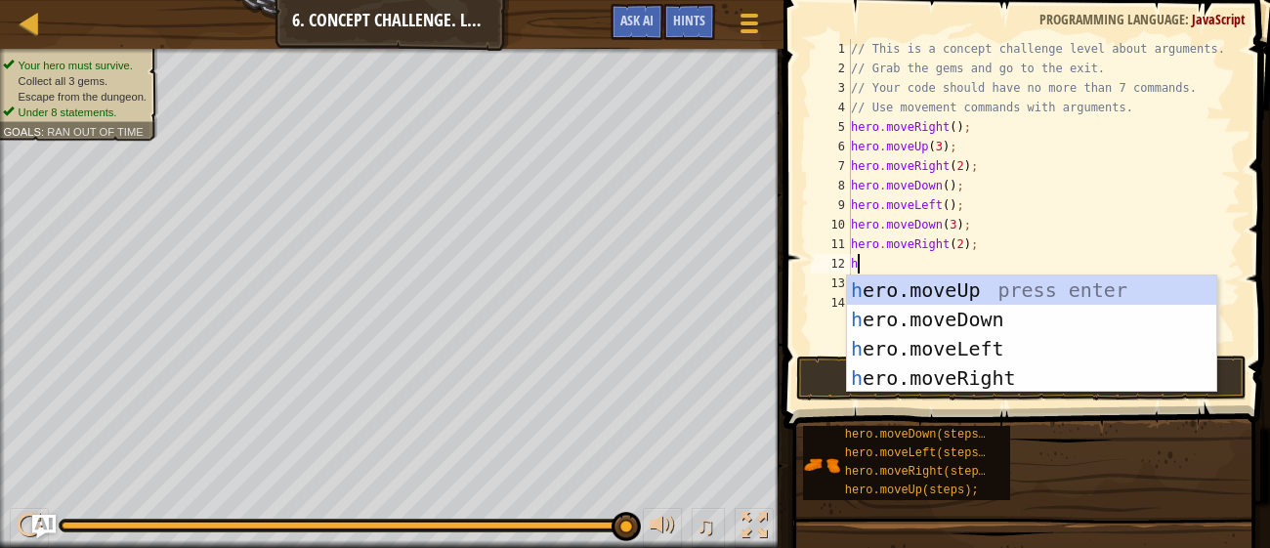
click at [889, 298] on div "h ero.moveUp press enter h ero.moveDown press enter h ero.moveLeft press enter …" at bounding box center [1031, 364] width 369 height 176
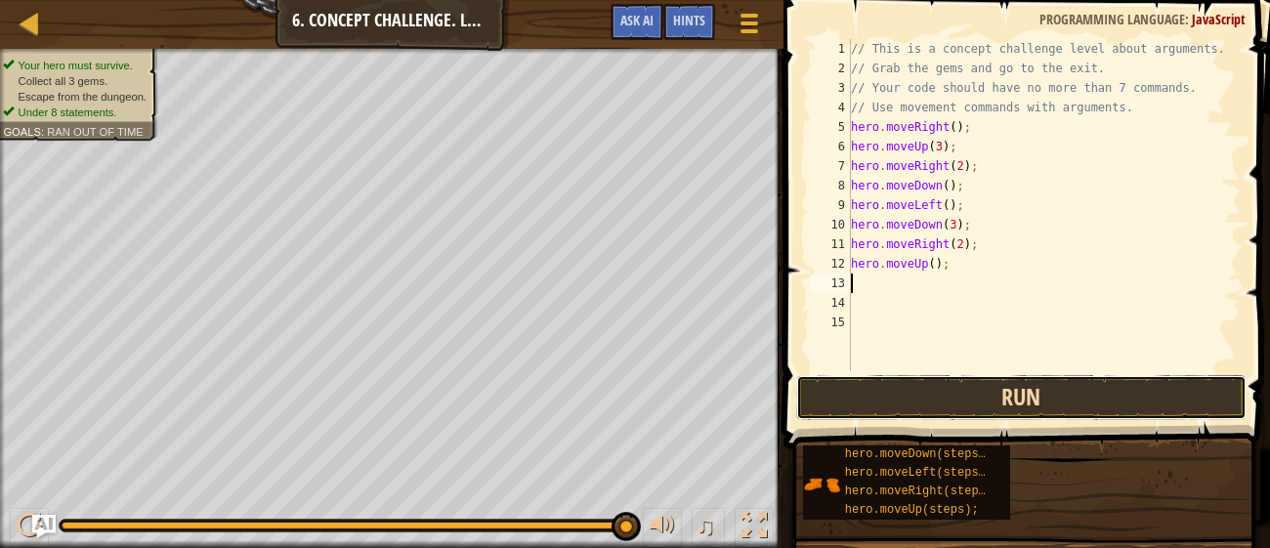
click at [883, 404] on button "Run" at bounding box center [1020, 397] width 449 height 45
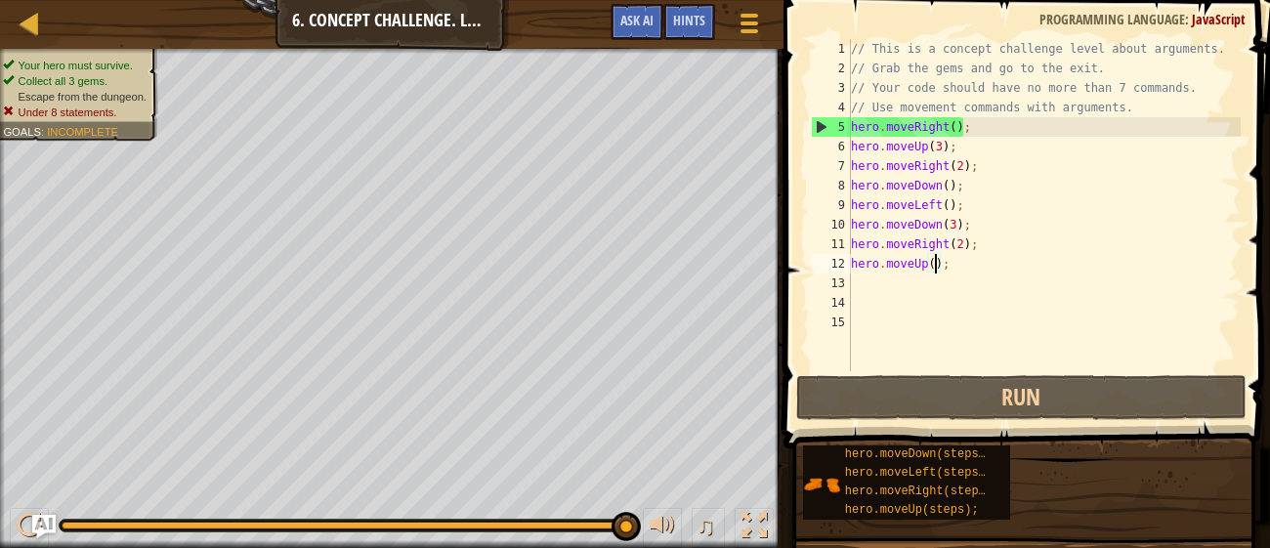
click at [934, 265] on div "// This is a concept challenge level about arguments. // Grab the gems and go t…" at bounding box center [1044, 224] width 394 height 371
type textarea "hero.moveUp(3);"
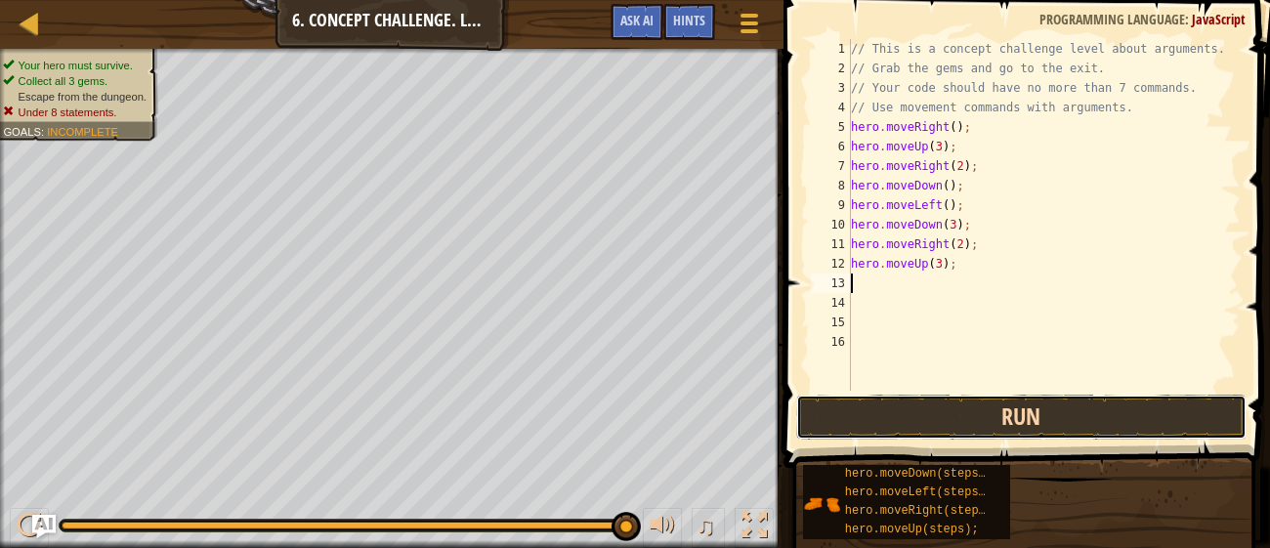
click at [870, 417] on button "Run" at bounding box center [1020, 417] width 449 height 45
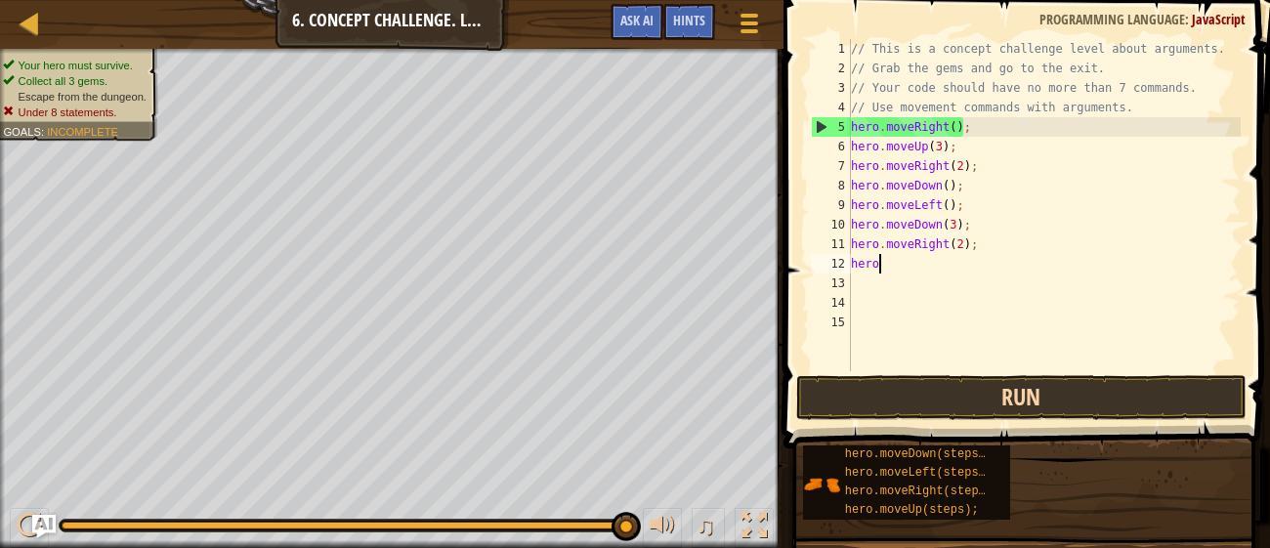
type textarea "h"
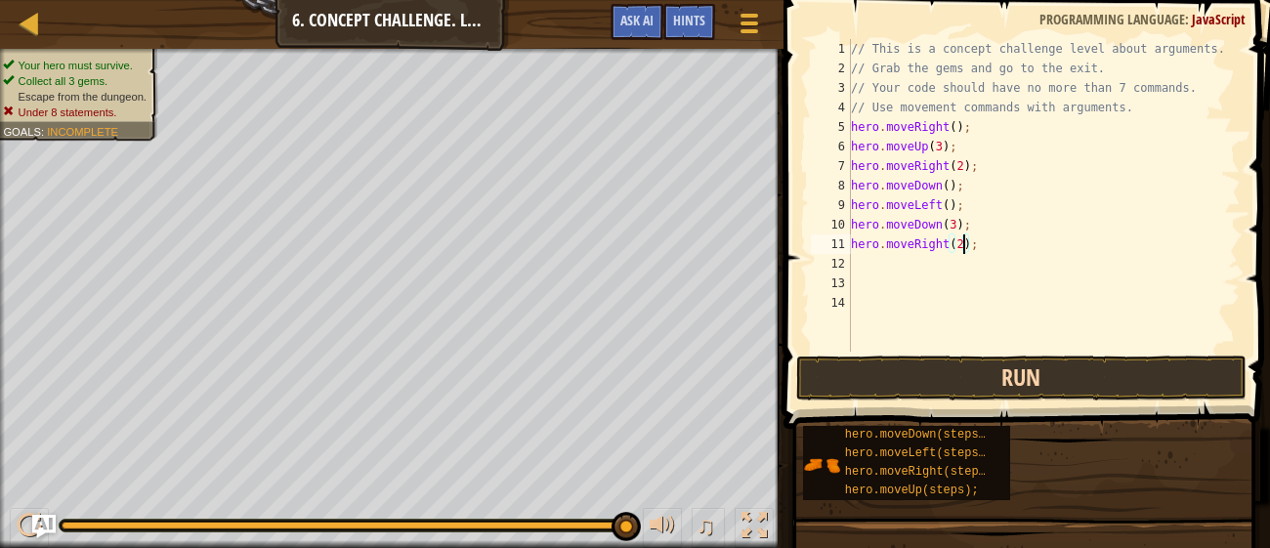
type textarea "hero.moveRight();"
